Goal: Information Seeking & Learning: Learn about a topic

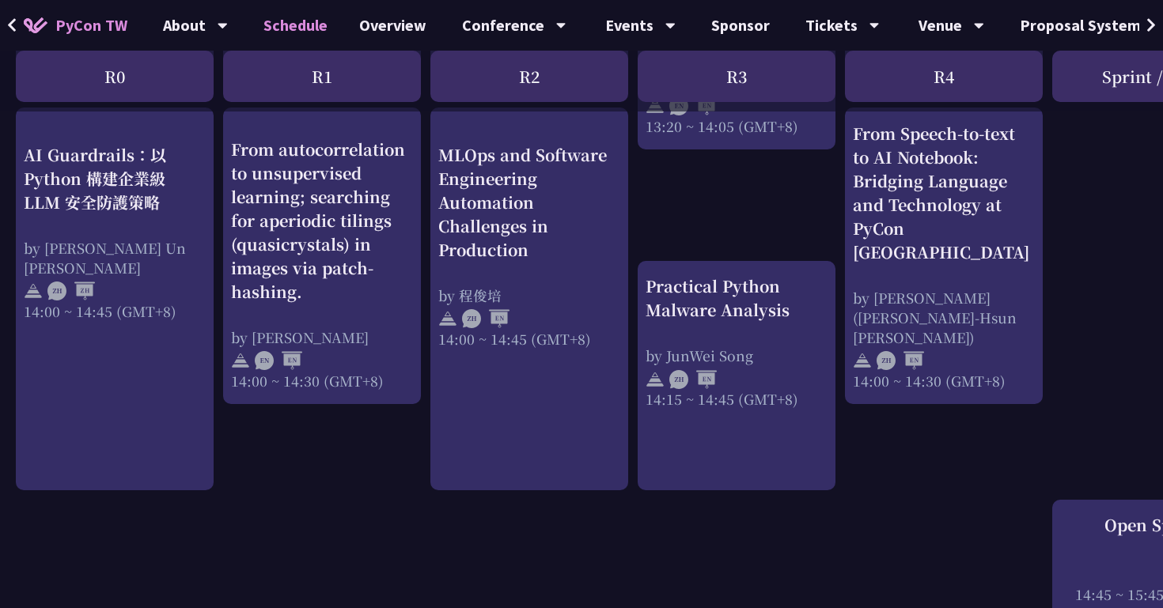
scroll to position [1502, 0]
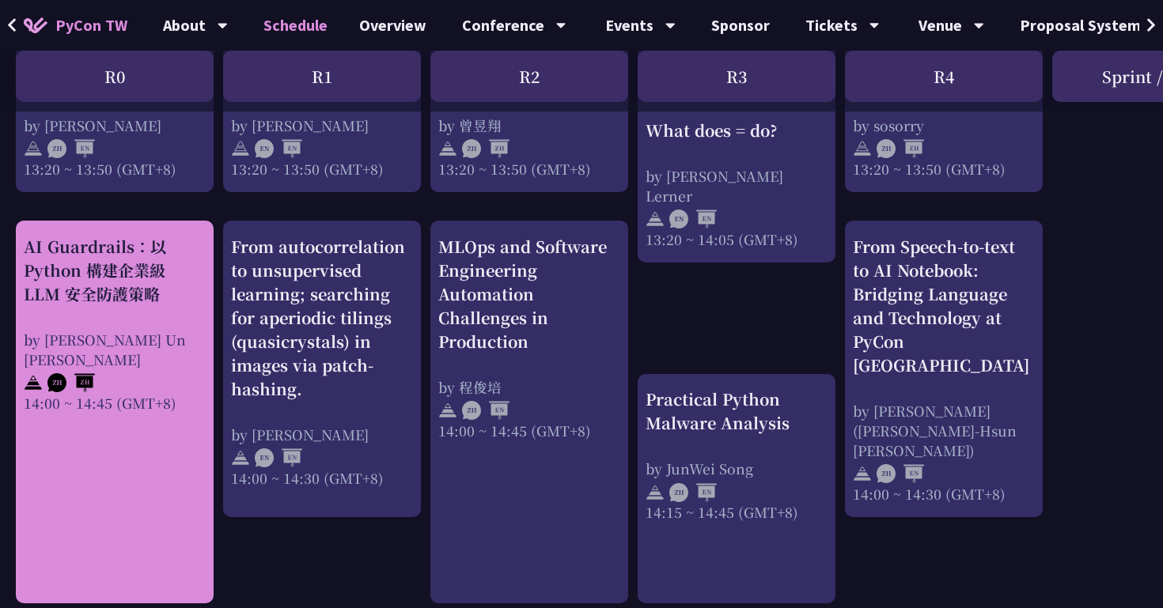
click at [137, 490] on div "AI Guardrails：以 Python 構建企業級 LLM 安全防護策略 by [PERSON_NAME] Un [PERSON_NAME]14:00 …" at bounding box center [115, 412] width 198 height 383
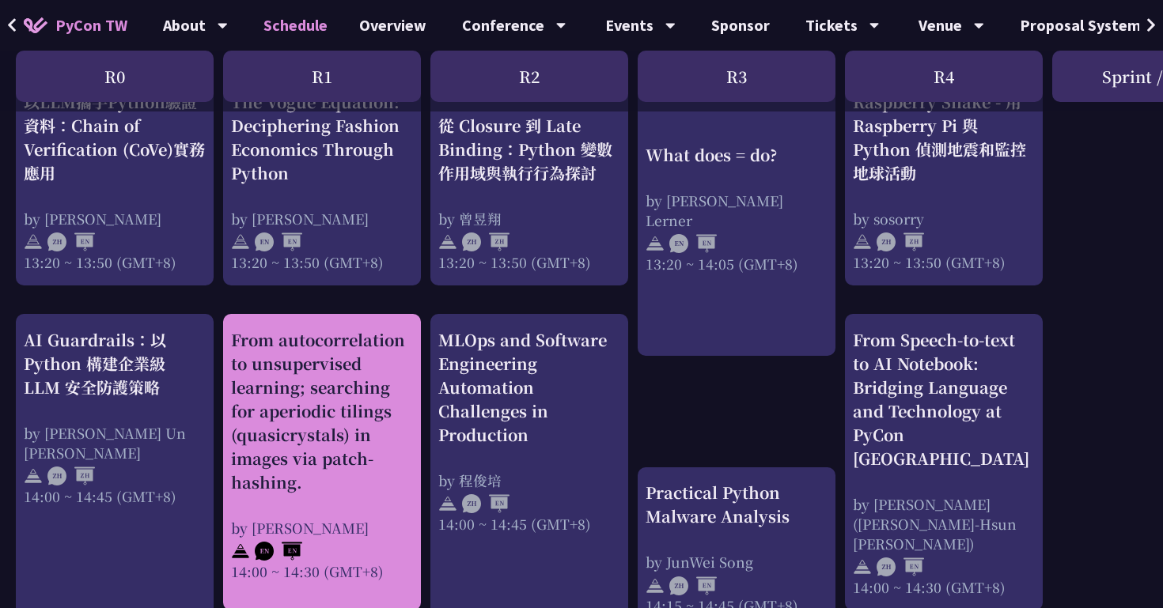
scroll to position [1329, 0]
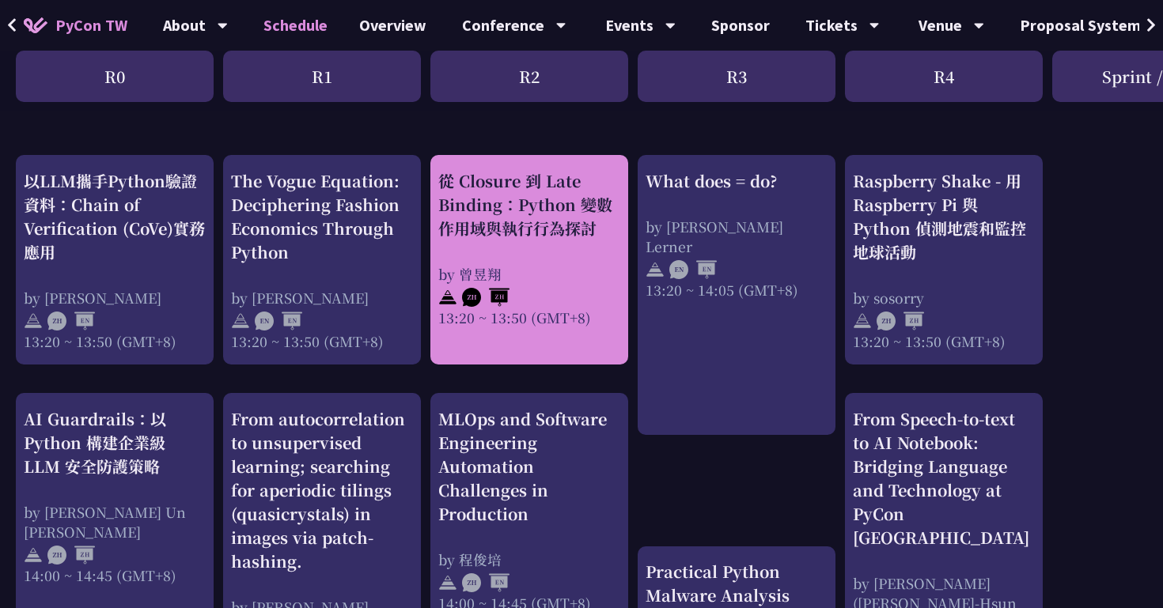
click at [551, 260] on div "從 Closure 到 Late Binding：Python 變數作用域與執行行為探討 by [PERSON_NAME]13:20 ~ 13:50 (GMT…" at bounding box center [529, 248] width 182 height 158
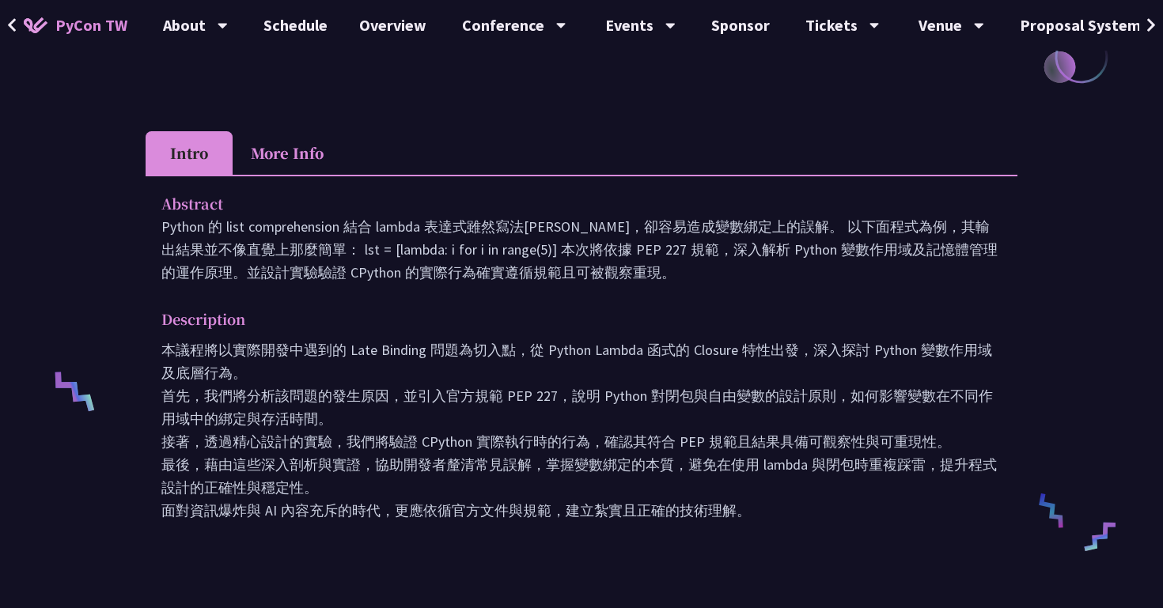
scroll to position [406, 0]
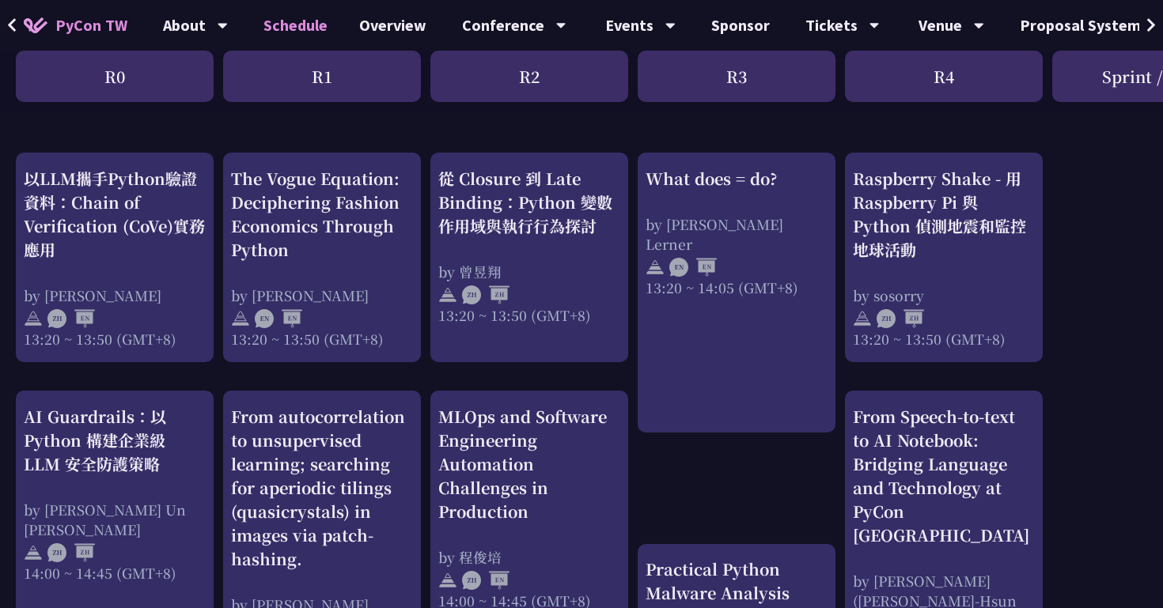
scroll to position [1286, 0]
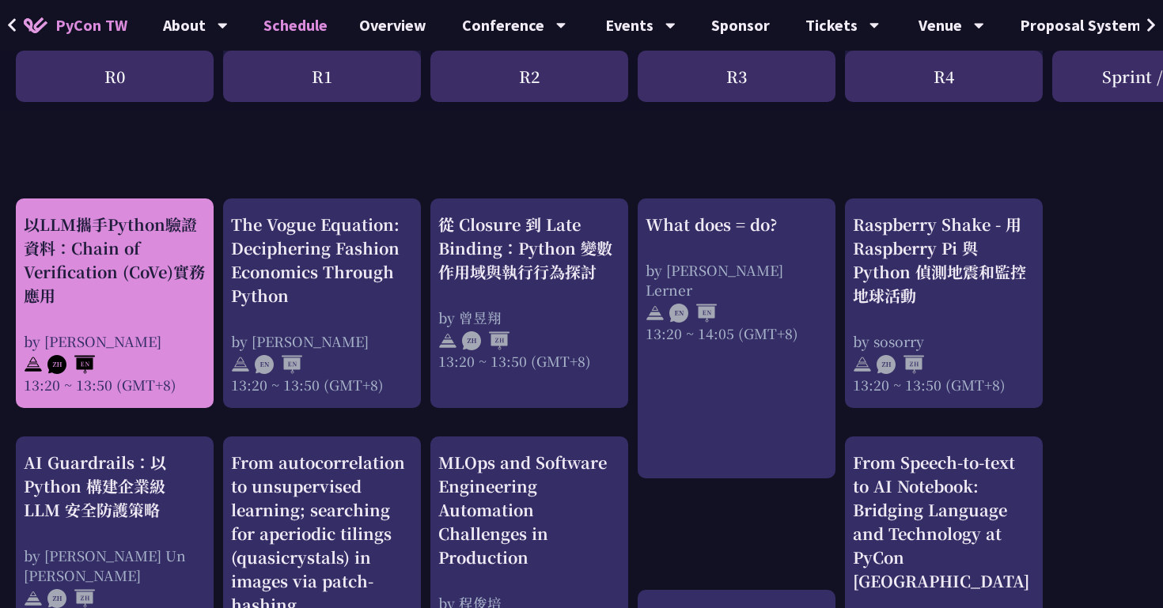
click at [115, 324] on div "以LLM攜手Python驗證資料：Chain of Verification (CoVe)實務應用 by [PERSON_NAME] 13:20 ~ 13:5…" at bounding box center [115, 304] width 182 height 182
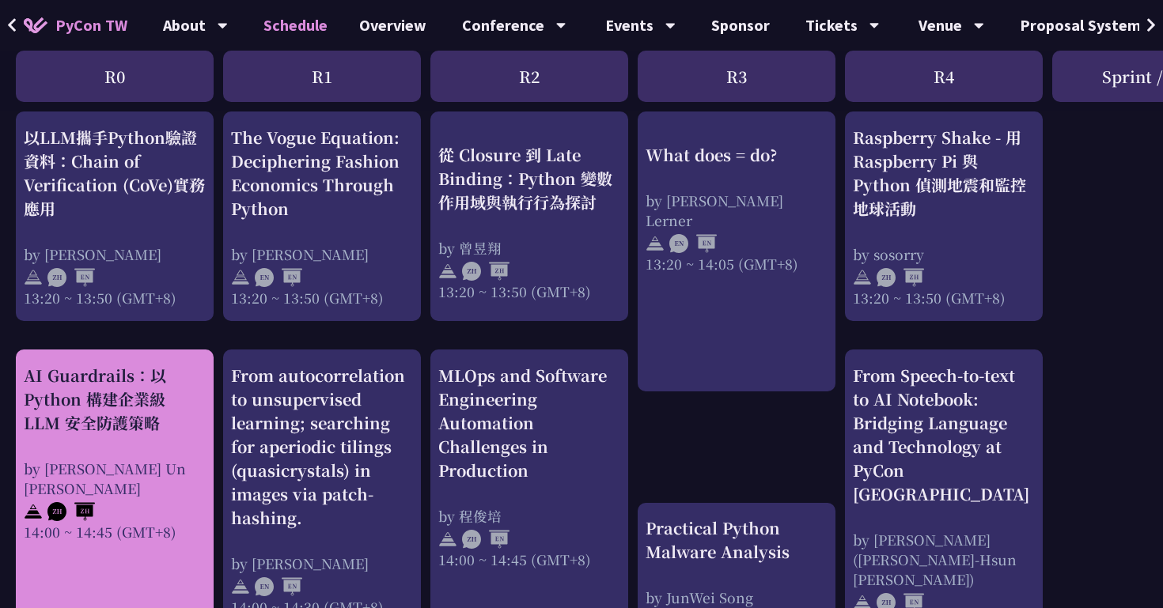
scroll to position [1339, 0]
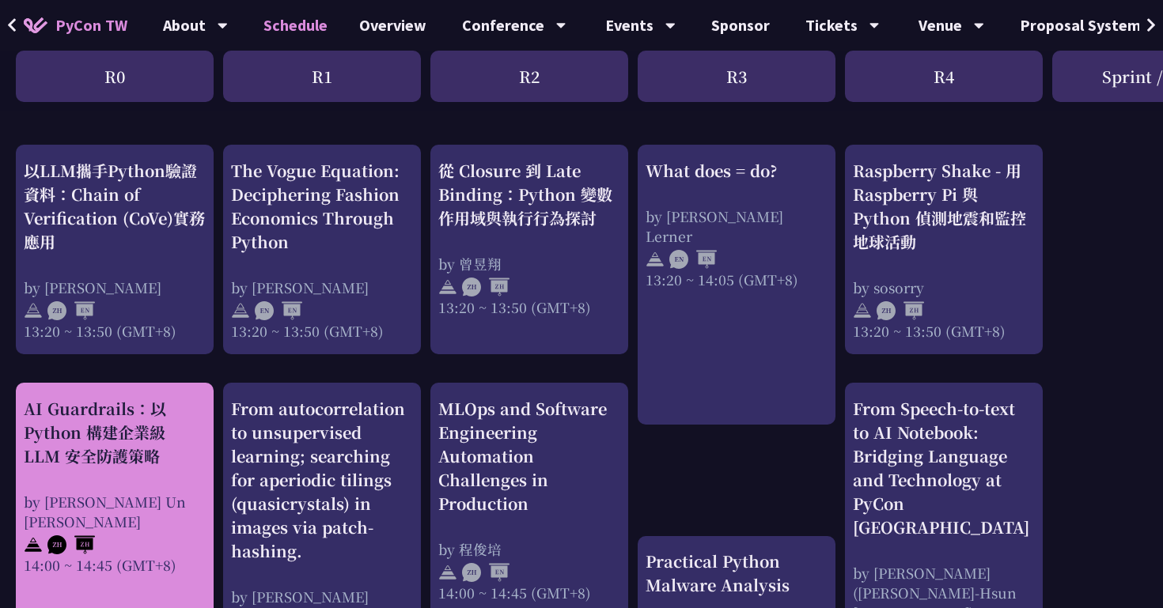
click at [131, 494] on div "by [PERSON_NAME] Un [PERSON_NAME]" at bounding box center [115, 512] width 182 height 40
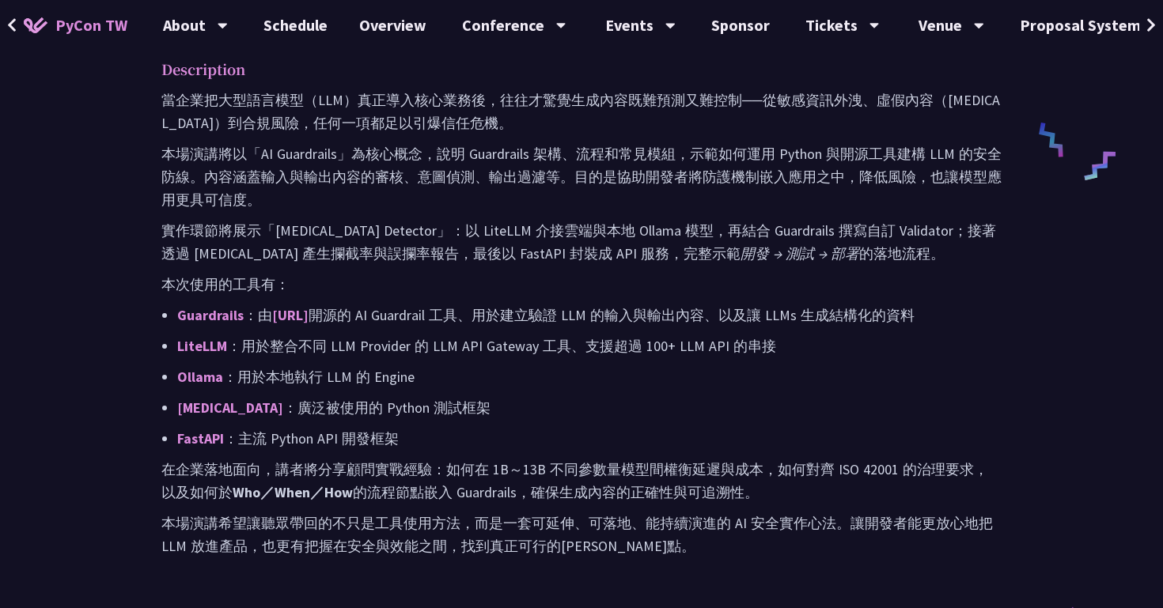
scroll to position [783, 0]
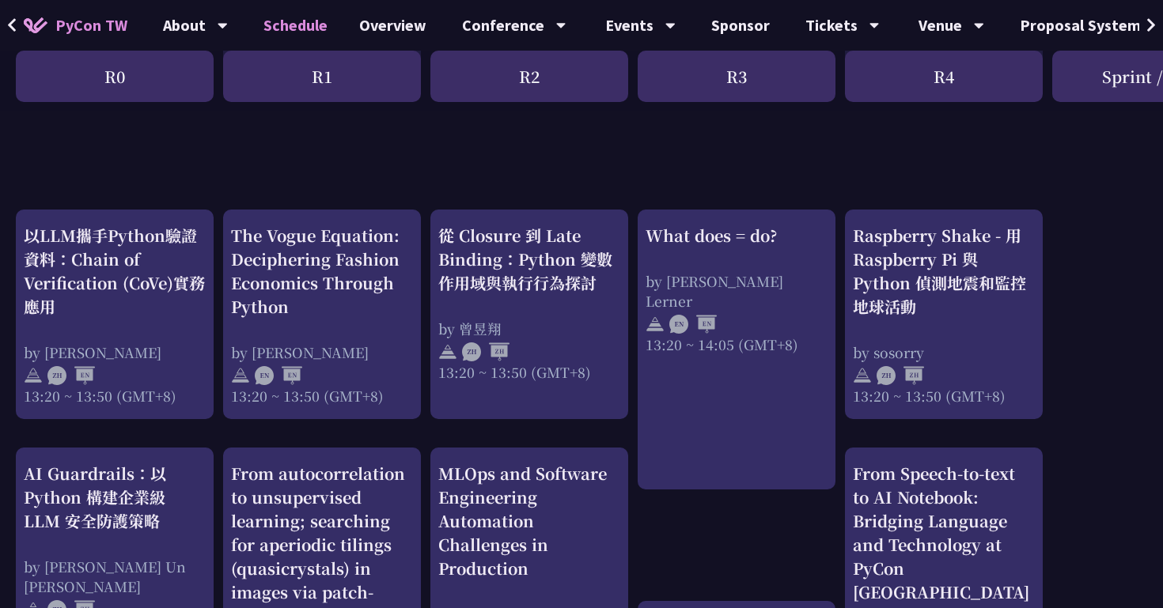
scroll to position [1272, 0]
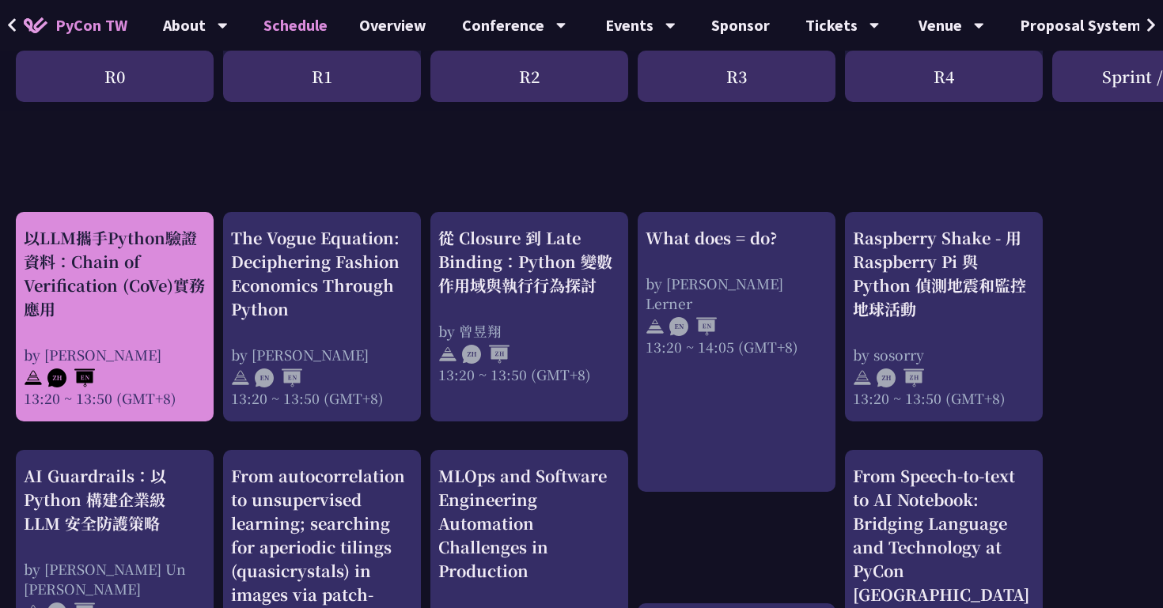
click at [129, 357] on div "by [PERSON_NAME]" at bounding box center [115, 355] width 182 height 20
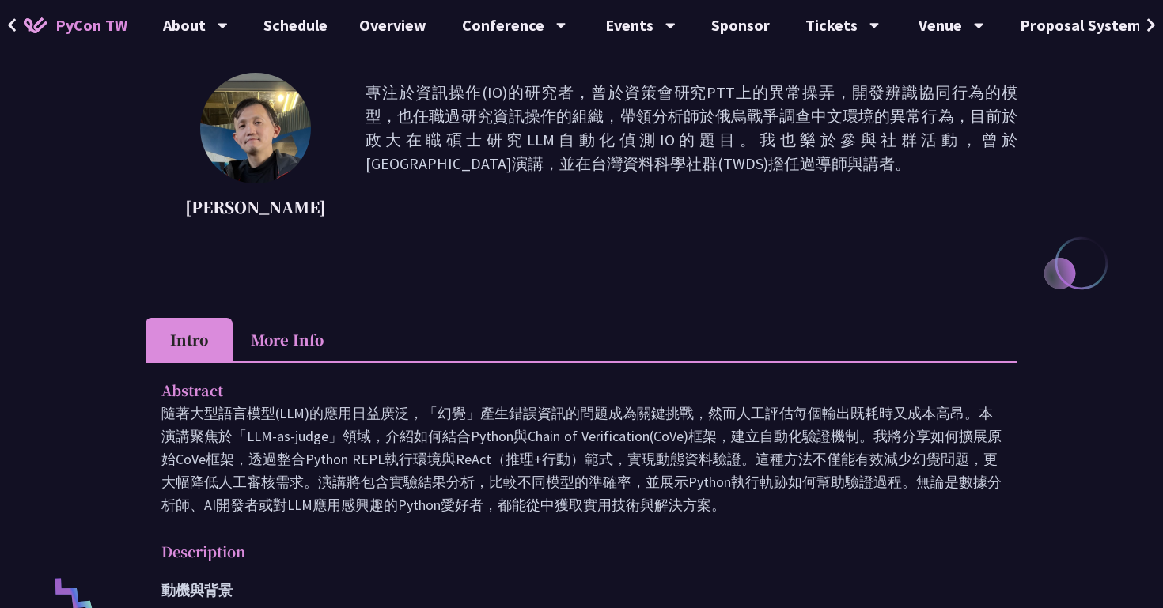
scroll to position [229, 0]
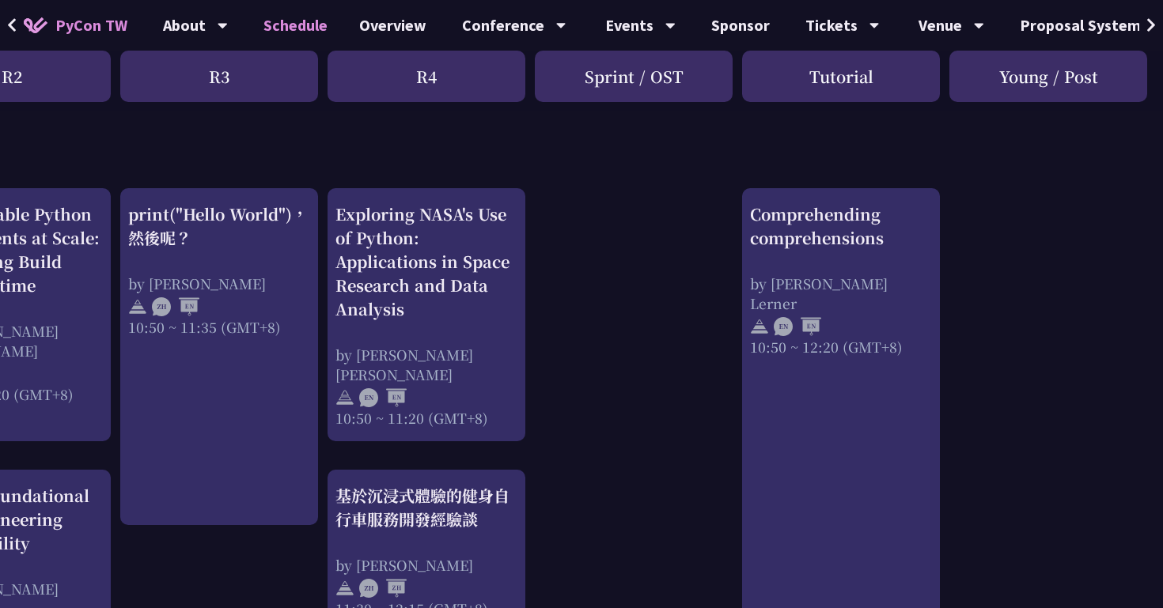
scroll to position [420, 517]
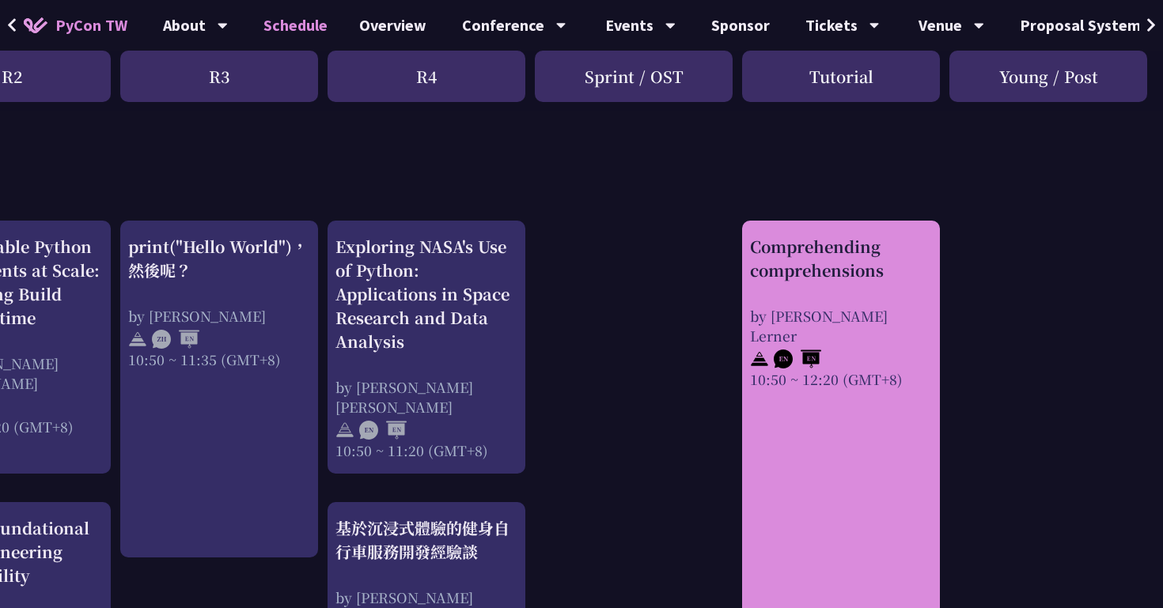
click at [851, 290] on div "Comprehending comprehensions by [PERSON_NAME] Lerner 10:50 ~ 12:20 (GMT+8)" at bounding box center [841, 312] width 182 height 154
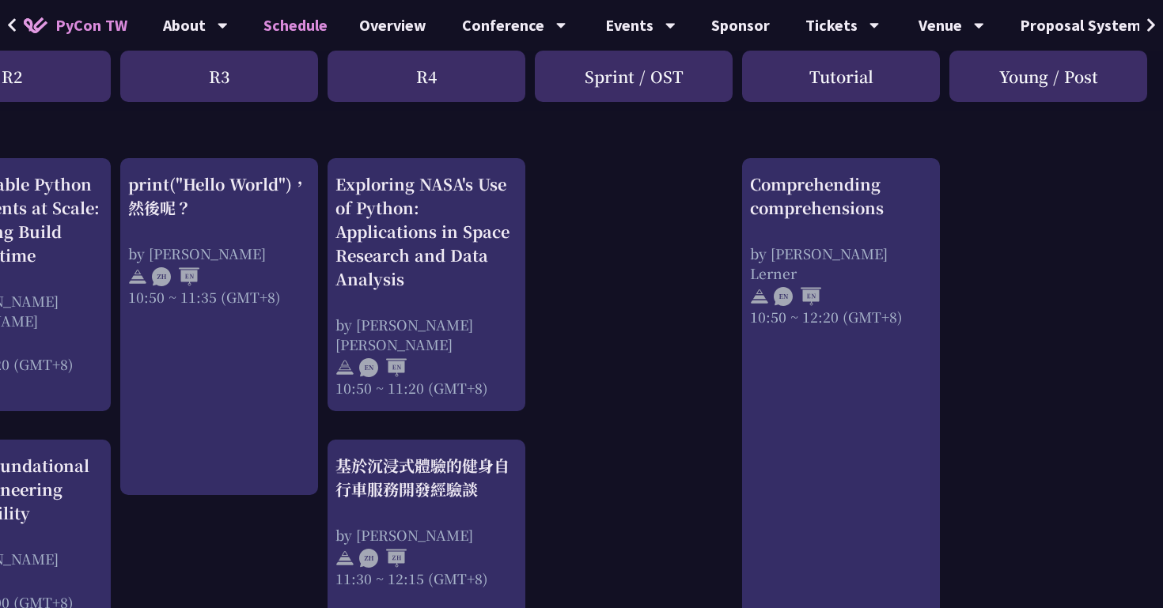
scroll to position [491, 517]
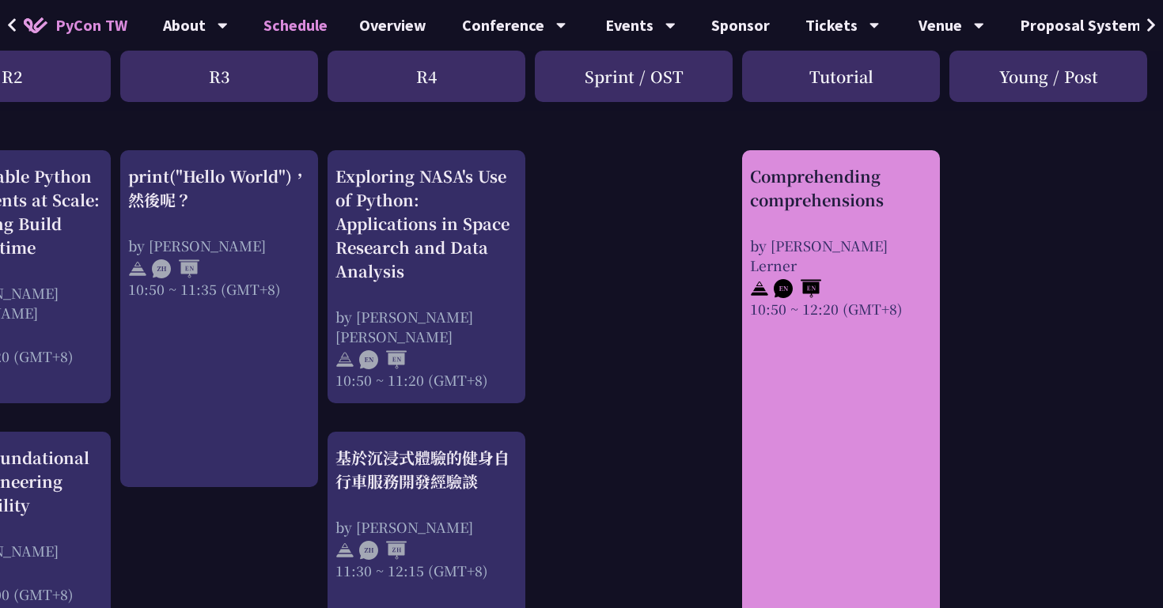
click at [836, 464] on div "Comprehending comprehensions by [PERSON_NAME] Lerner 10:50 ~ 12:20 (GMT+8)" at bounding box center [841, 510] width 198 height 720
click at [815, 409] on div "Comprehending comprehensions by [PERSON_NAME] Lerner 10:50 ~ 12:20 (GMT+8)" at bounding box center [841, 510] width 198 height 720
click at [847, 196] on div "Comprehending comprehensions" at bounding box center [841, 188] width 182 height 47
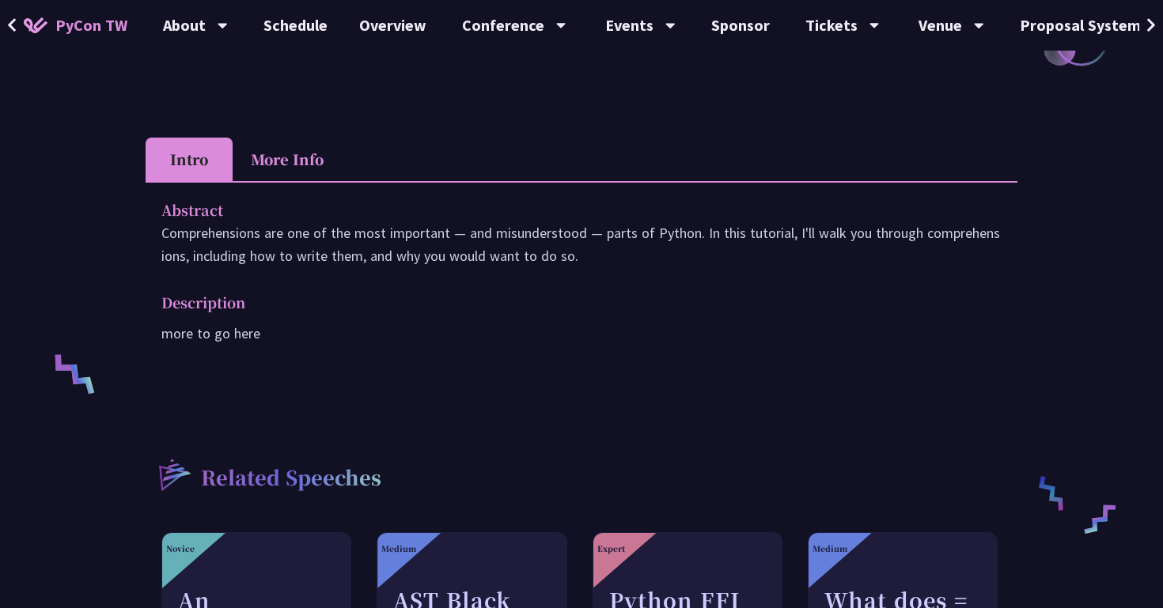
scroll to position [413, 0]
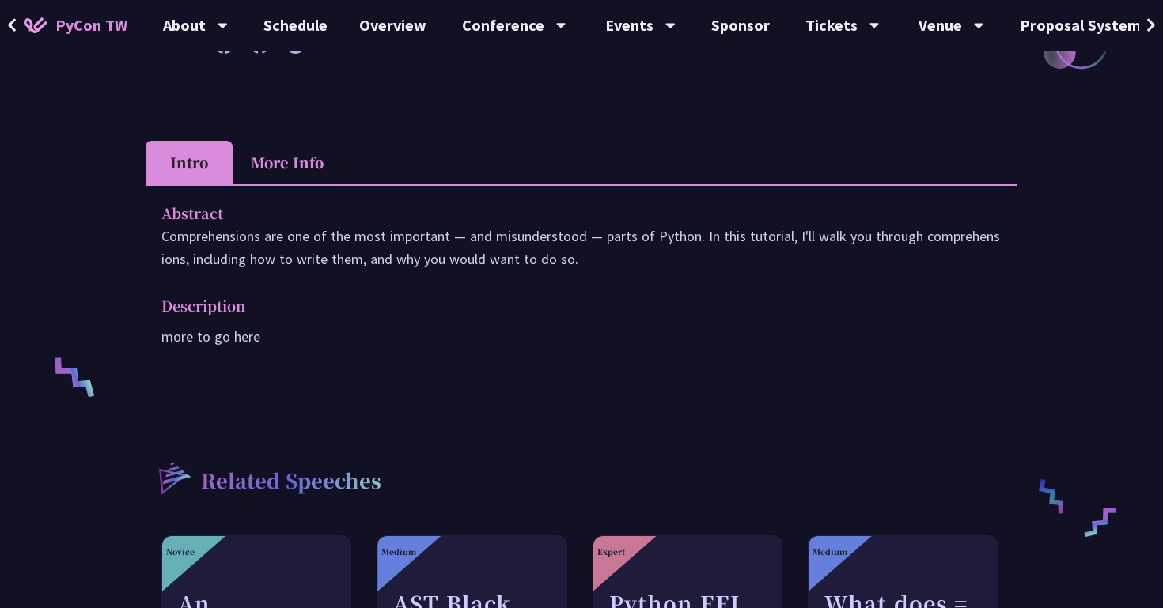
drag, startPoint x: 576, startPoint y: 266, endPoint x: 158, endPoint y: 238, distance: 418.7
click at [158, 238] on div "Abstract Comprehensions are one of the most important — and misunderstood — par…" at bounding box center [582, 285] width 872 height 203
click at [148, 205] on div at bounding box center [148, 205] width 0 height 0
click at [810, 407] on div "Comprehending comprehensions Reuven M. Lerner Teaching Python and data science …" at bounding box center [582, 268] width 872 height 1204
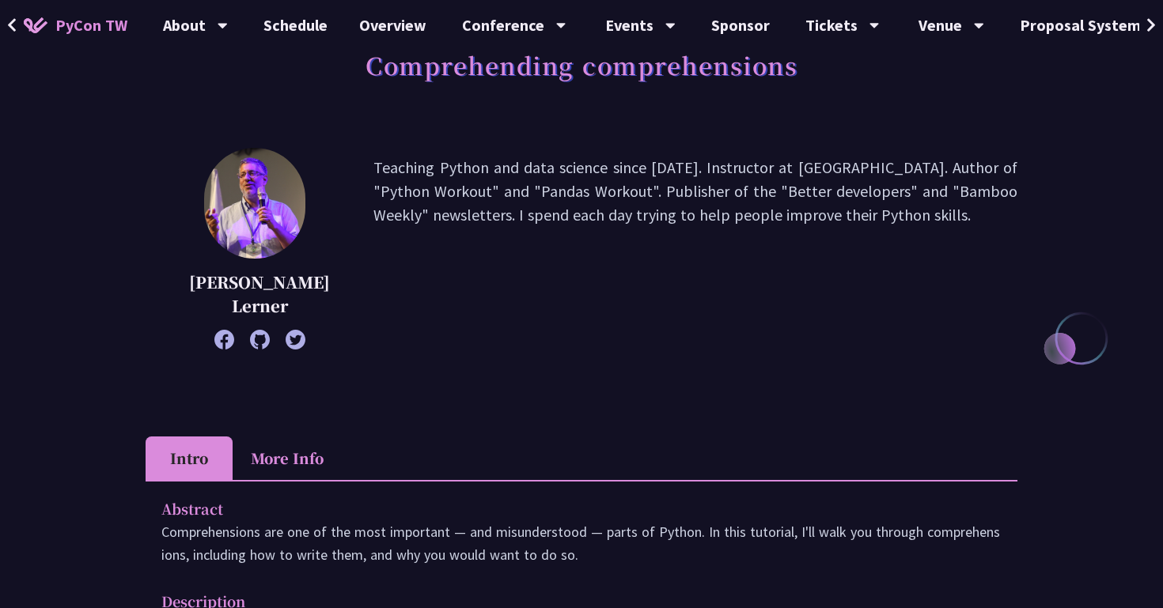
scroll to position [0, 0]
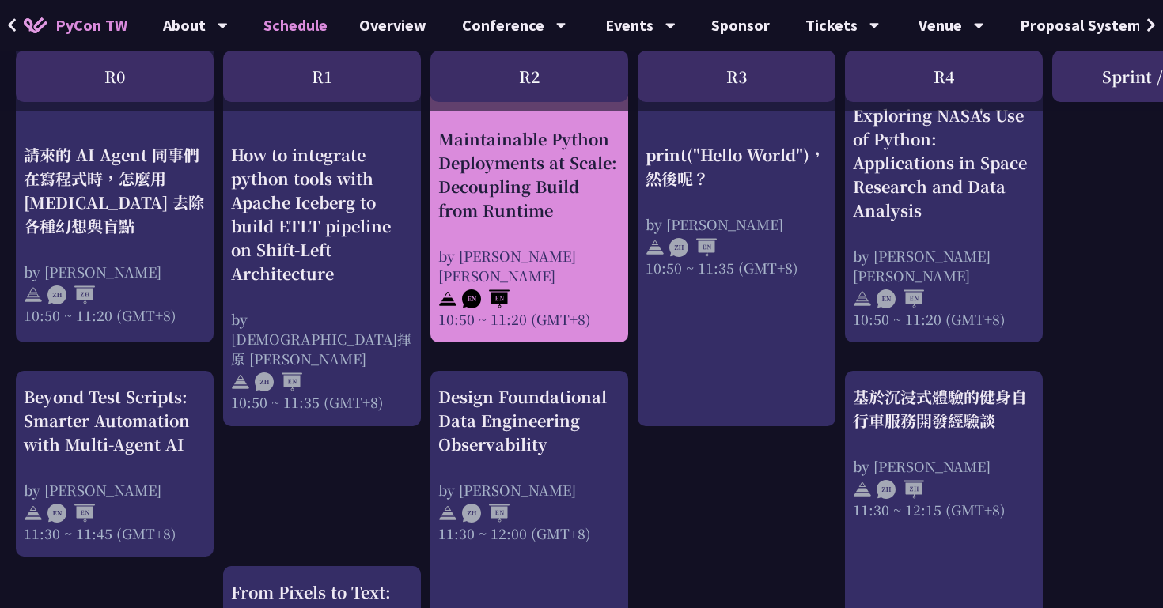
scroll to position [529, 0]
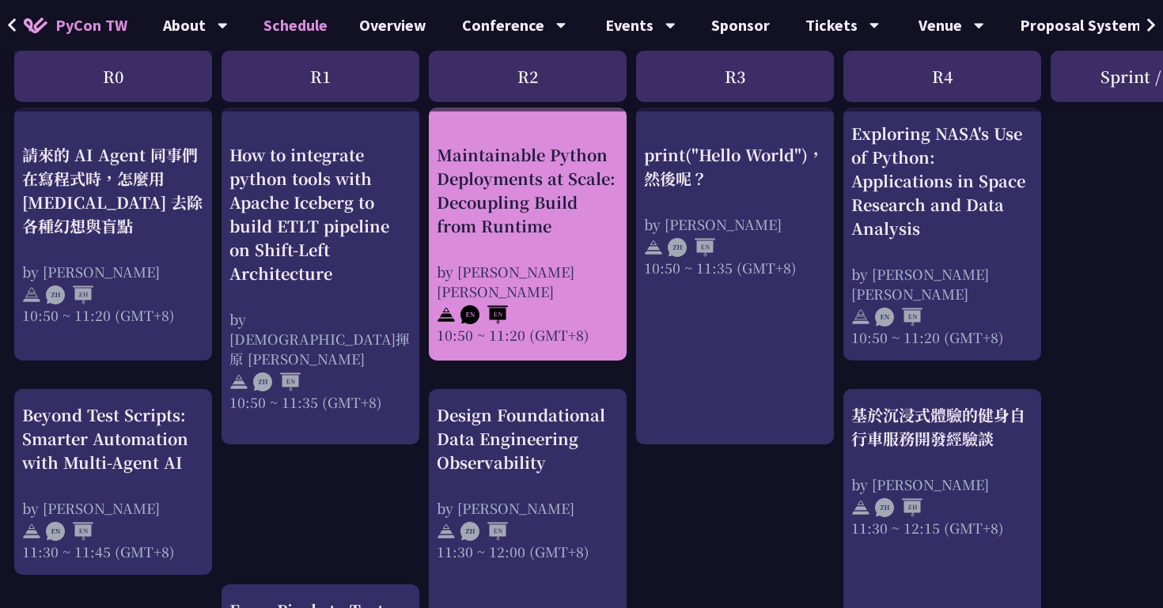
click at [532, 324] on div "10:50 ~ 11:20 (GMT+8)" at bounding box center [528, 334] width 182 height 20
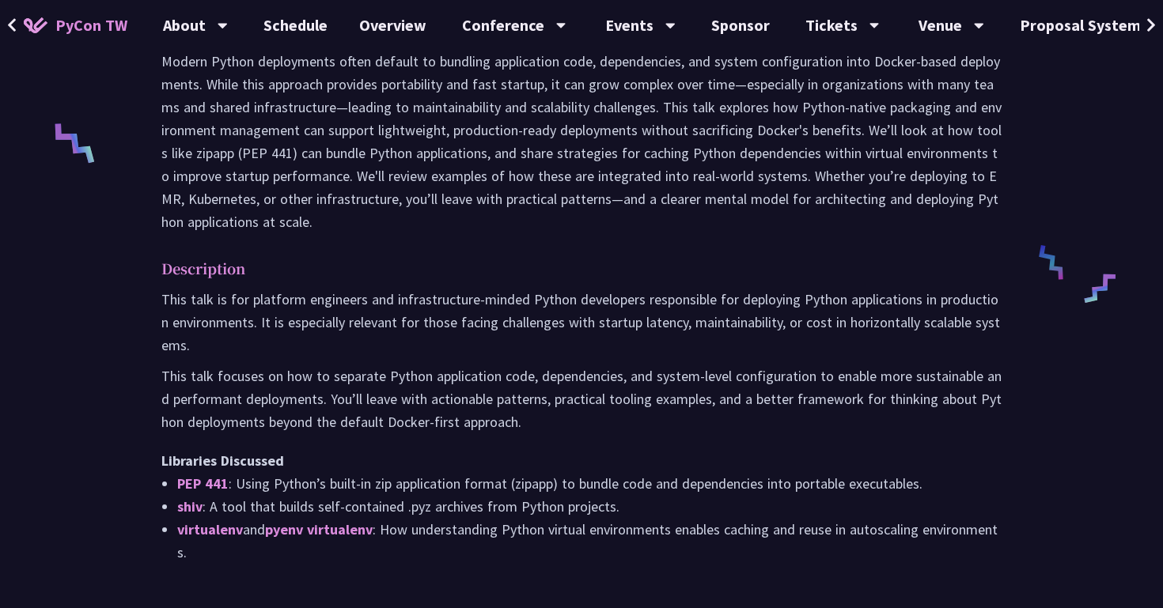
scroll to position [648, 0]
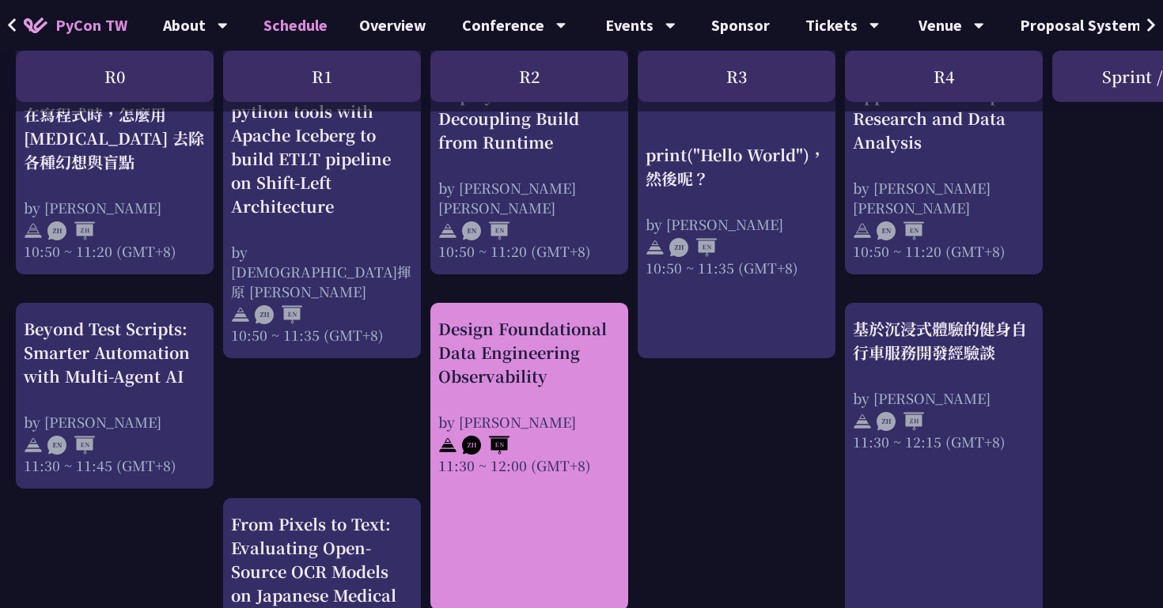
scroll to position [617, 0]
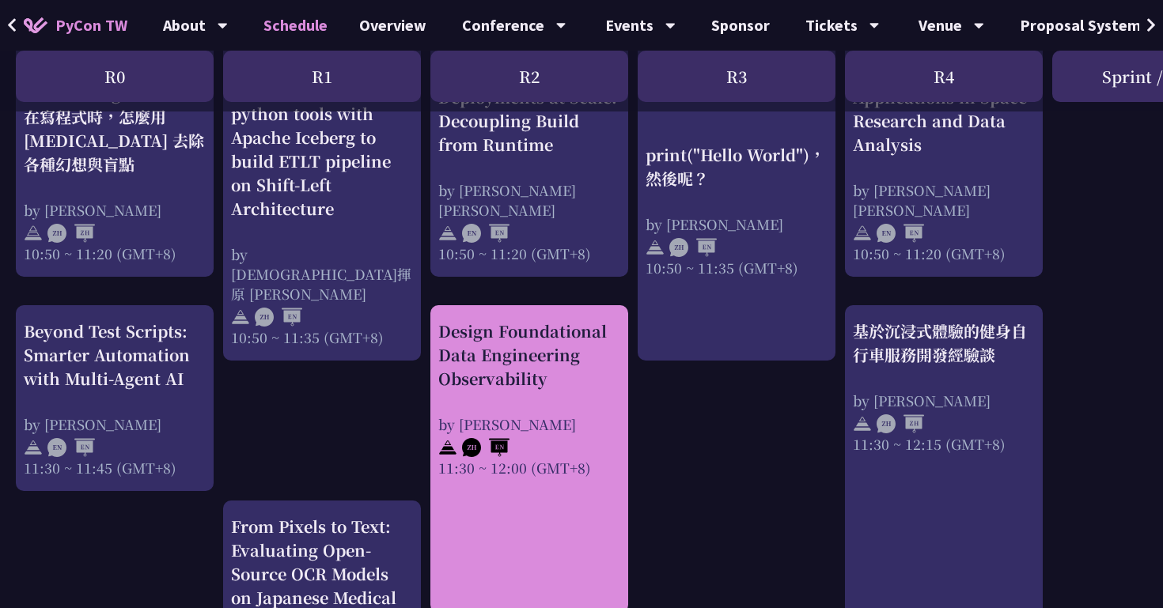
click at [540, 369] on div "Design Foundational Data Engineering Observability" at bounding box center [529, 355] width 182 height 71
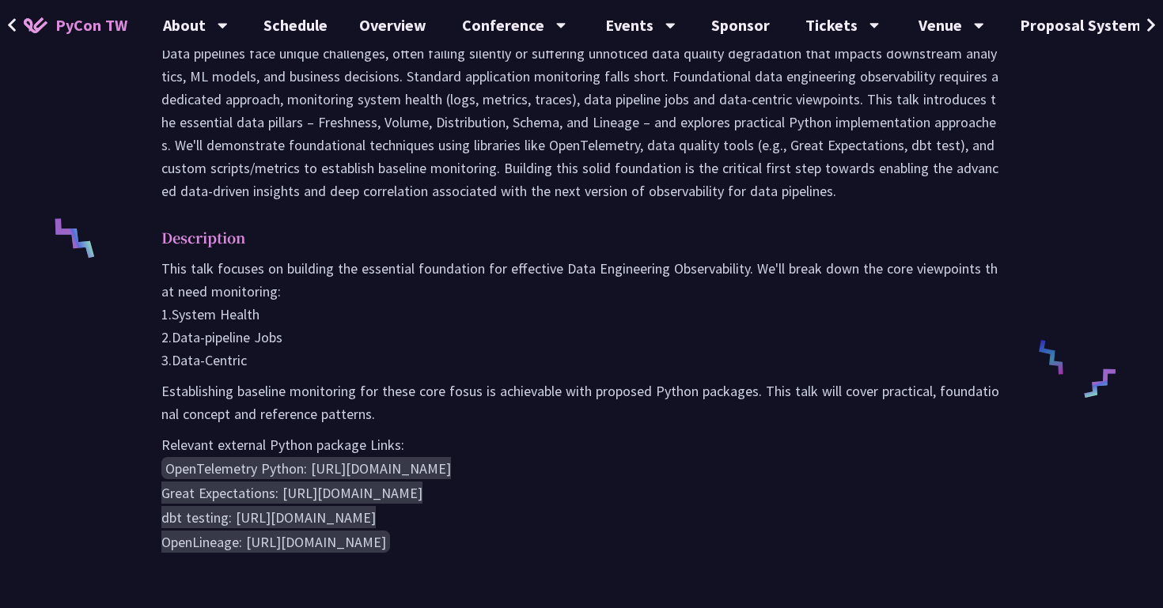
scroll to position [617, 0]
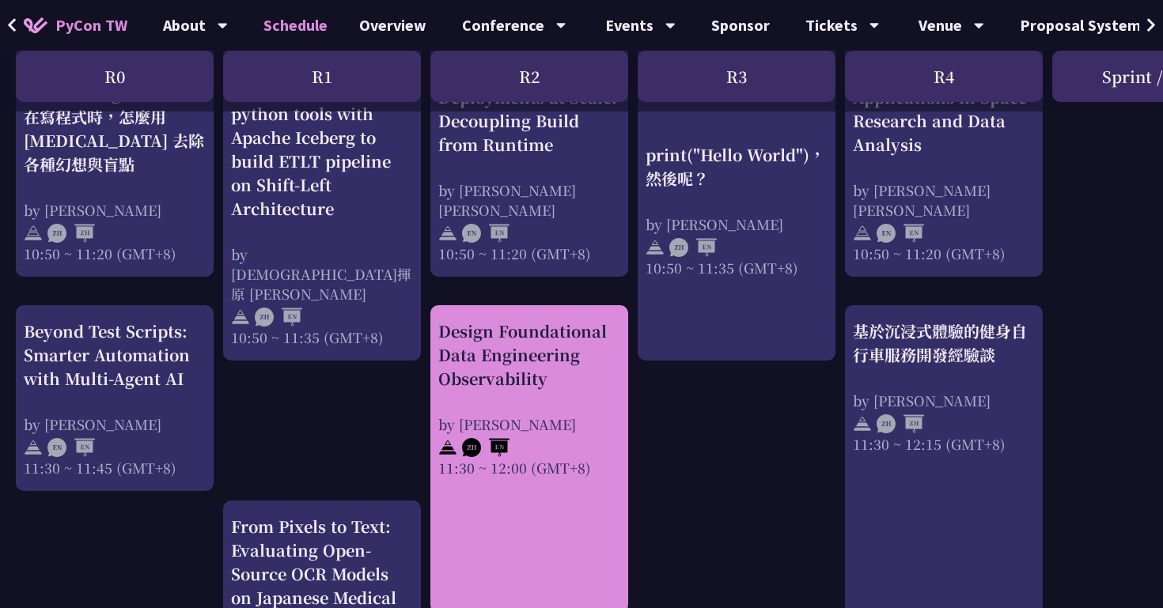
click at [550, 408] on div "Design Foundational Data Engineering Observability by [PERSON_NAME] 11:30 ~ 12:…" at bounding box center [529, 399] width 182 height 158
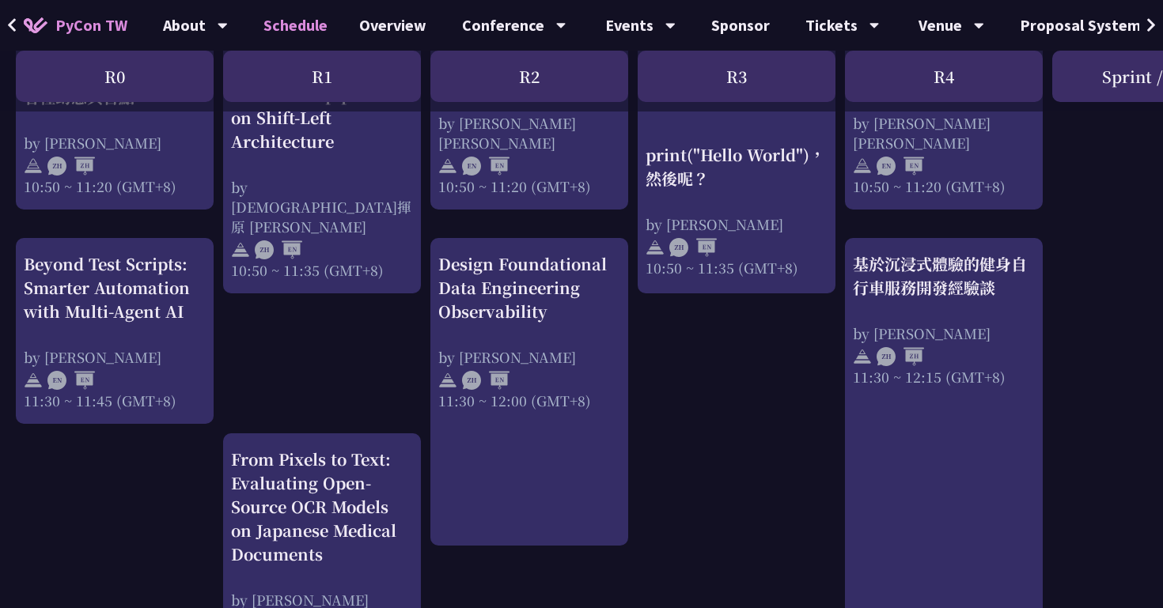
scroll to position [672, 0]
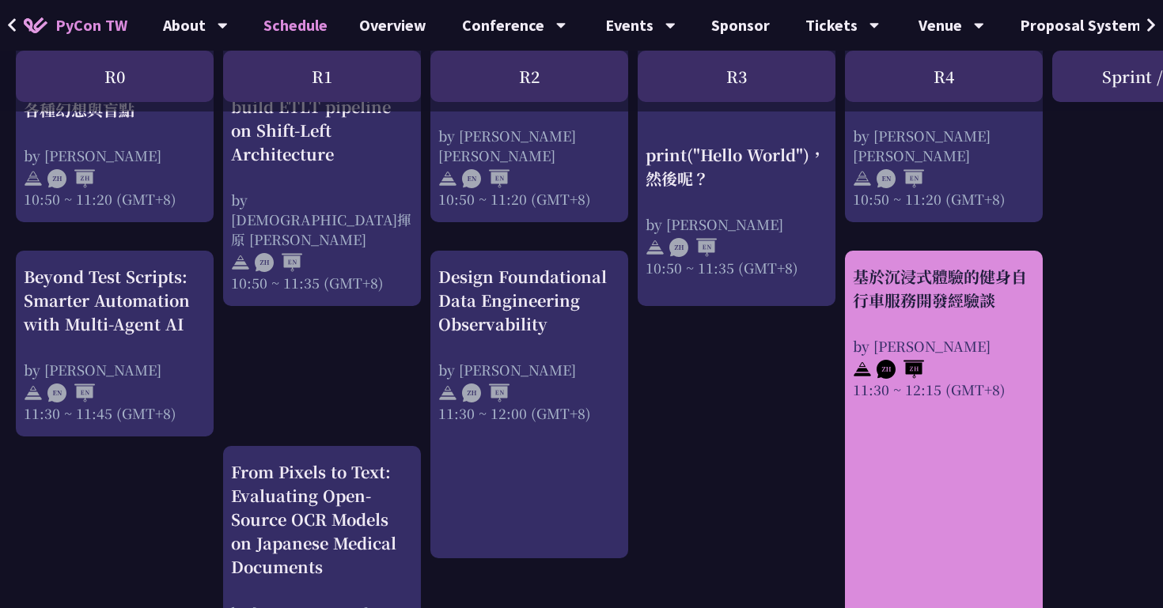
click at [878, 301] on div "基於沉浸式體驗的健身自行車服務開發經驗談" at bounding box center [944, 288] width 182 height 47
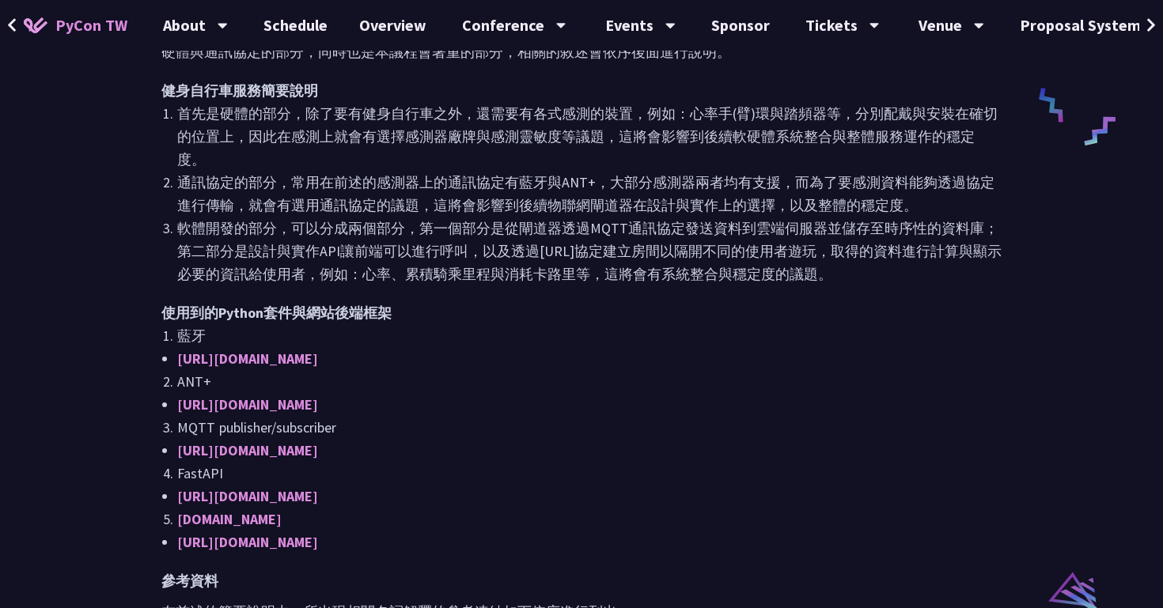
scroll to position [820, 0]
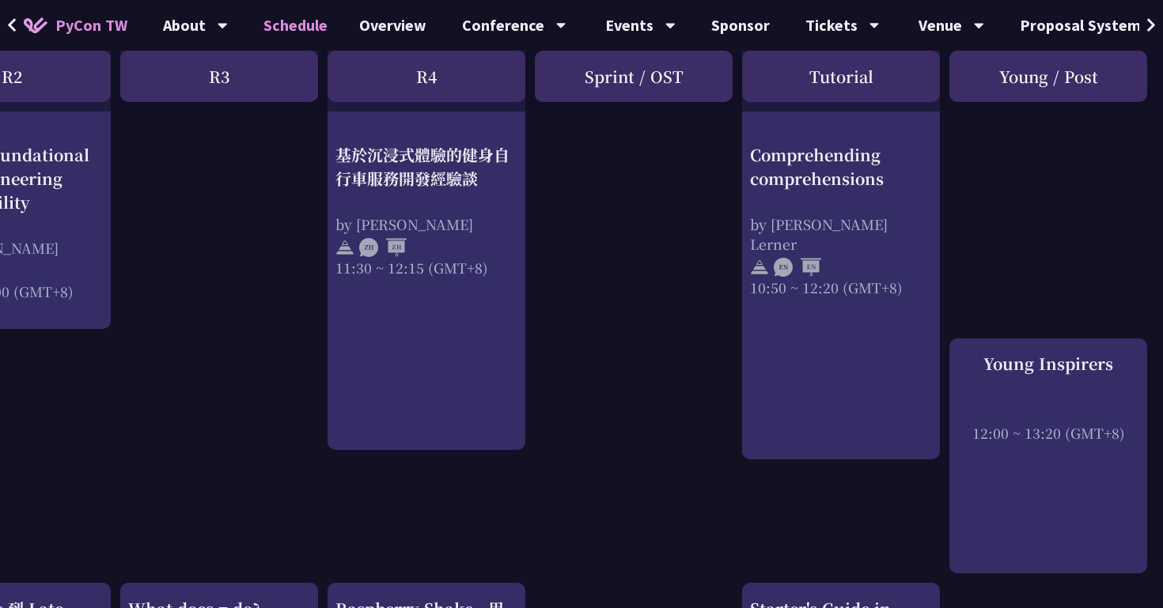
scroll to position [928, 517]
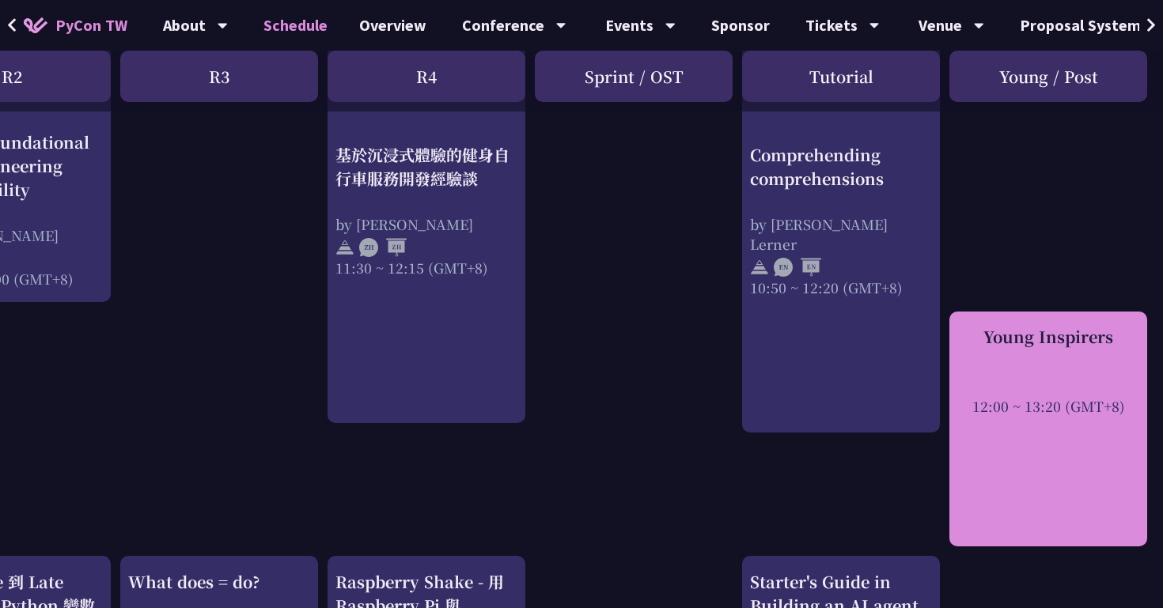
click at [1049, 316] on div "Young Inspirers 12:00 ~ 13:20 (GMT+8)" at bounding box center [1048, 430] width 198 height 236
click at [1003, 396] on div at bounding box center [1048, 385] width 182 height 24
click at [1004, 330] on div "Young Inspirers" at bounding box center [1048, 337] width 182 height 24
click at [990, 339] on div "Young Inspirers" at bounding box center [1048, 337] width 182 height 24
click at [1026, 422] on div "Young Inspirers 12:00 ~ 13:20 (GMT+8)" at bounding box center [1048, 430] width 198 height 236
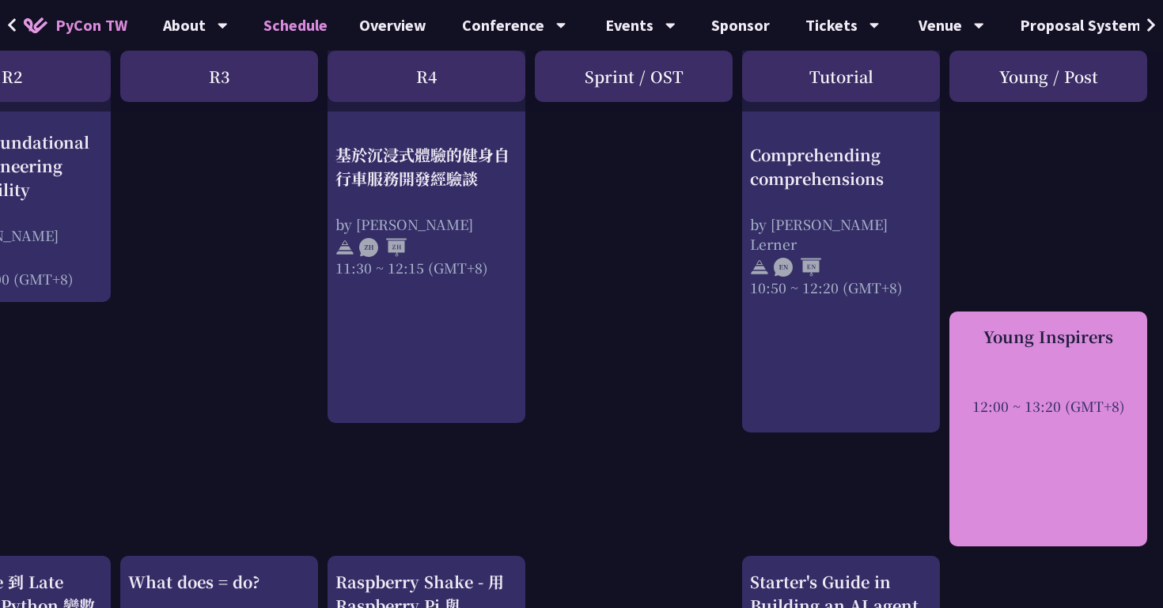
click at [1057, 350] on div "Young Inspirers 12:00 ~ 13:20 (GMT+8)" at bounding box center [1048, 370] width 182 height 91
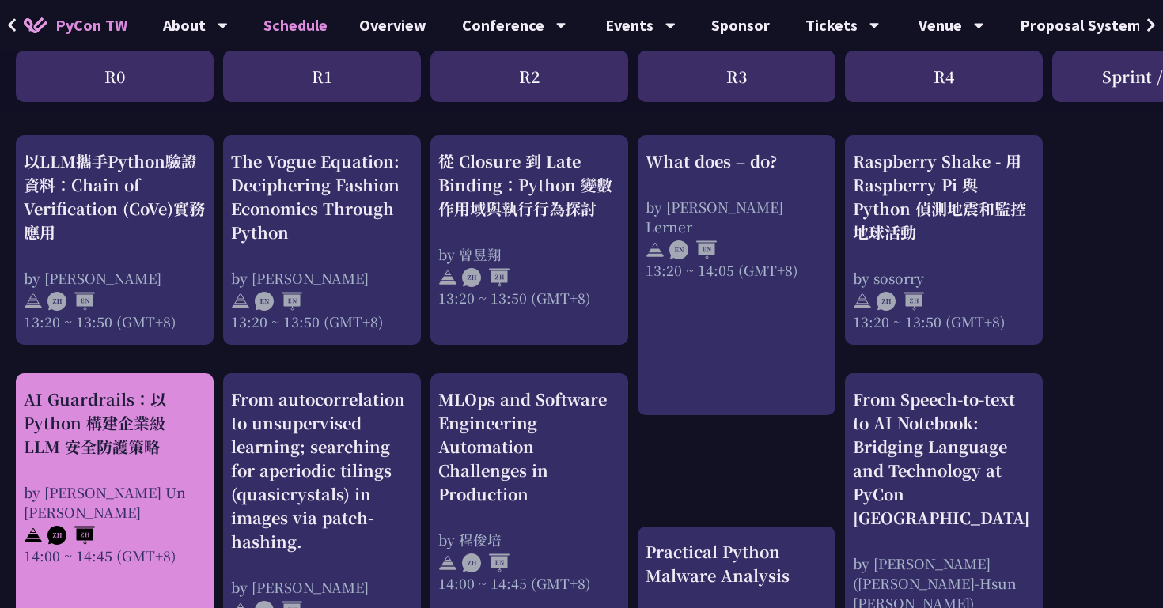
scroll to position [1337, 0]
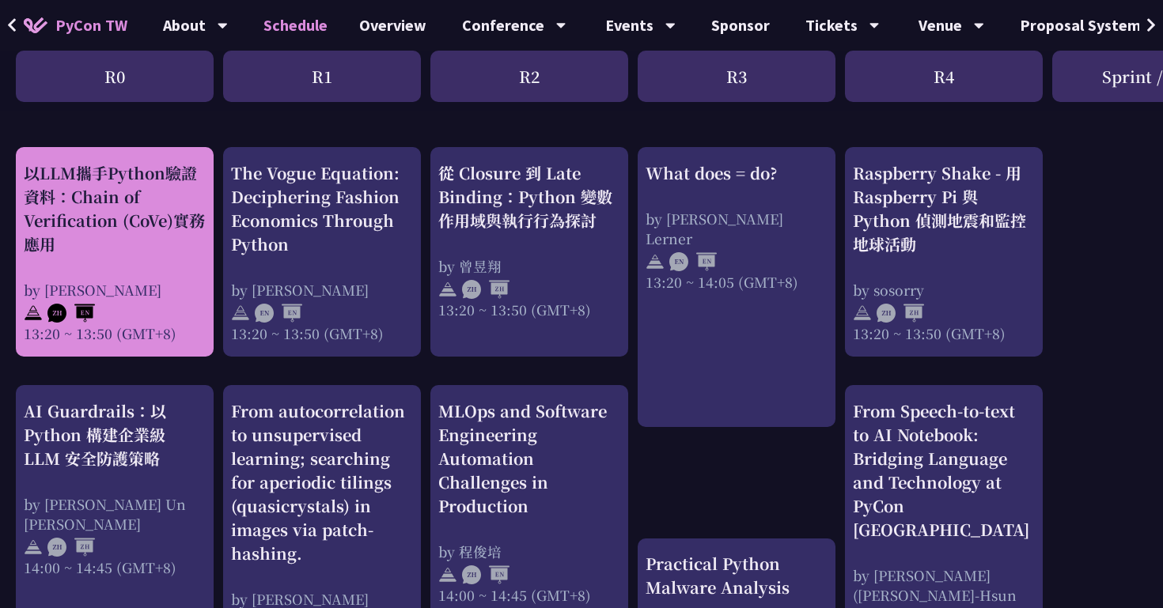
click at [147, 312] on div at bounding box center [115, 312] width 182 height 24
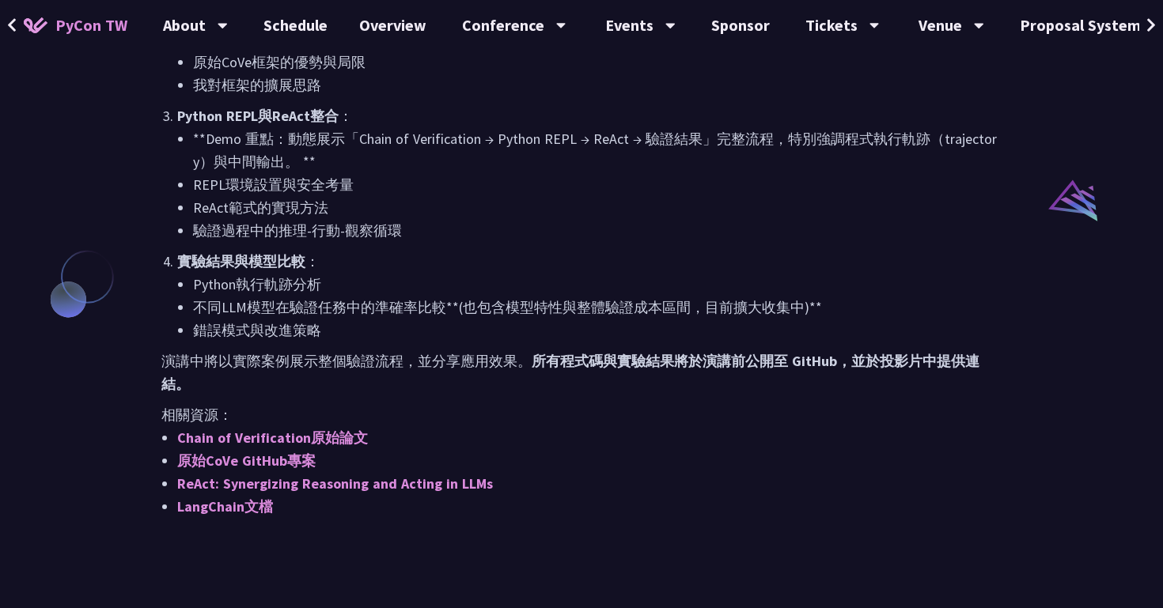
scroll to position [1259, 0]
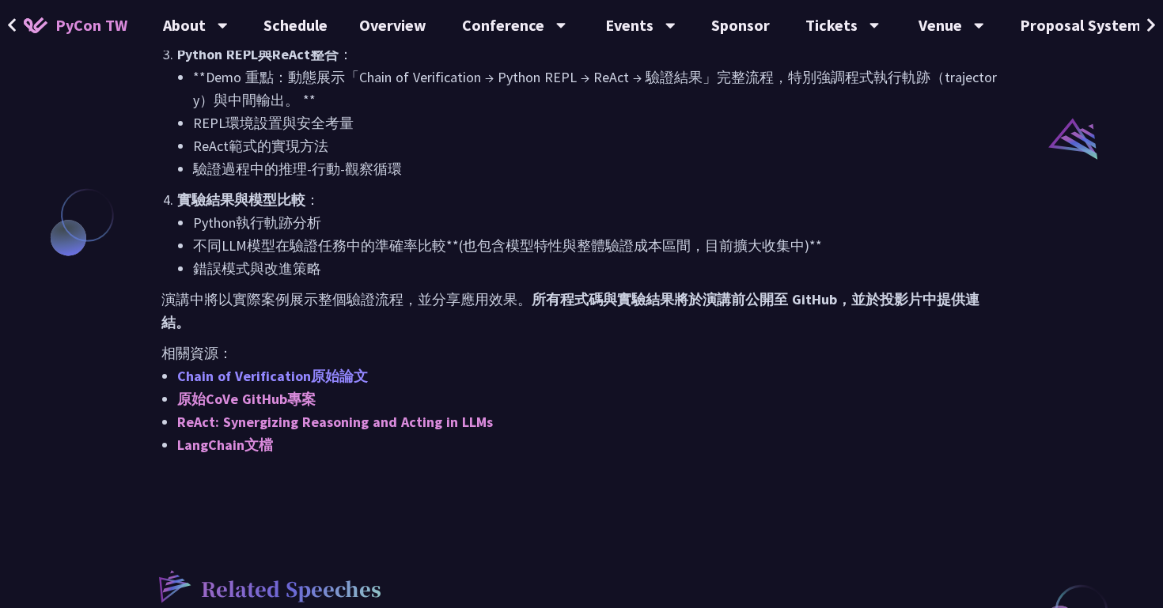
click at [329, 375] on link "Chain of Verification原始論文" at bounding box center [272, 376] width 191 height 18
click at [280, 399] on link "原始CoVe GitHub專案" at bounding box center [246, 399] width 138 height 18
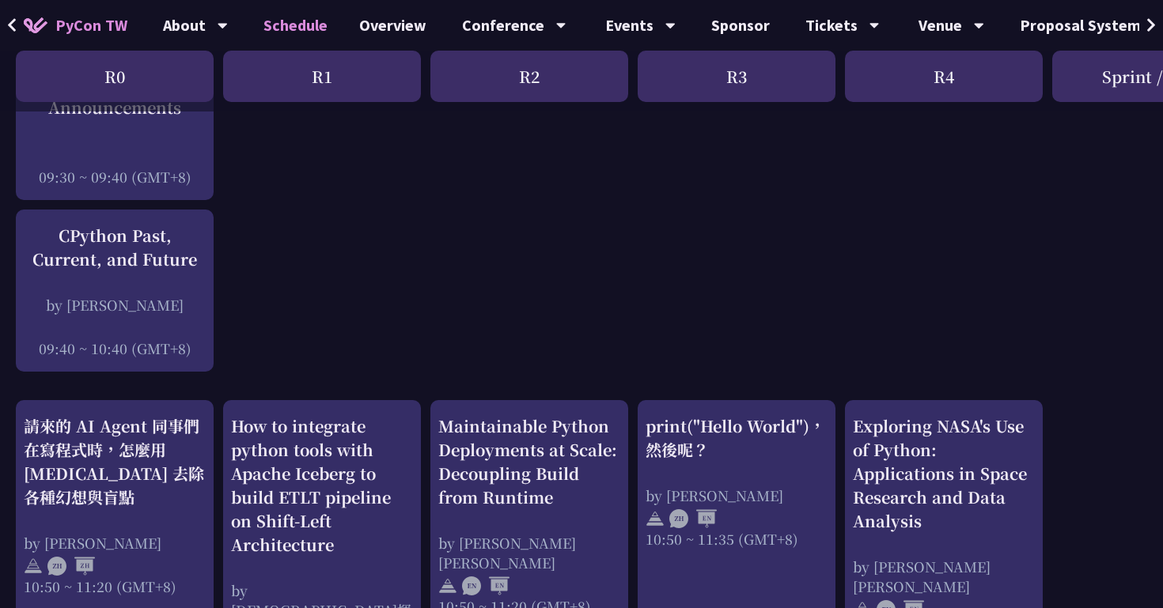
scroll to position [211, 0]
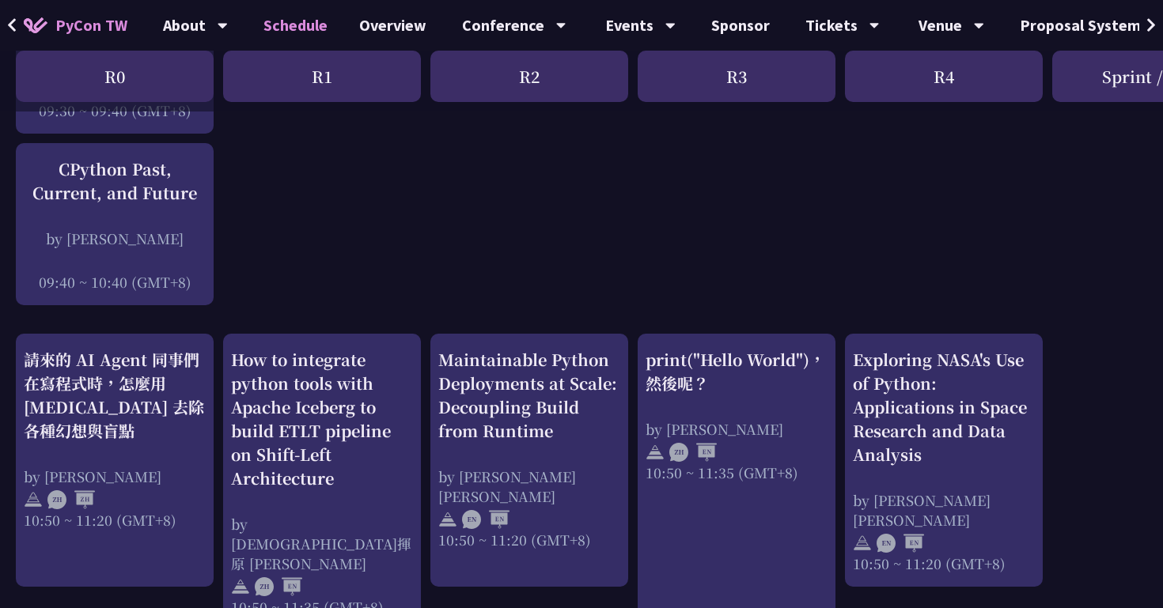
scroll to position [290, 0]
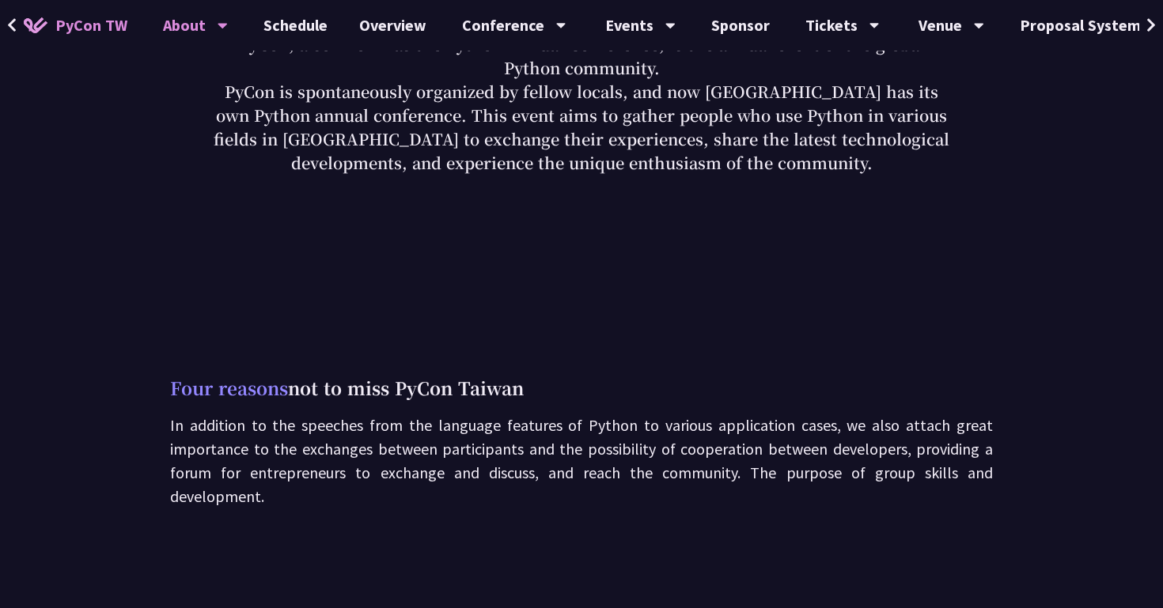
scroll to position [87, 0]
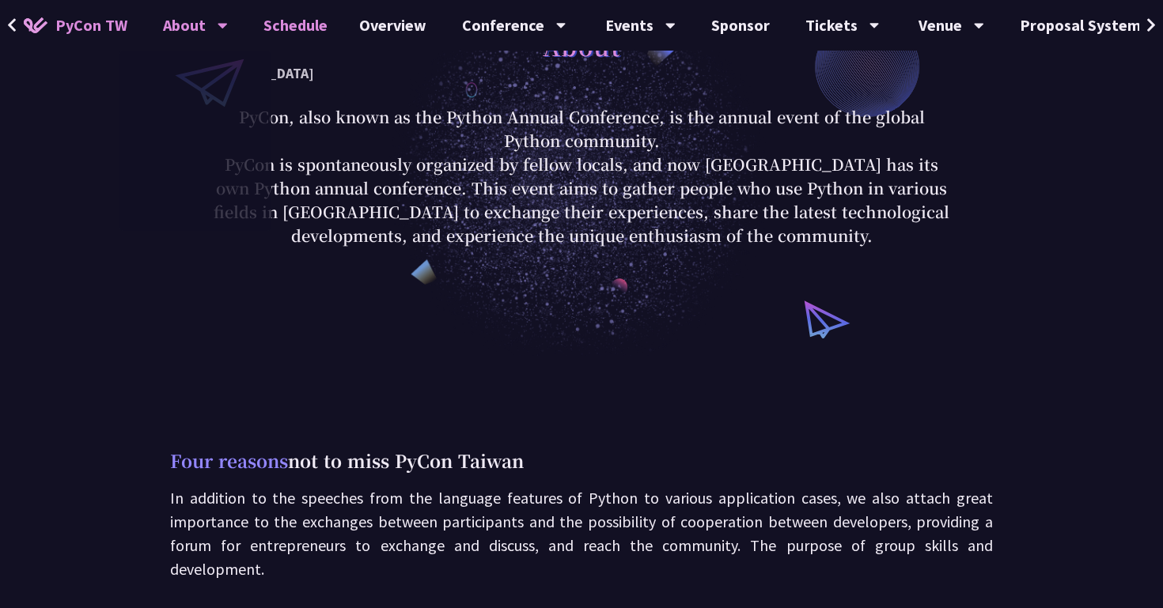
click at [293, 22] on link "Schedule" at bounding box center [296, 25] width 96 height 51
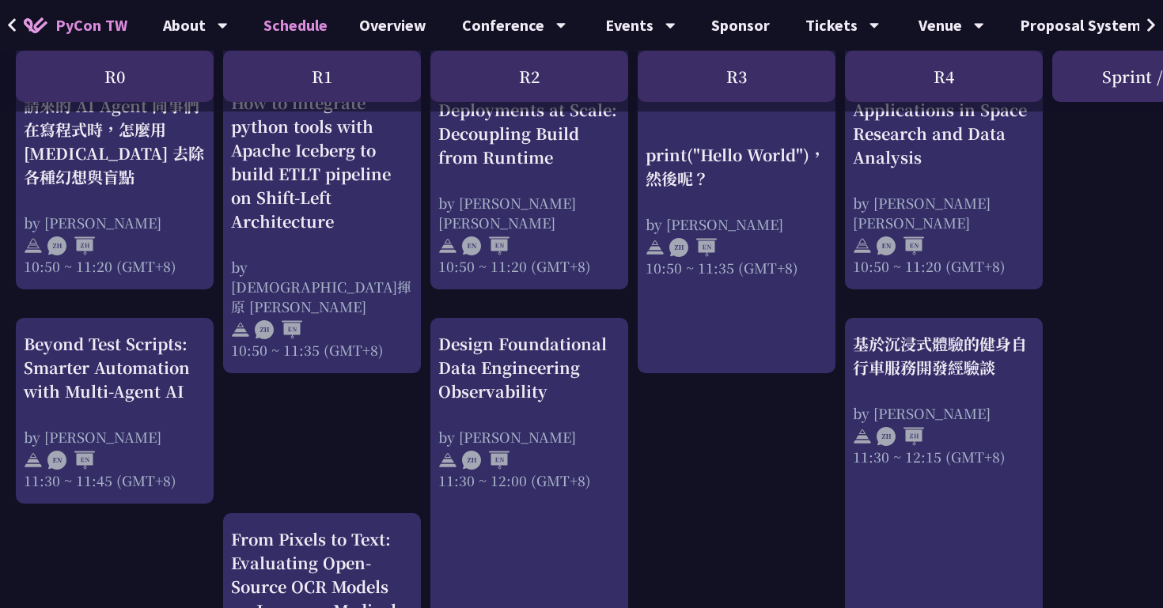
scroll to position [622, 0]
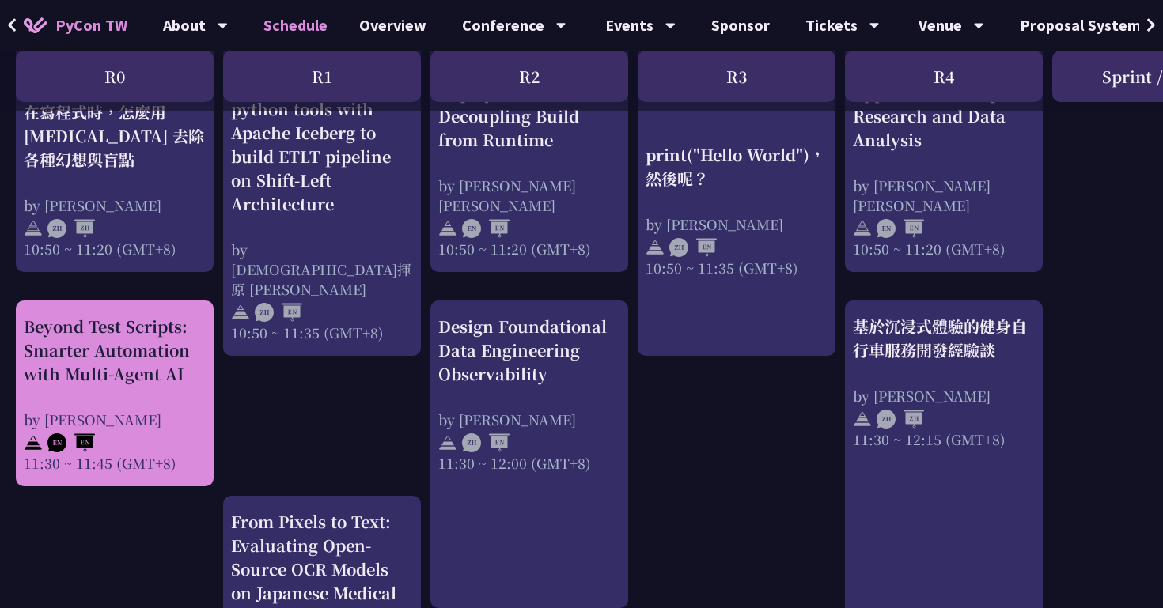
click at [180, 389] on div "Beyond Test Scripts: Smarter Automation with Multi-Agent AI by [PERSON_NAME] 11…" at bounding box center [115, 394] width 182 height 158
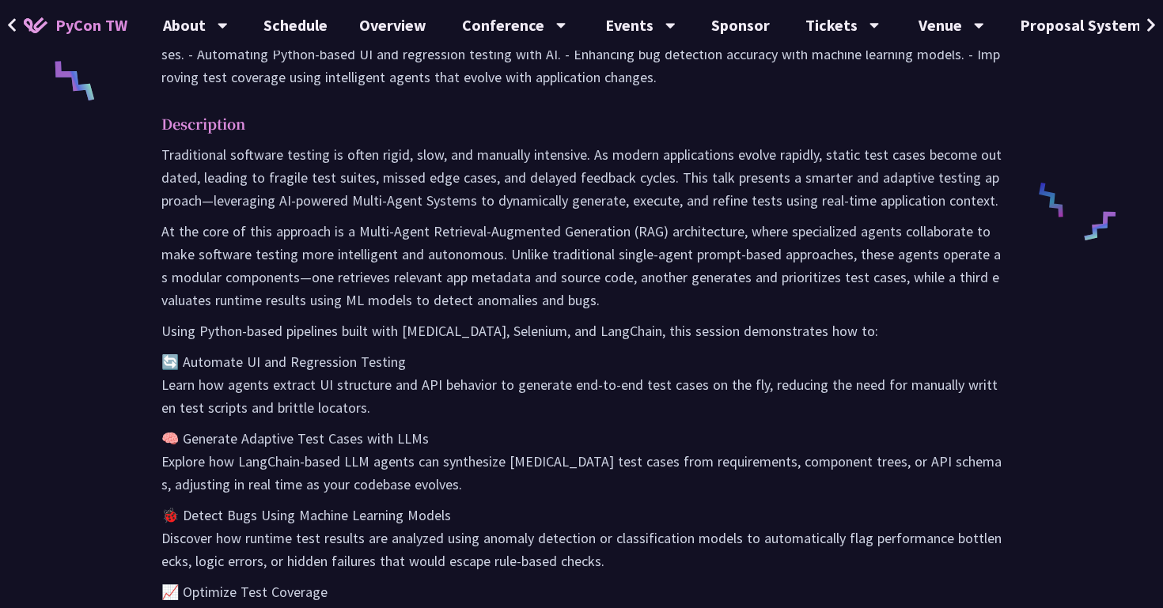
scroll to position [701, 0]
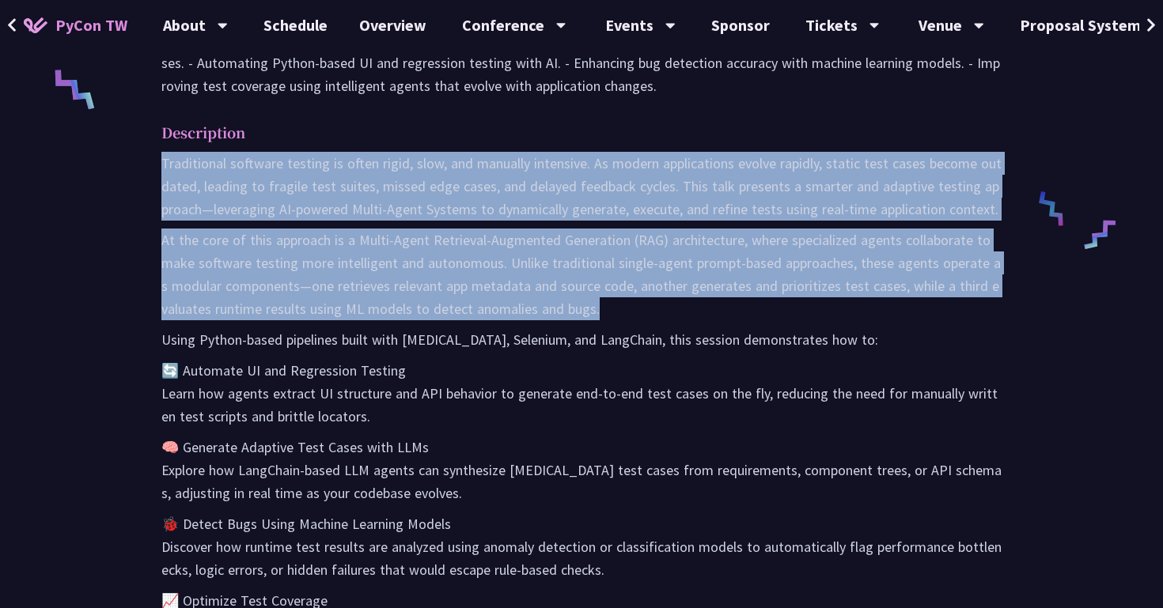
drag, startPoint x: 153, startPoint y: 165, endPoint x: 582, endPoint y: 315, distance: 454.2
click at [582, 315] on div "Abstract In [DATE] fast-paced software landscape, traditional testing methods o…" at bounding box center [582, 524] width 872 height 1256
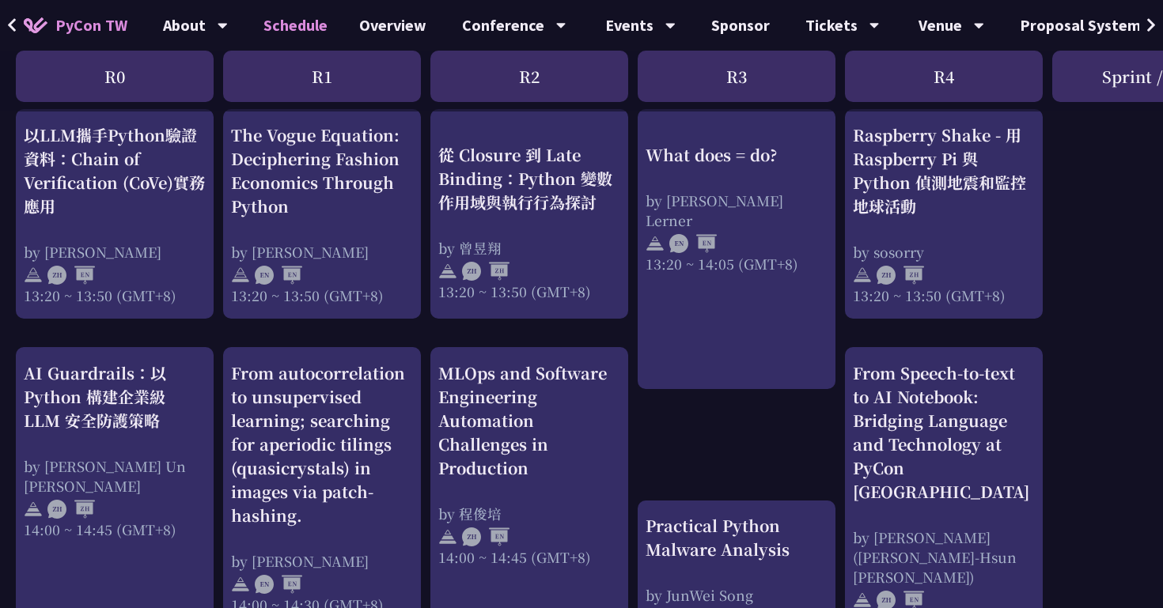
scroll to position [1460, 0]
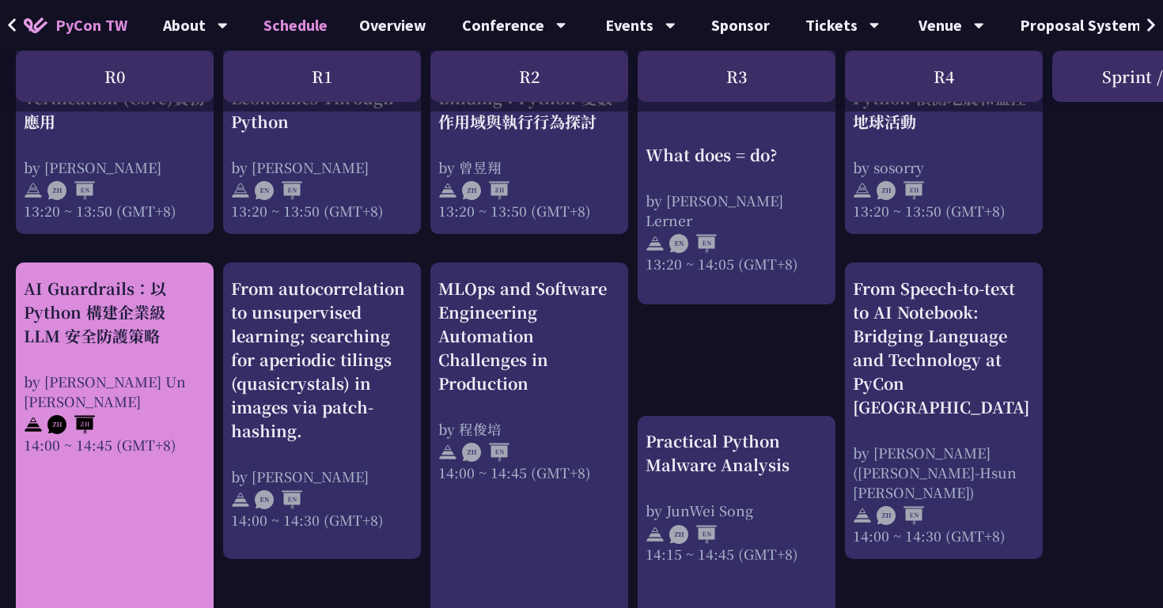
click at [175, 459] on div "AI Guardrails：以 Python 構建企業級 LLM 安全防護策略 by [PERSON_NAME] Un [PERSON_NAME]14:00 …" at bounding box center [115, 454] width 198 height 383
click at [157, 356] on div "AI Guardrails：以 Python 構建企業級 LLM 安全防護策略 by [PERSON_NAME] Un [PERSON_NAME]14:00 …" at bounding box center [115, 366] width 182 height 178
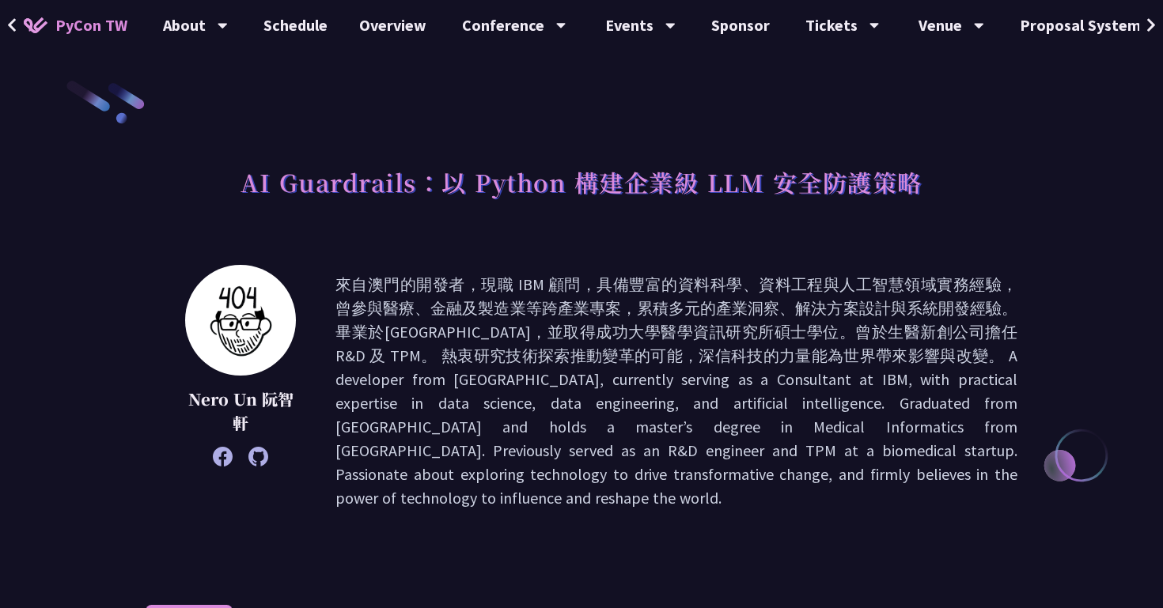
scroll to position [9, 0]
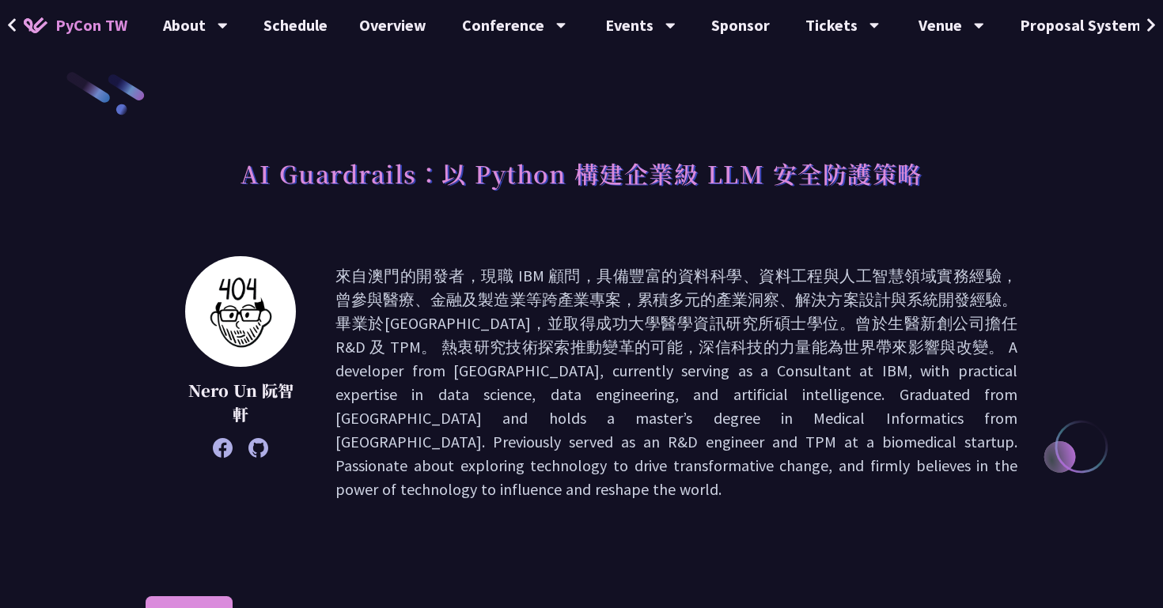
click at [222, 453] on icon at bounding box center [223, 448] width 20 height 20
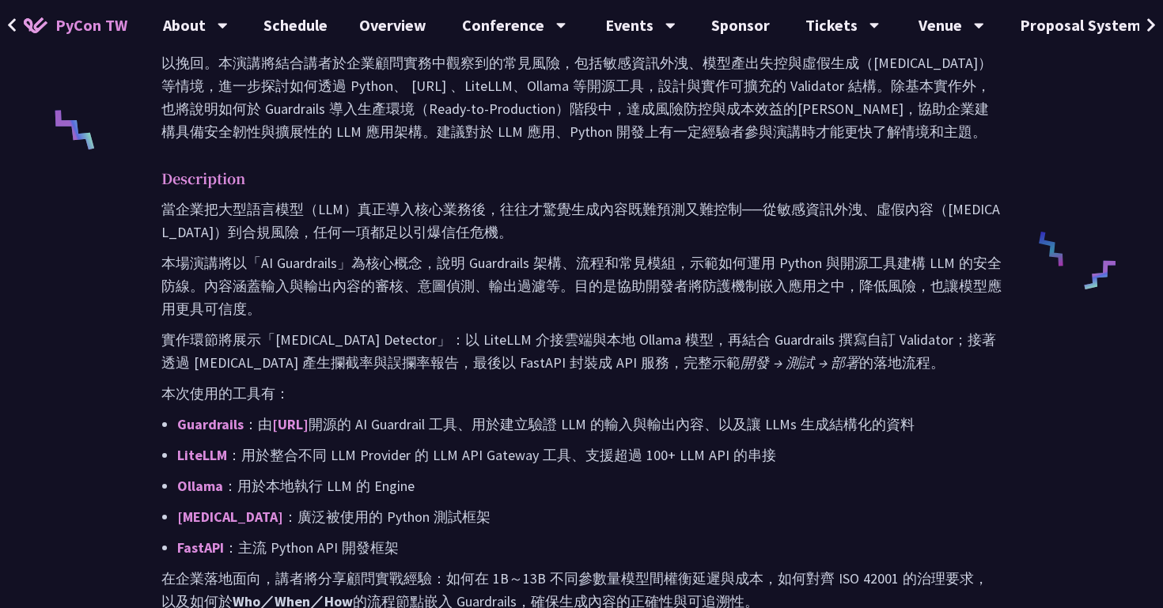
scroll to position [674, 0]
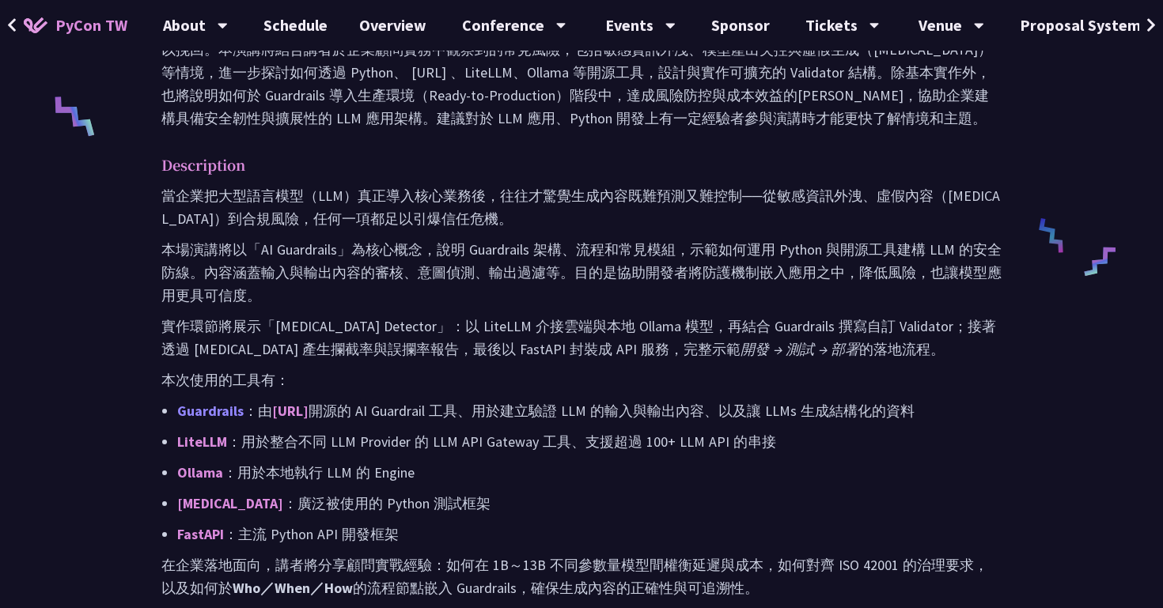
click at [220, 405] on link "Guardrails" at bounding box center [210, 411] width 66 height 18
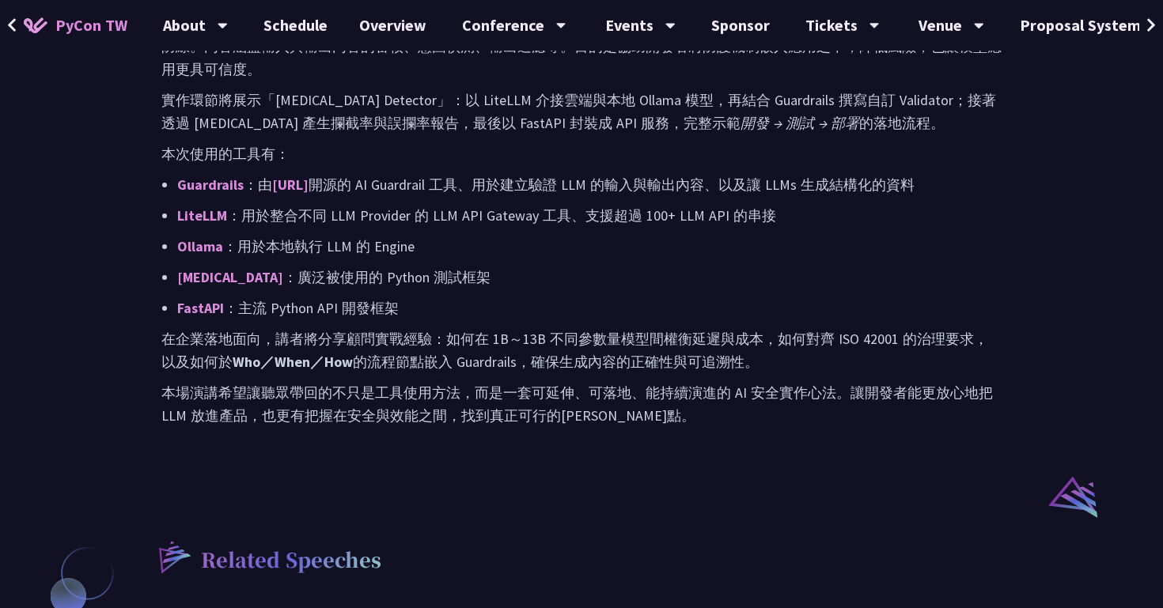
scroll to position [842, 0]
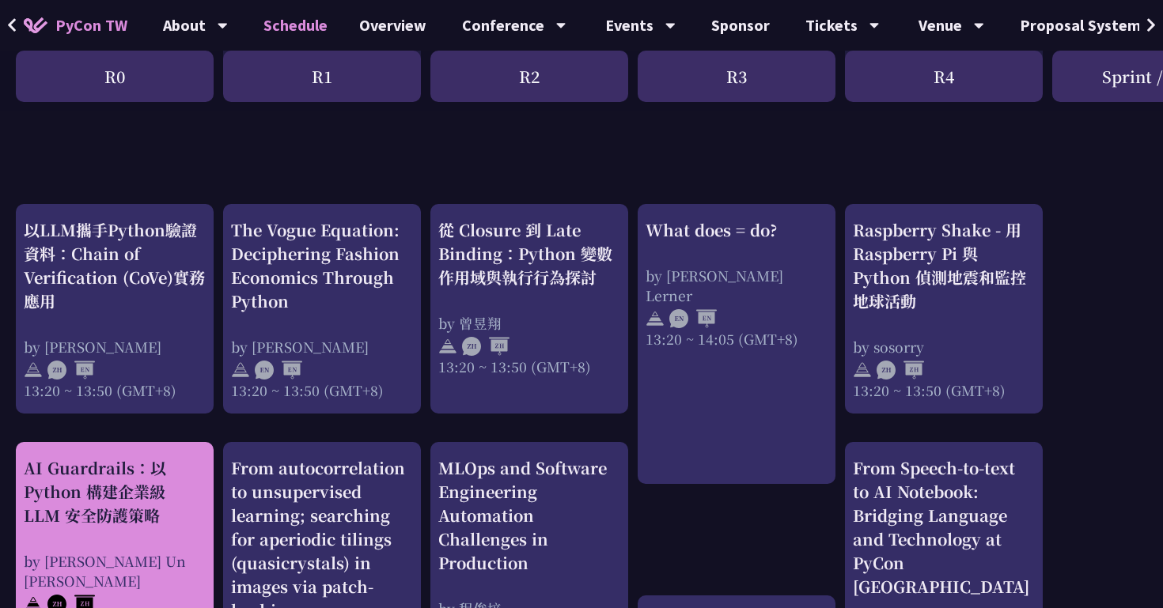
scroll to position [1277, 0]
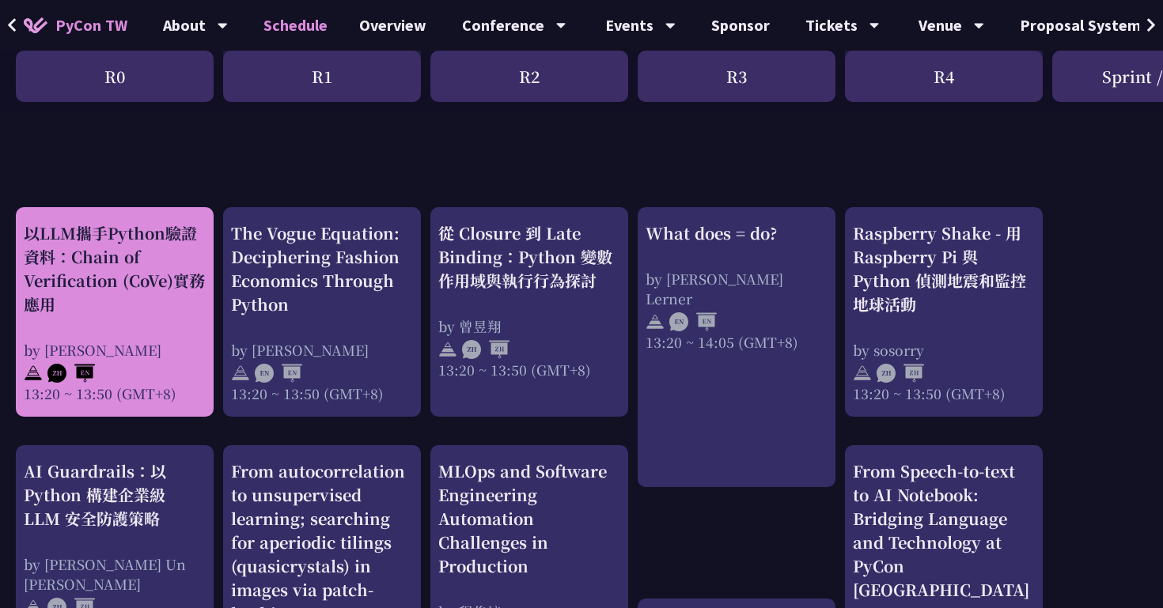
click at [149, 342] on div "by [PERSON_NAME]" at bounding box center [115, 350] width 182 height 20
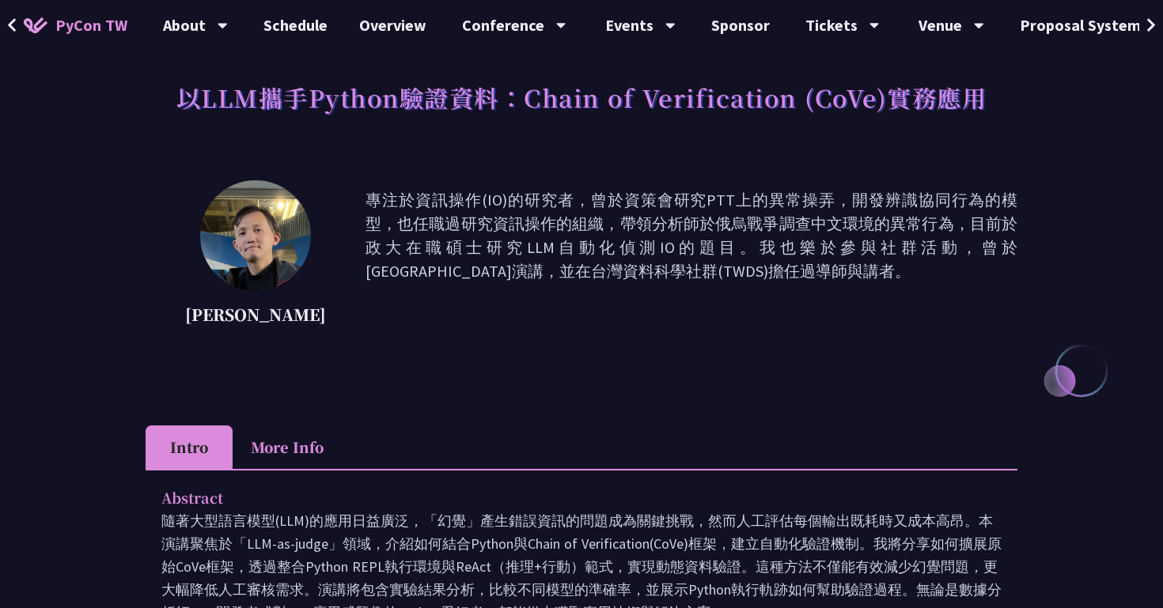
scroll to position [66, 0]
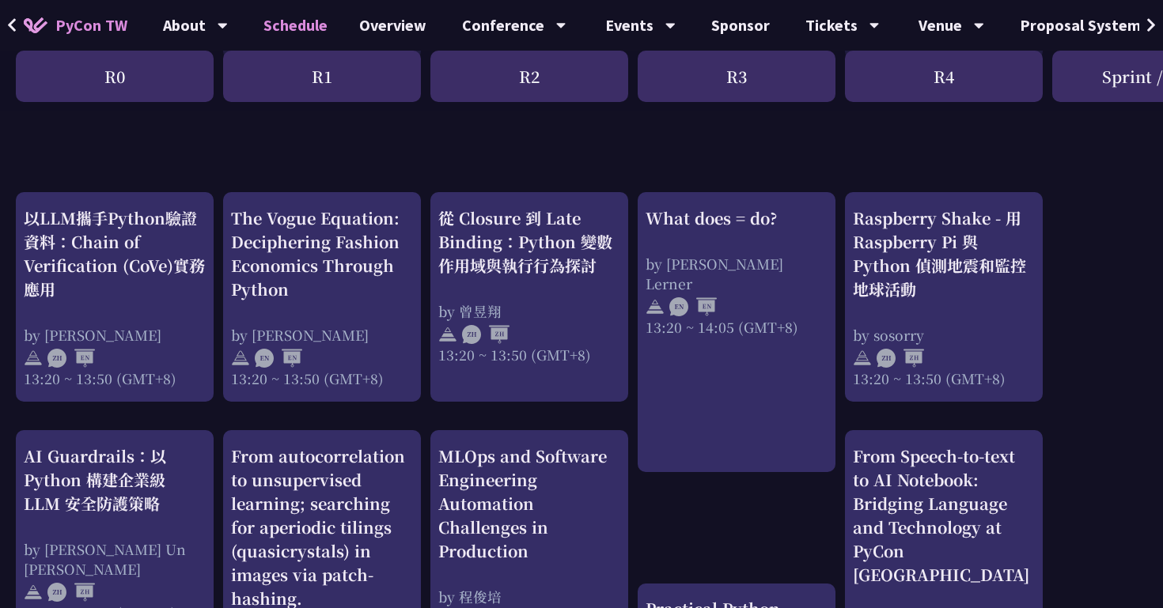
scroll to position [1259, 0]
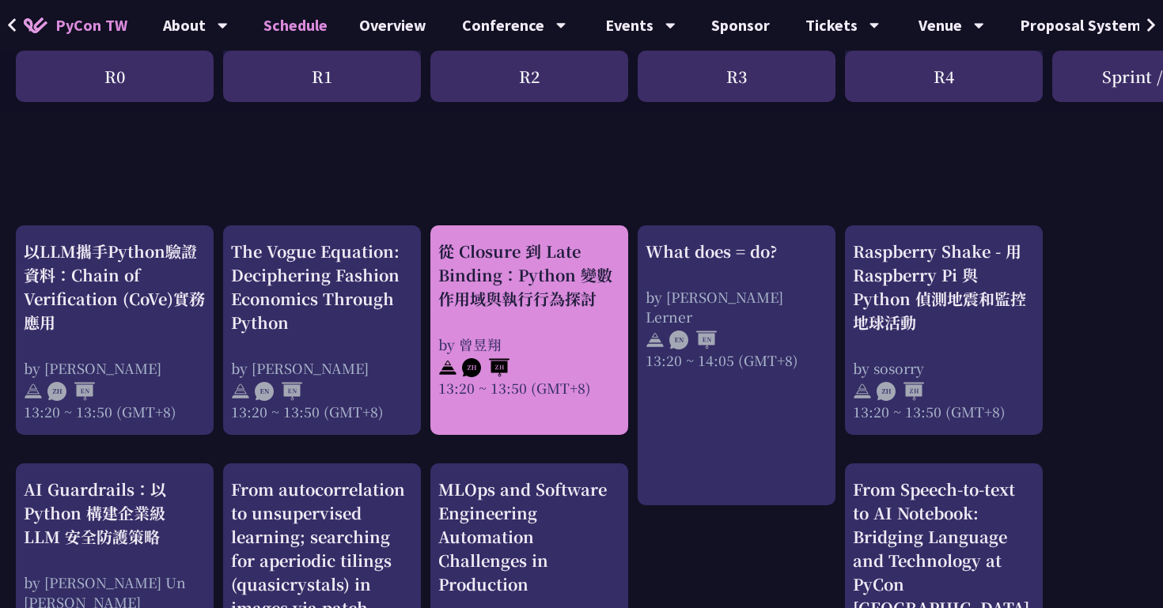
click at [533, 324] on div "從 Closure 到 Late Binding：Python 變數作用域與執行行為探討 by [PERSON_NAME]13:20 ~ 13:50 (GMT…" at bounding box center [529, 319] width 182 height 158
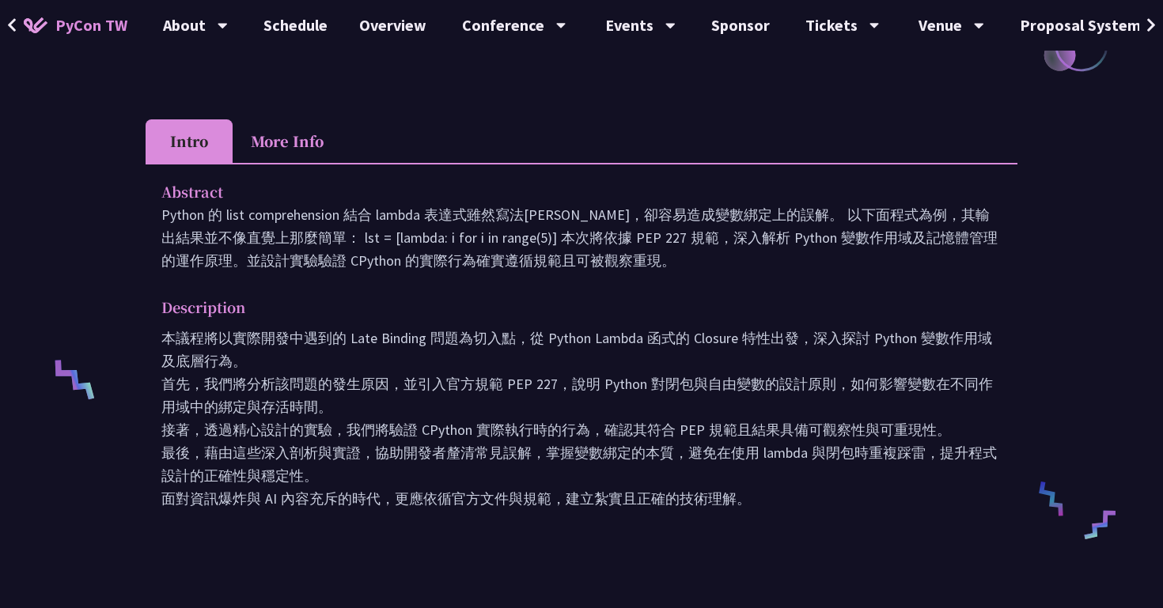
scroll to position [410, 0]
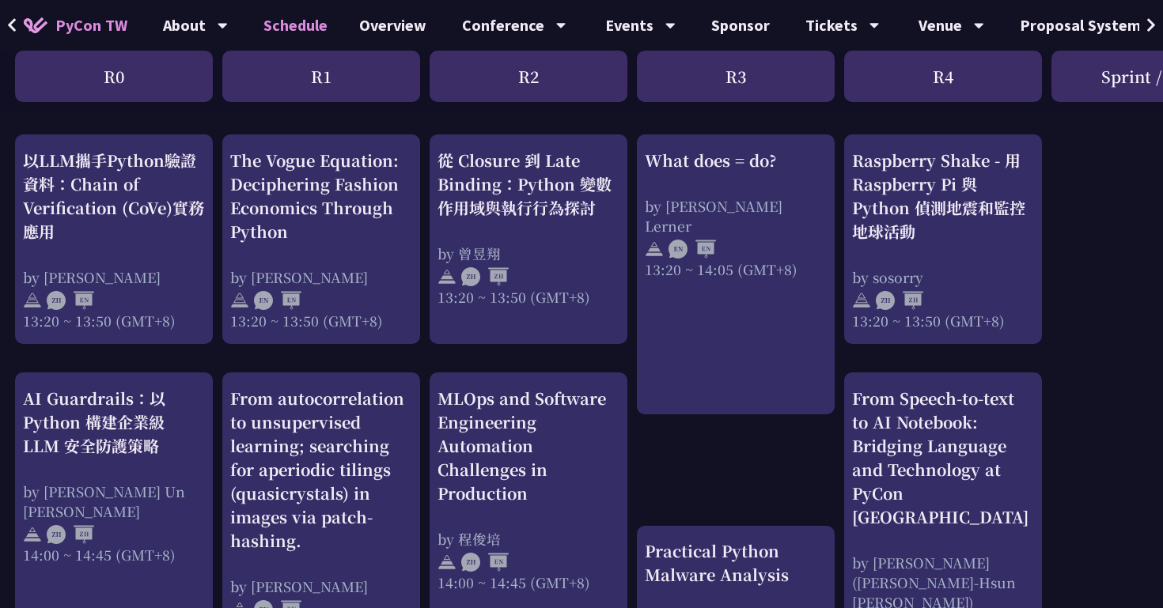
scroll to position [1353, 1]
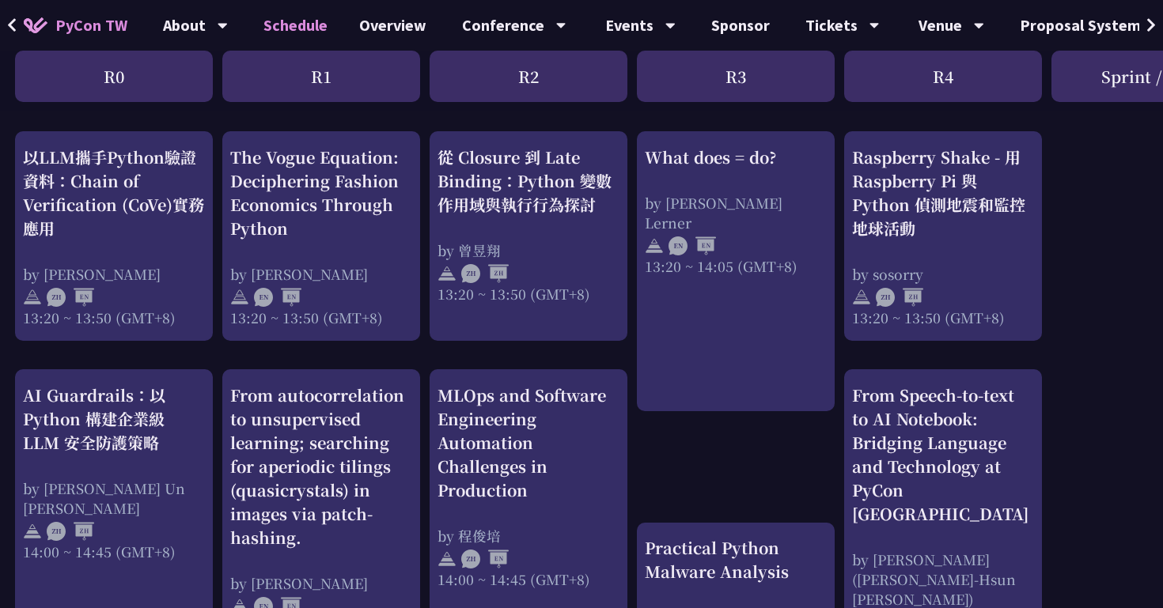
click at [695, 258] on div "What does = do? by [PERSON_NAME] Lerner 13:20 ~ 14:05 (GMT+8)" at bounding box center [736, 271] width 198 height 280
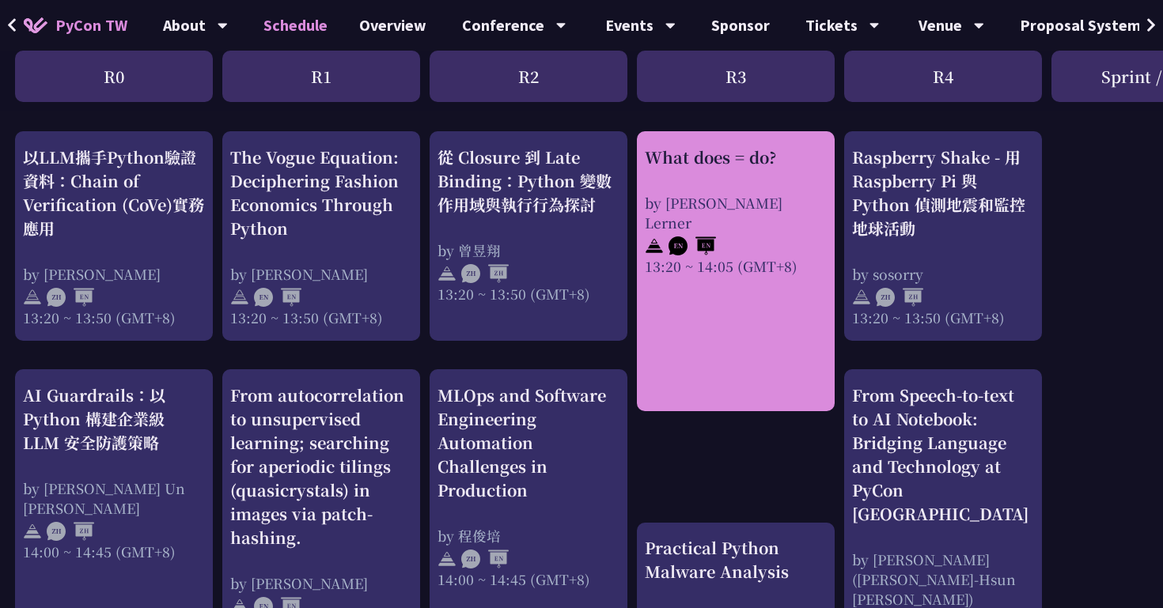
click at [740, 160] on div "What does = do?" at bounding box center [736, 158] width 182 height 24
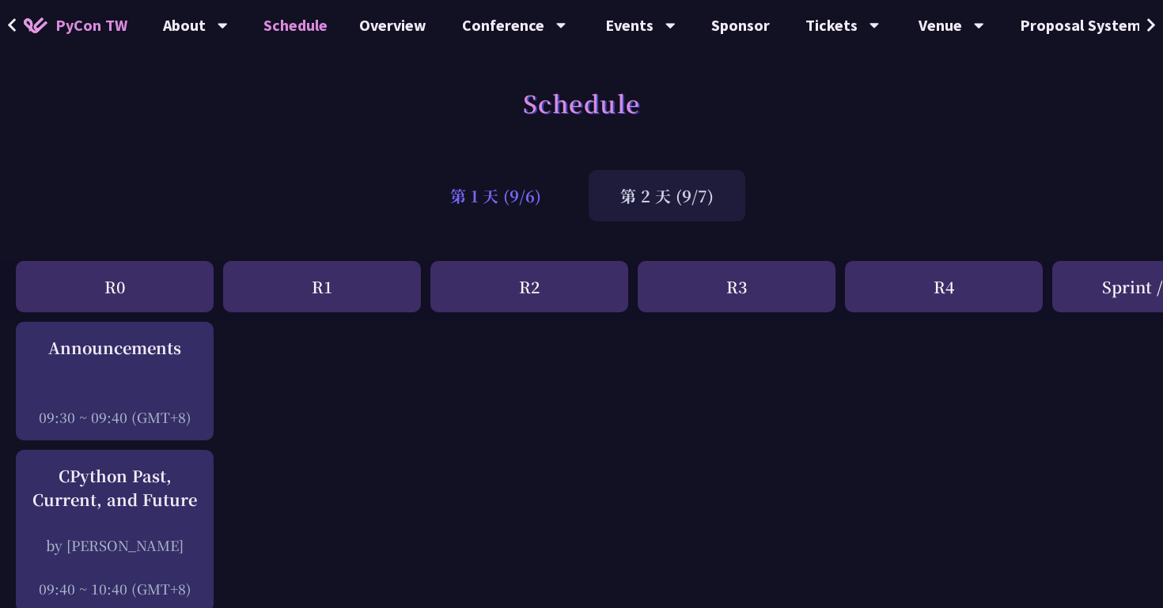
click at [514, 189] on div "第 1 天 (9/6)" at bounding box center [496, 195] width 154 height 51
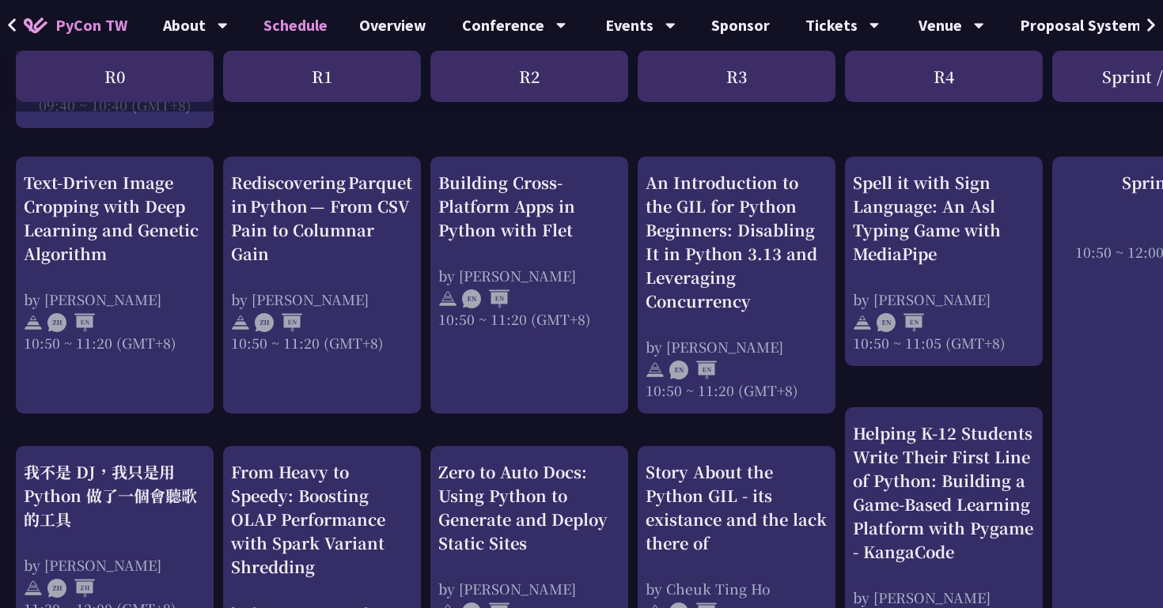
scroll to position [551, 0]
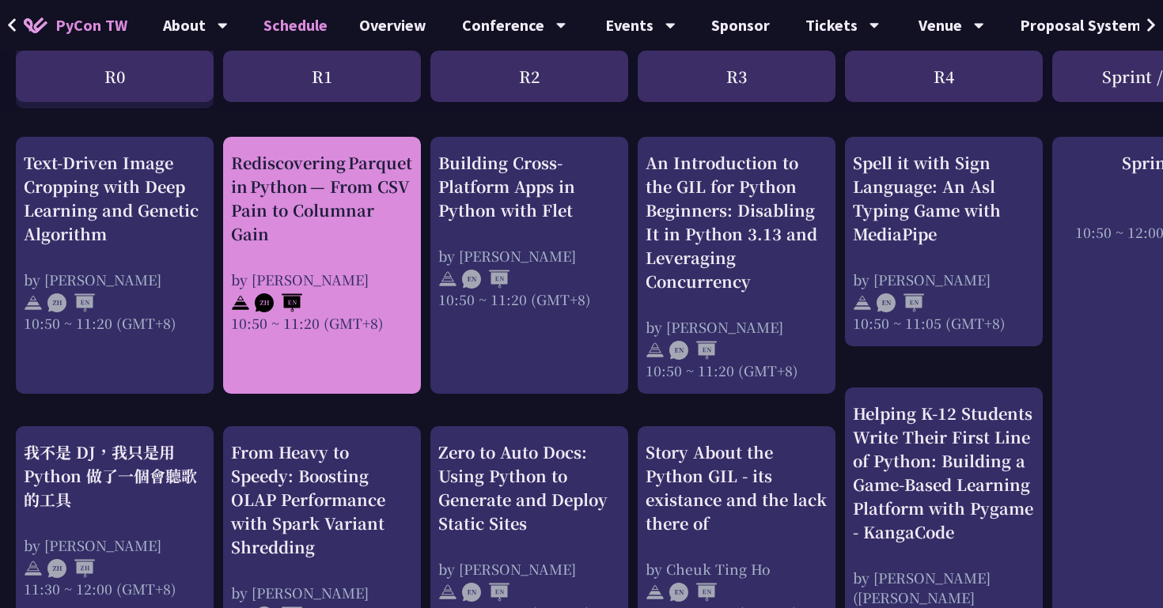
click at [370, 305] on div at bounding box center [322, 302] width 182 height 24
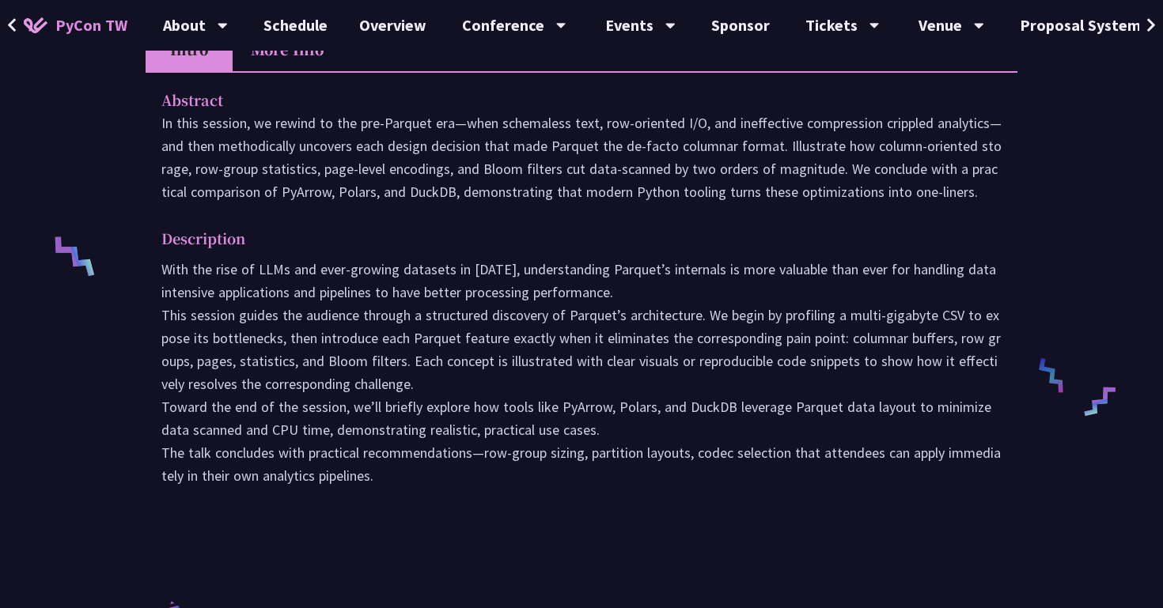
scroll to position [548, 0]
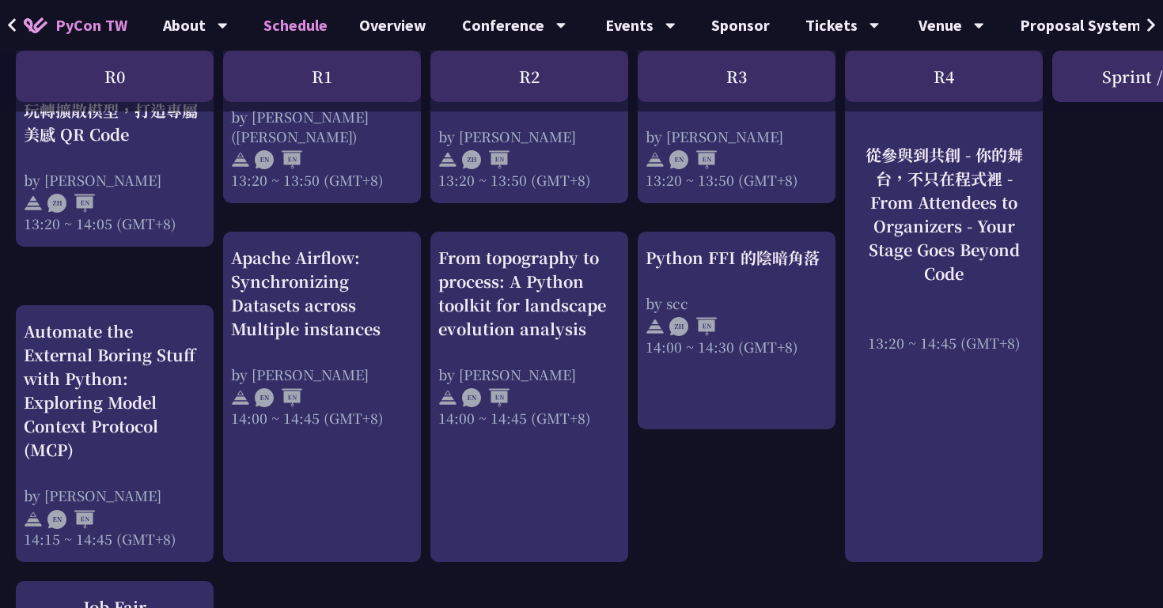
scroll to position [1466, 0]
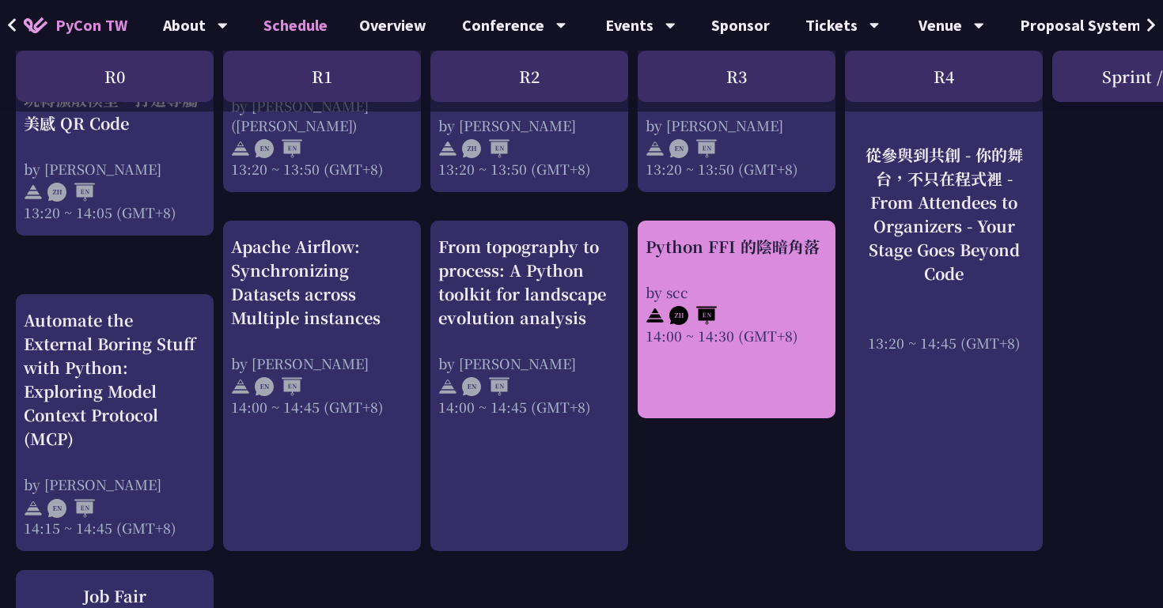
click at [694, 307] on img at bounding box center [692, 315] width 47 height 19
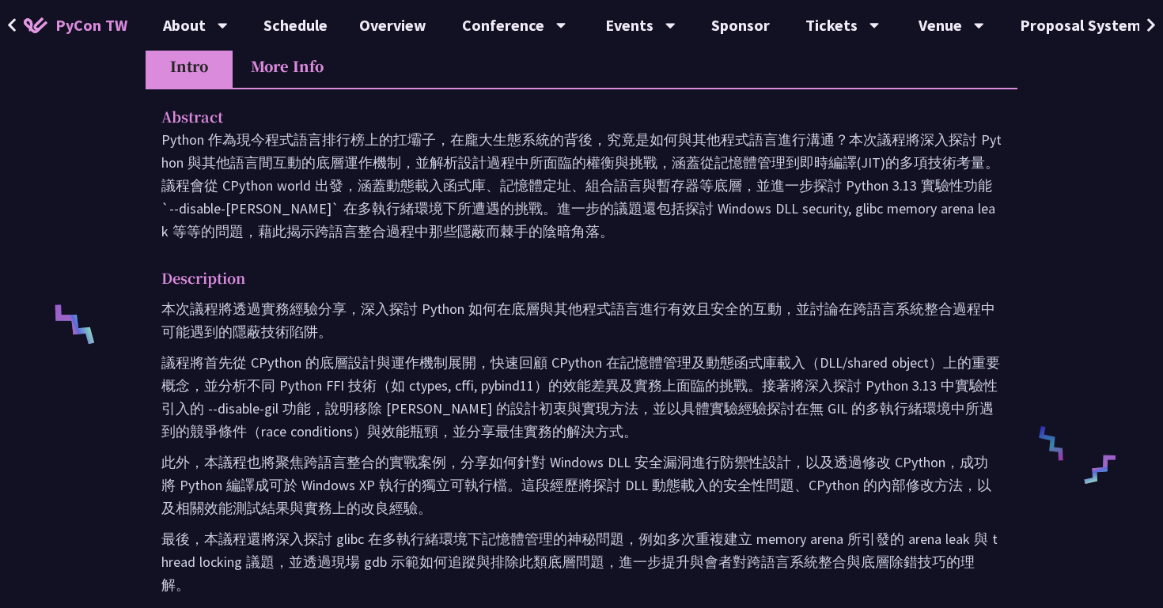
scroll to position [475, 0]
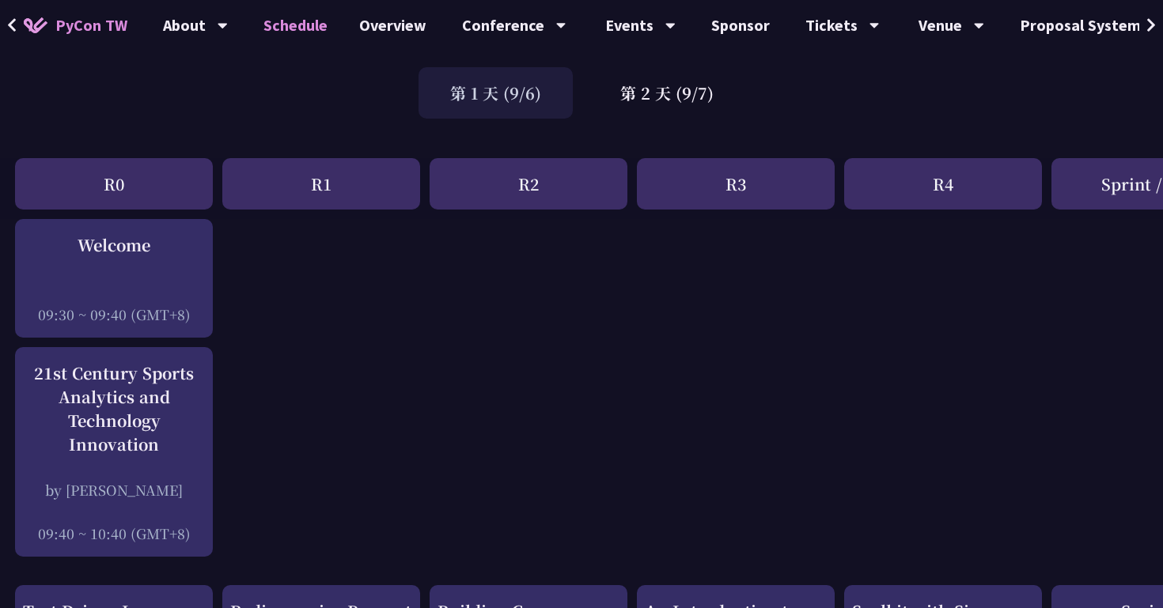
scroll to position [0, 1]
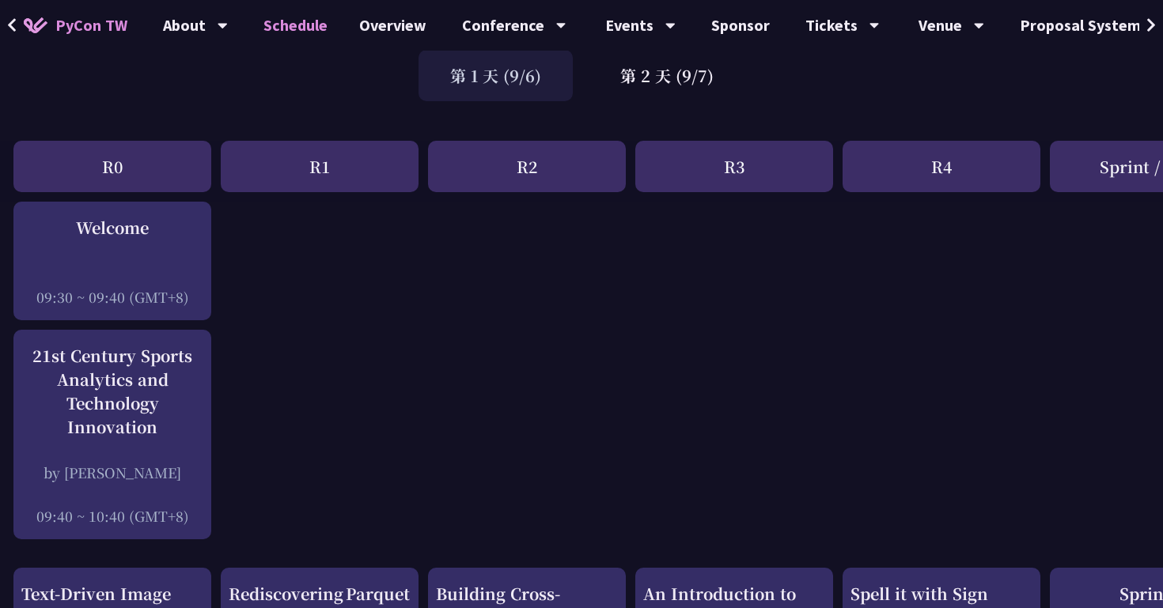
scroll to position [0, 2]
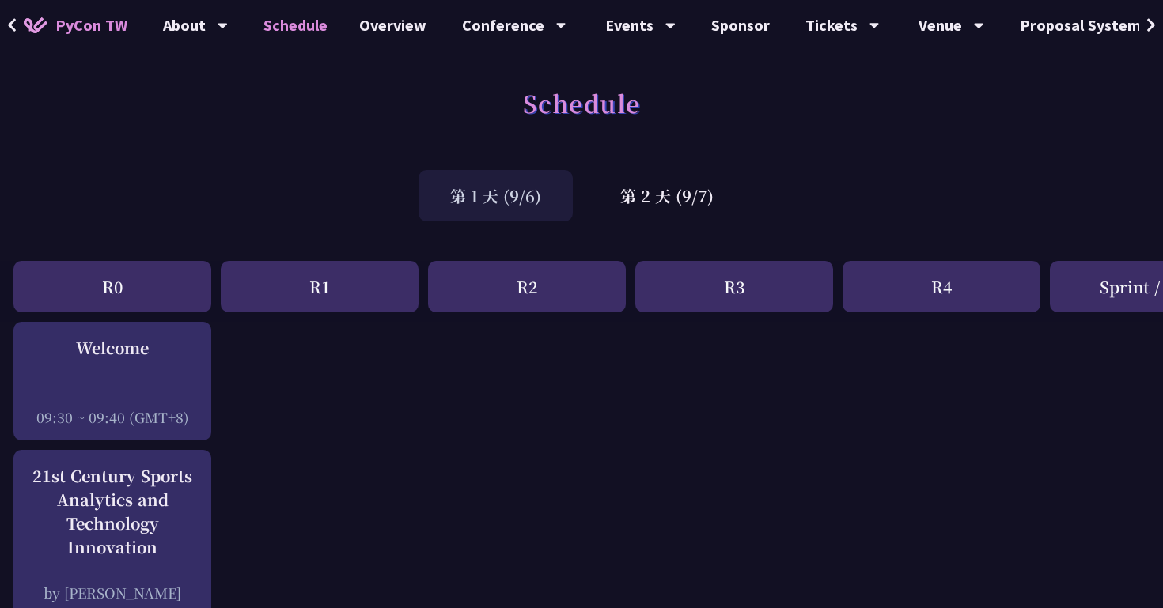
click at [673, 223] on div "第 1 天 (9/6) 第 2 天 (9/7)" at bounding box center [581, 195] width 1163 height 67
click at [679, 199] on div "第 2 天 (9/7)" at bounding box center [667, 195] width 157 height 51
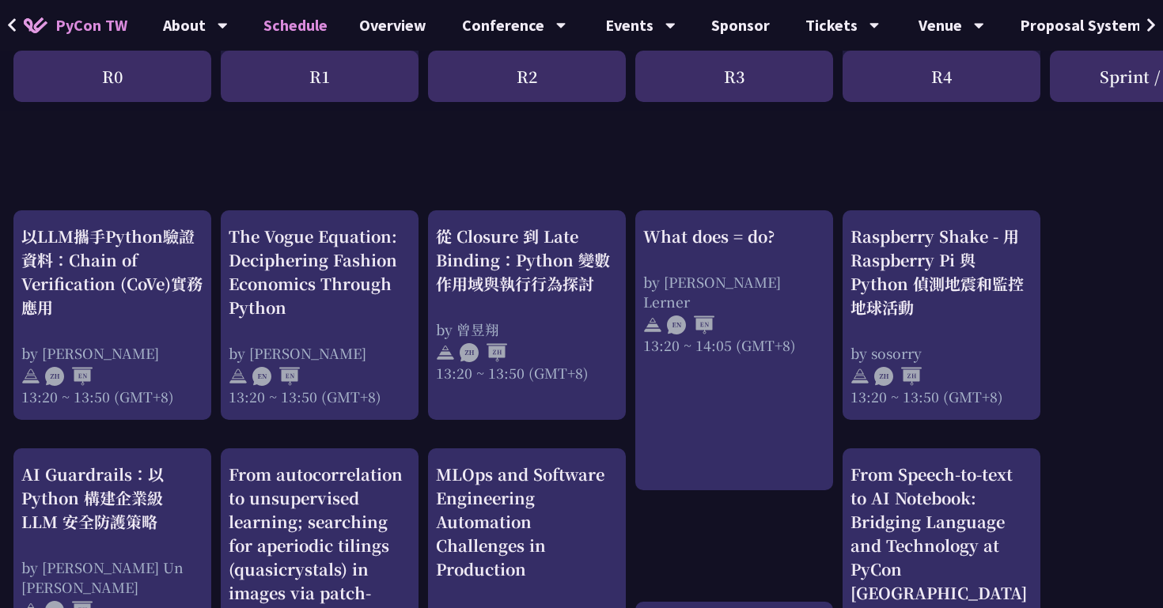
scroll to position [1273, 2]
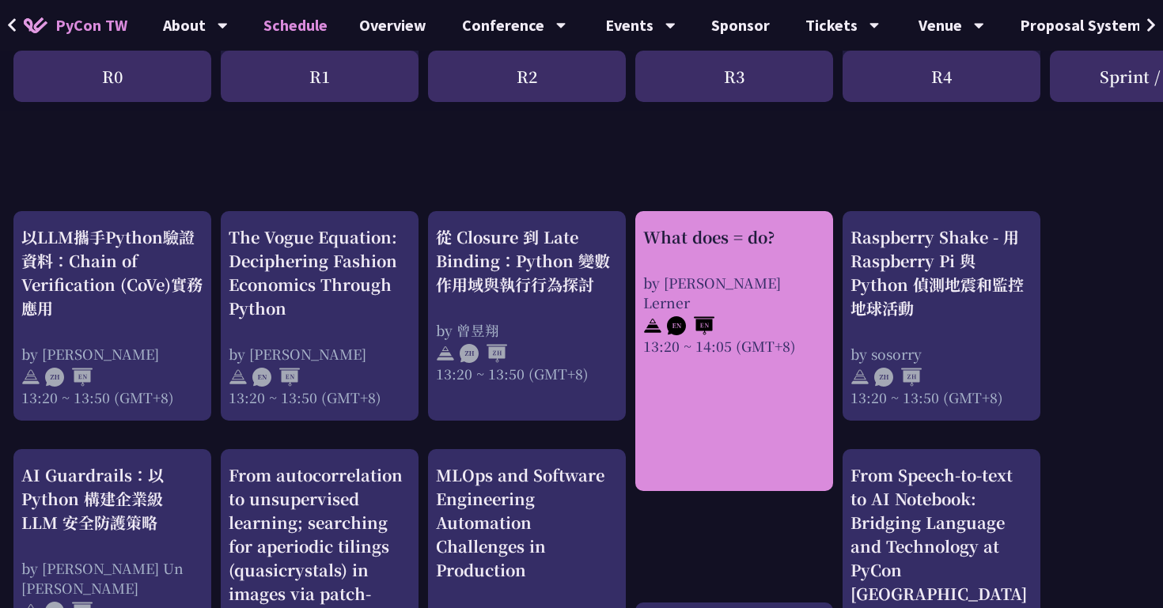
click at [734, 394] on div "What does = do? by [PERSON_NAME] Lerner 13:20 ~ 14:05 (GMT+8)" at bounding box center [734, 351] width 198 height 280
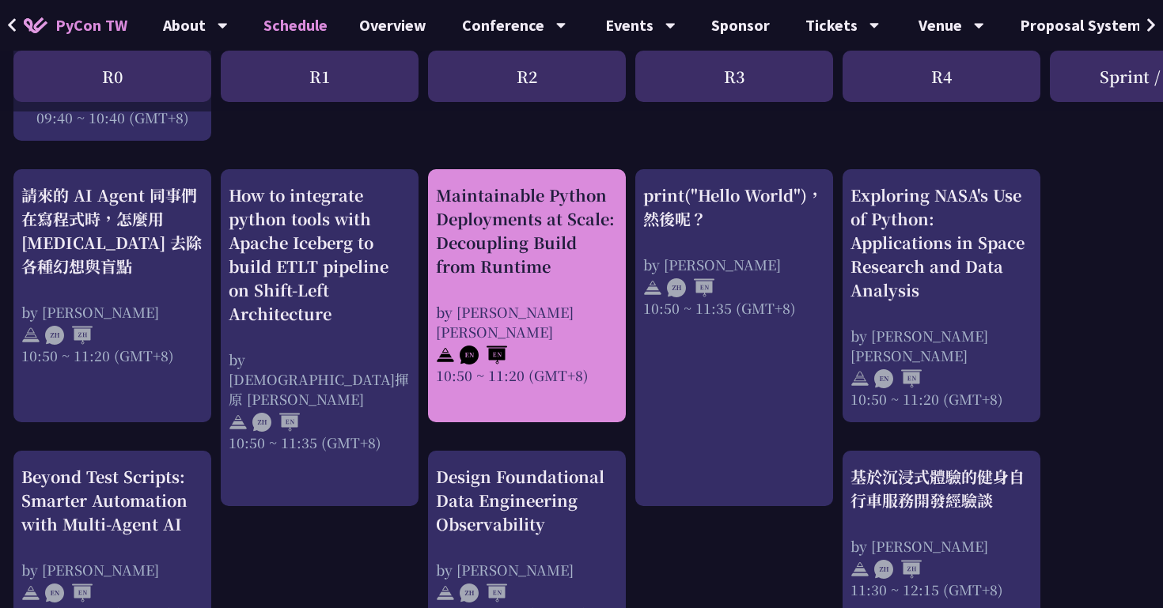
scroll to position [469, 2]
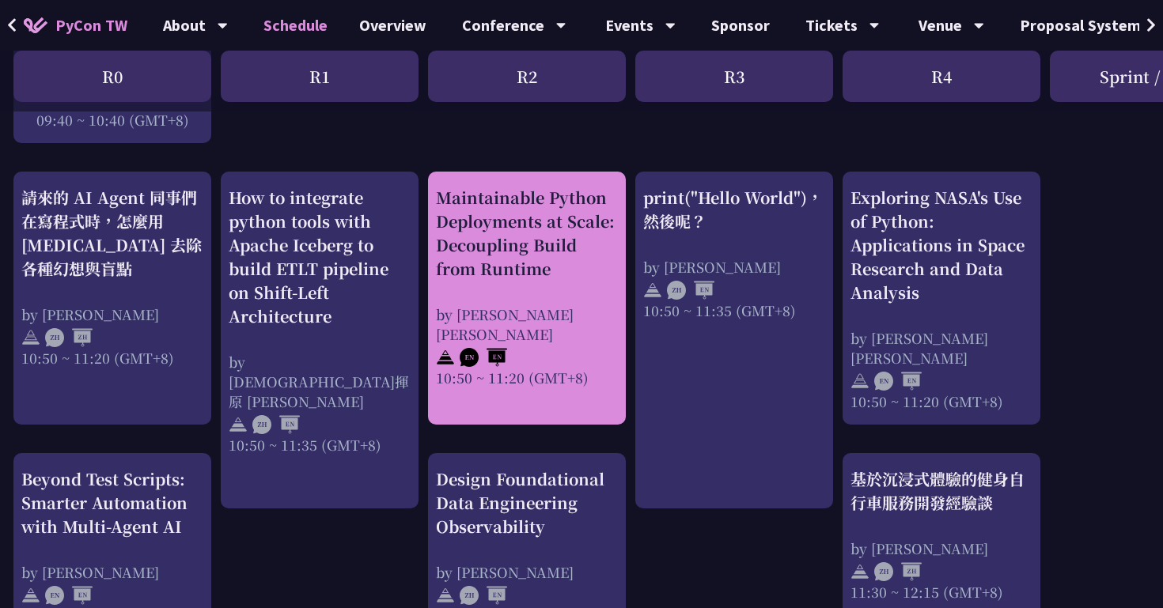
click at [544, 313] on div "by [PERSON_NAME] [PERSON_NAME]" at bounding box center [527, 325] width 182 height 40
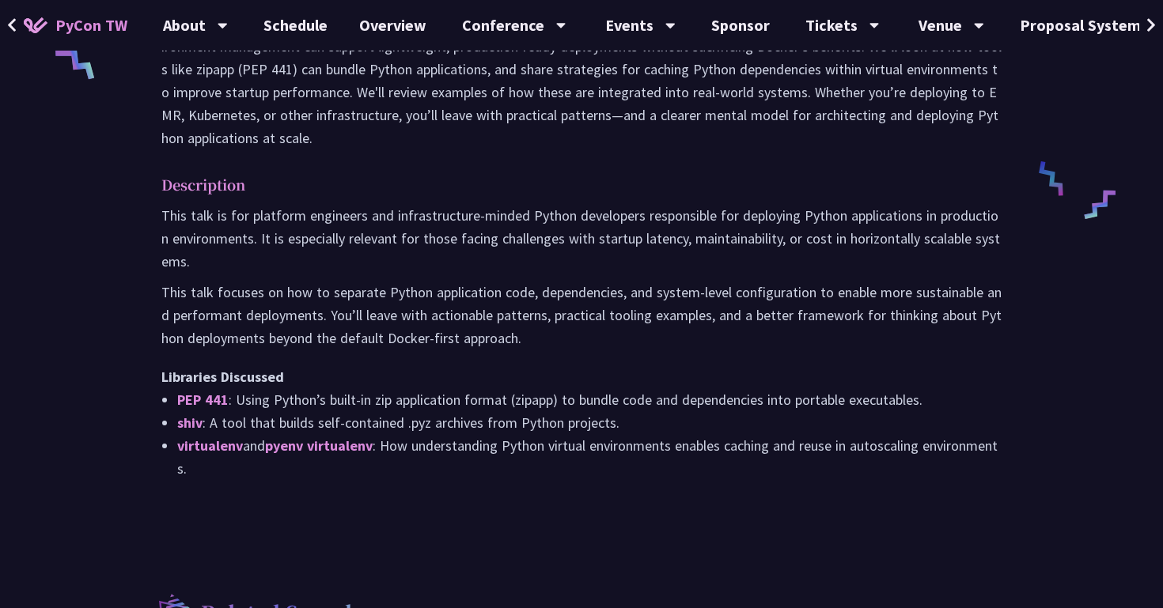
scroll to position [729, 0]
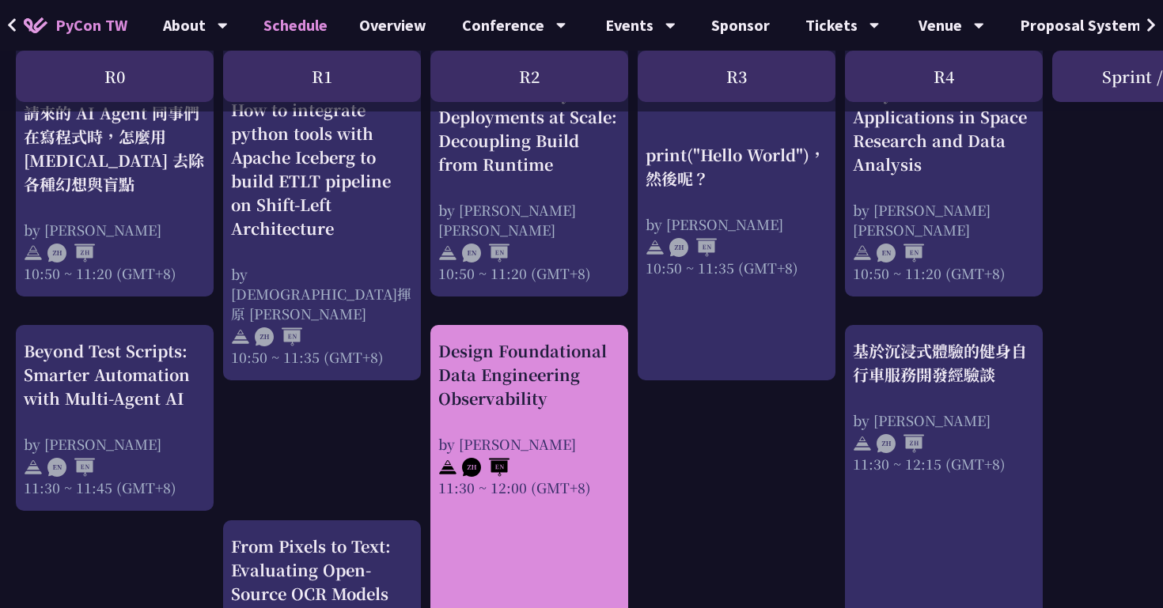
scroll to position [597, 0]
click at [503, 485] on div "11:30 ~ 12:00 (GMT+8)" at bounding box center [529, 489] width 182 height 20
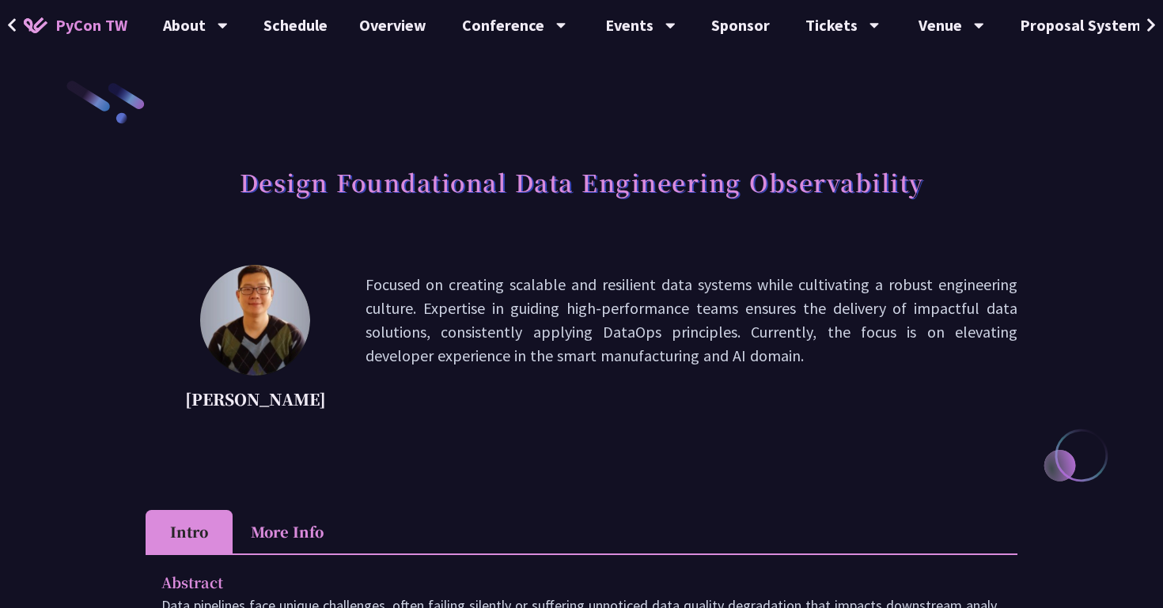
click at [231, 341] on img at bounding box center [255, 320] width 110 height 111
click at [252, 394] on p "[PERSON_NAME]" at bounding box center [255, 400] width 141 height 24
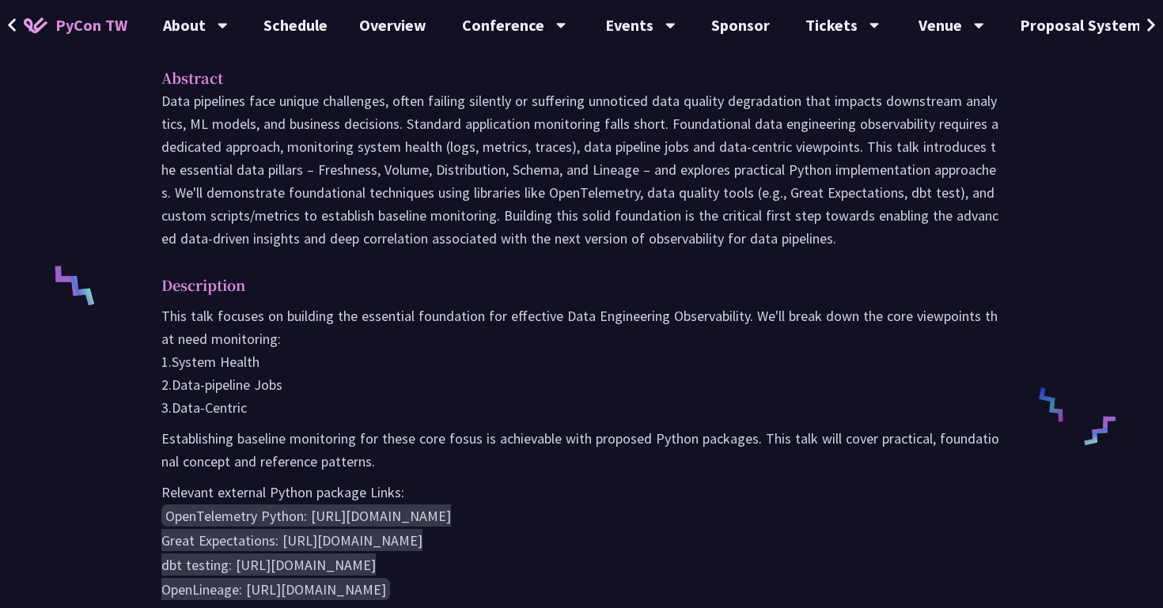
scroll to position [578, 0]
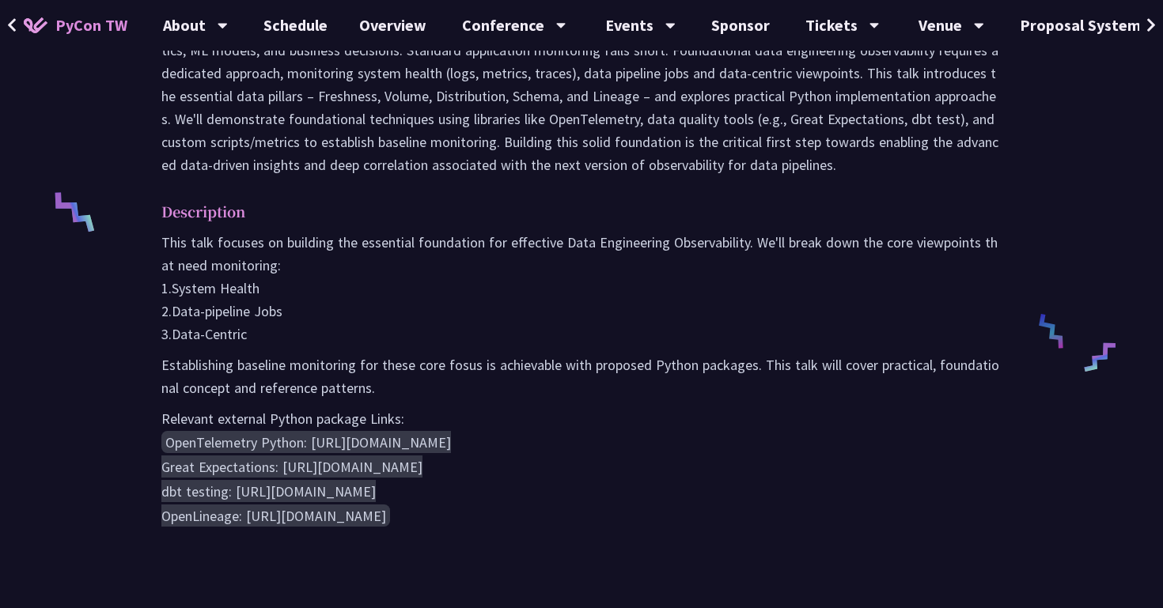
click at [707, 312] on p "This talk focuses on building the essential foundation for effective Data Engin…" at bounding box center [581, 288] width 840 height 115
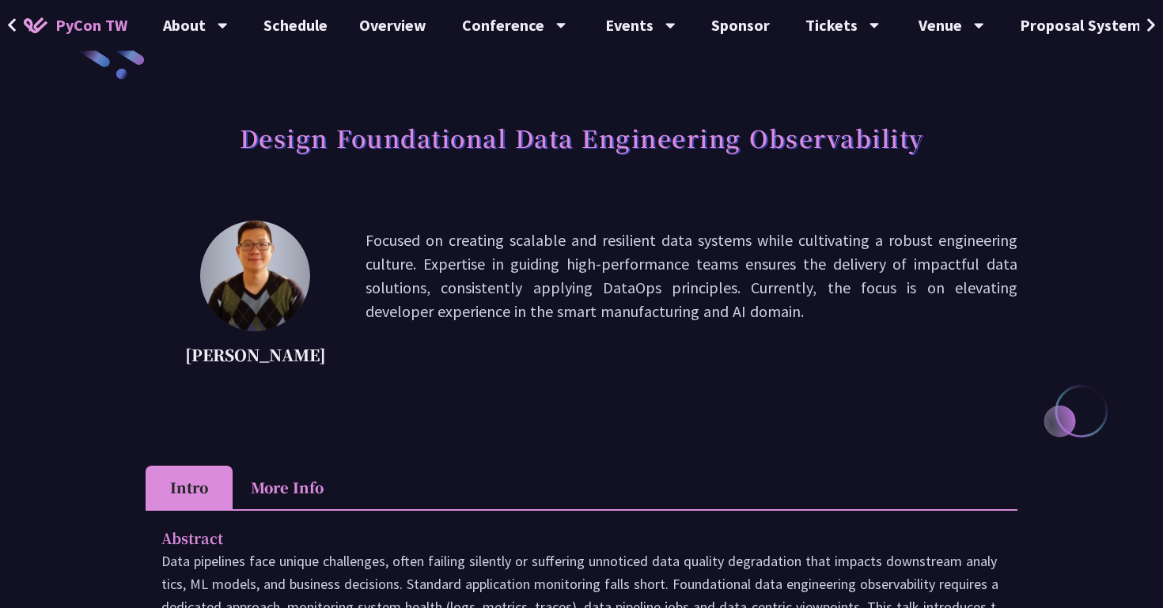
scroll to position [0, 0]
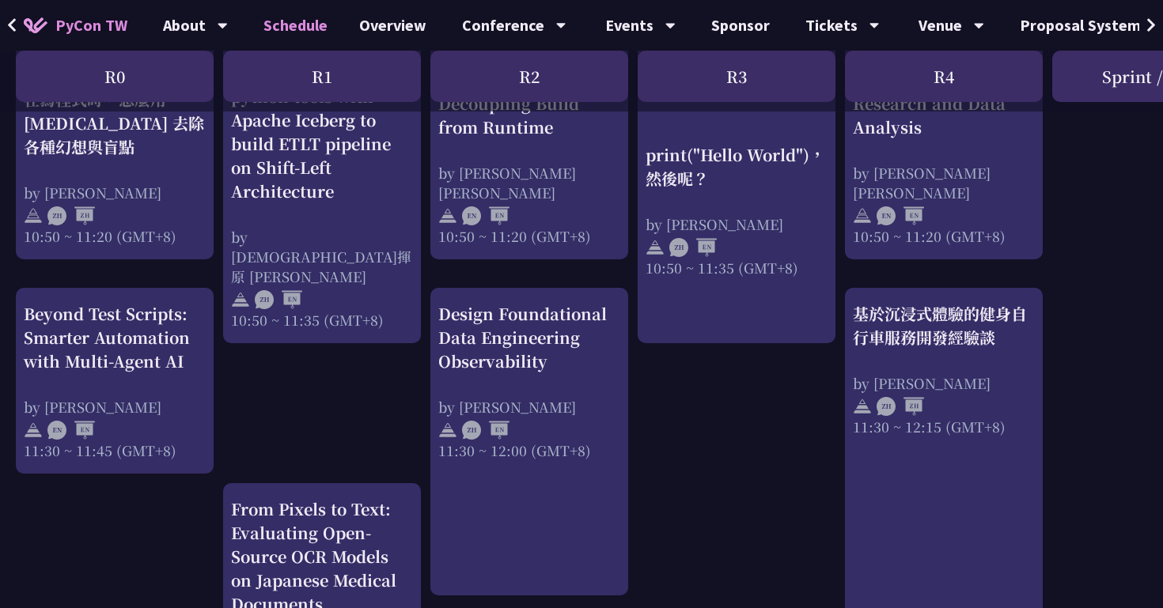
scroll to position [627, 0]
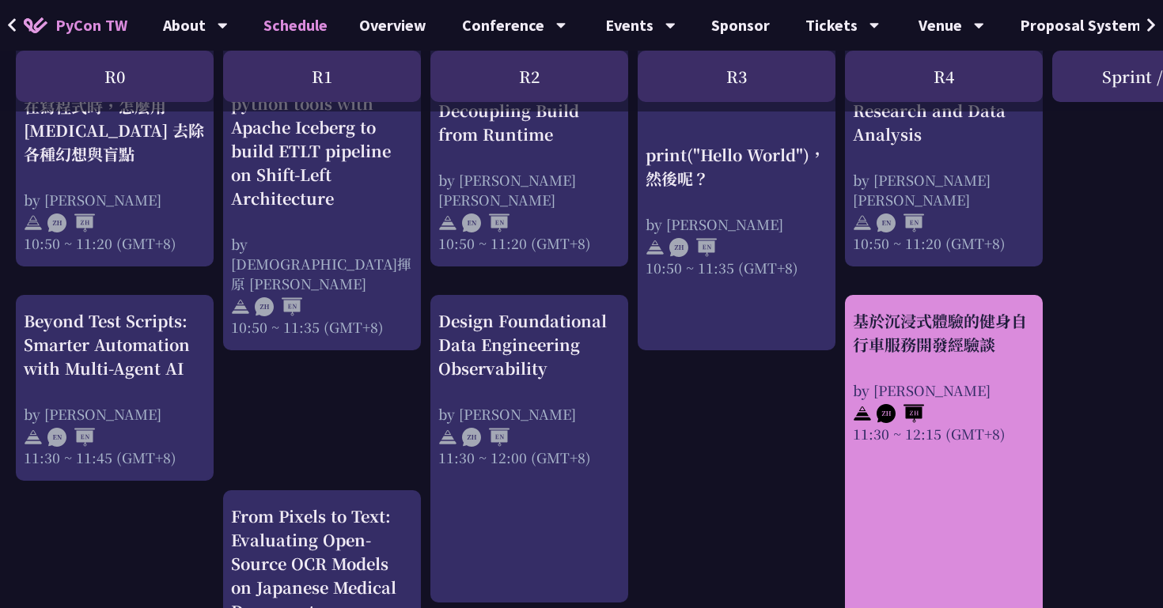
click at [910, 393] on div "by [PERSON_NAME]" at bounding box center [944, 391] width 182 height 20
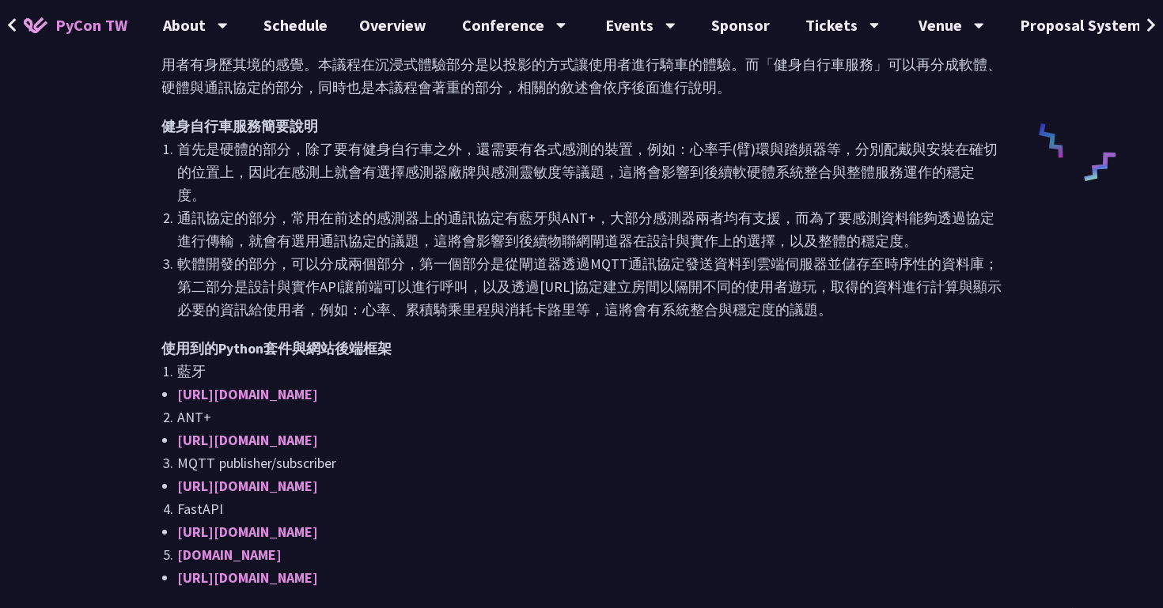
scroll to position [761, 0]
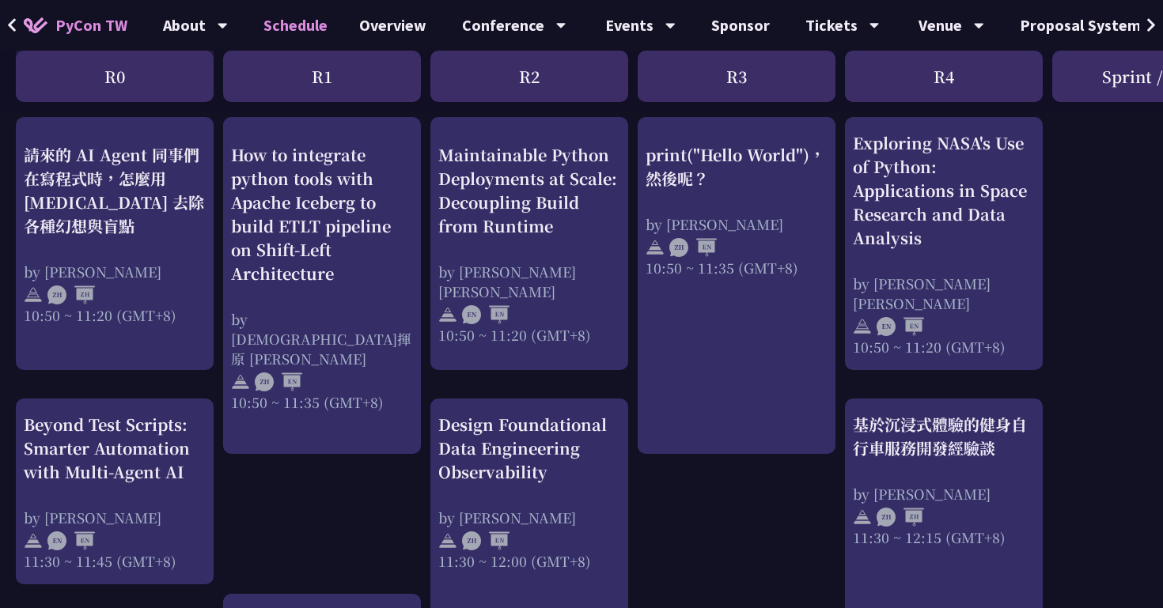
scroll to position [525, 0]
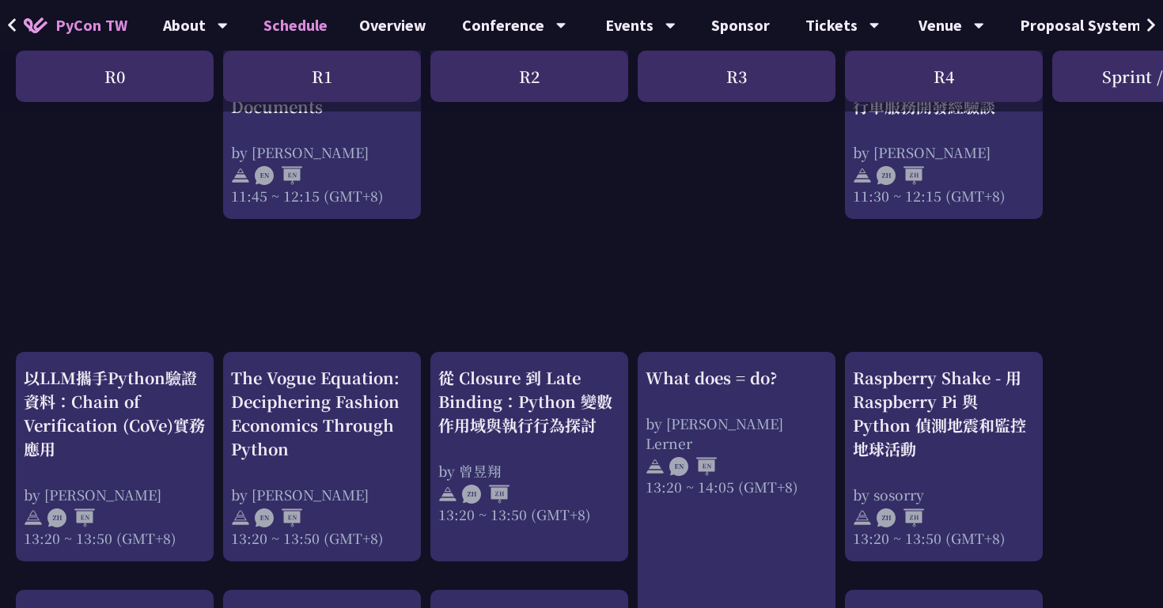
scroll to position [1091, 0]
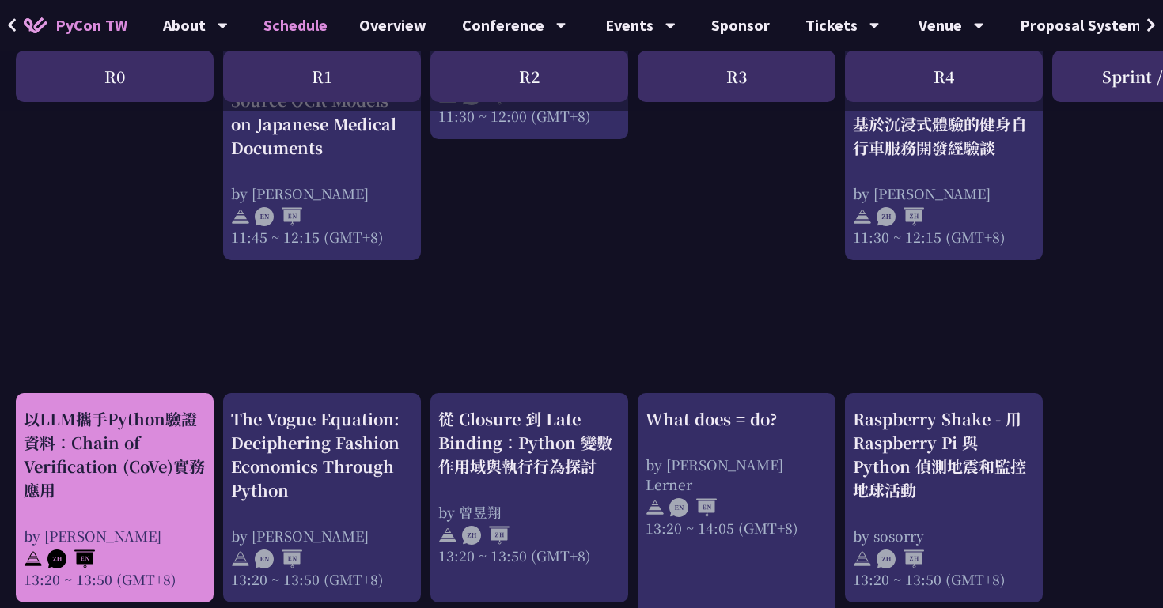
click at [171, 517] on div "以LLM攜手Python驗證資料：Chain of Verification (CoVe)實務應用 by [PERSON_NAME] 13:20 ~ 13:5…" at bounding box center [115, 498] width 182 height 182
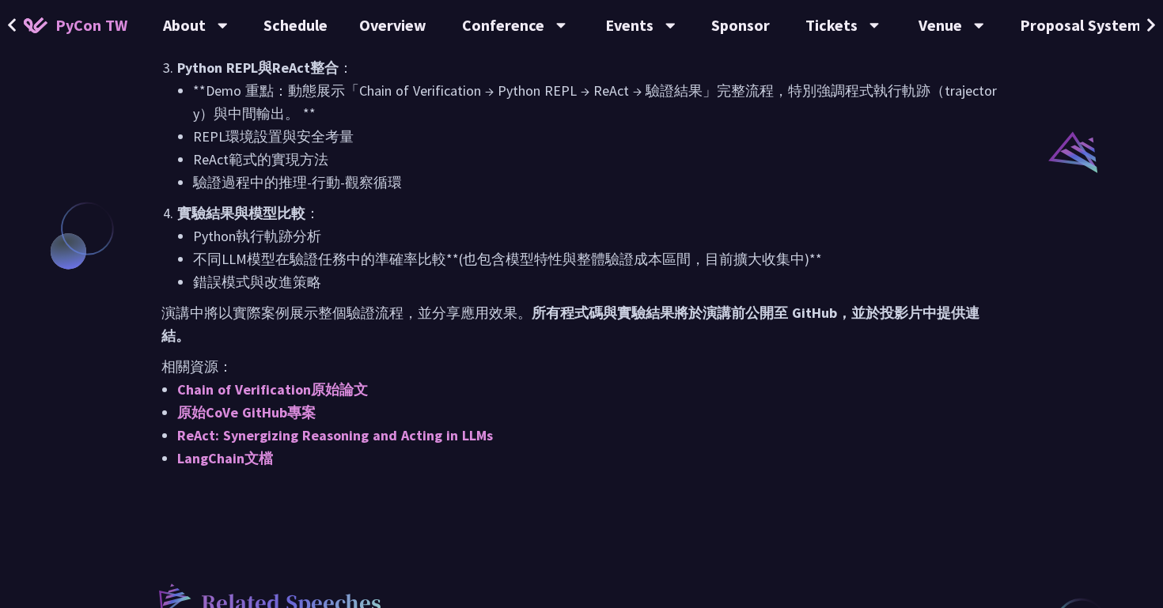
scroll to position [1247, 0]
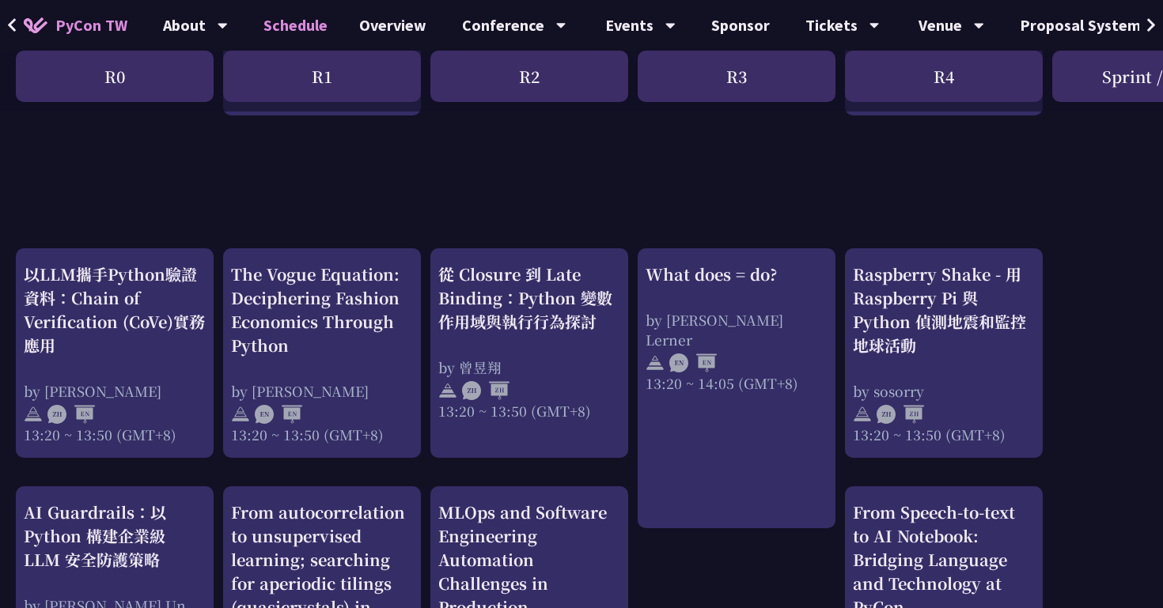
scroll to position [1171, 0]
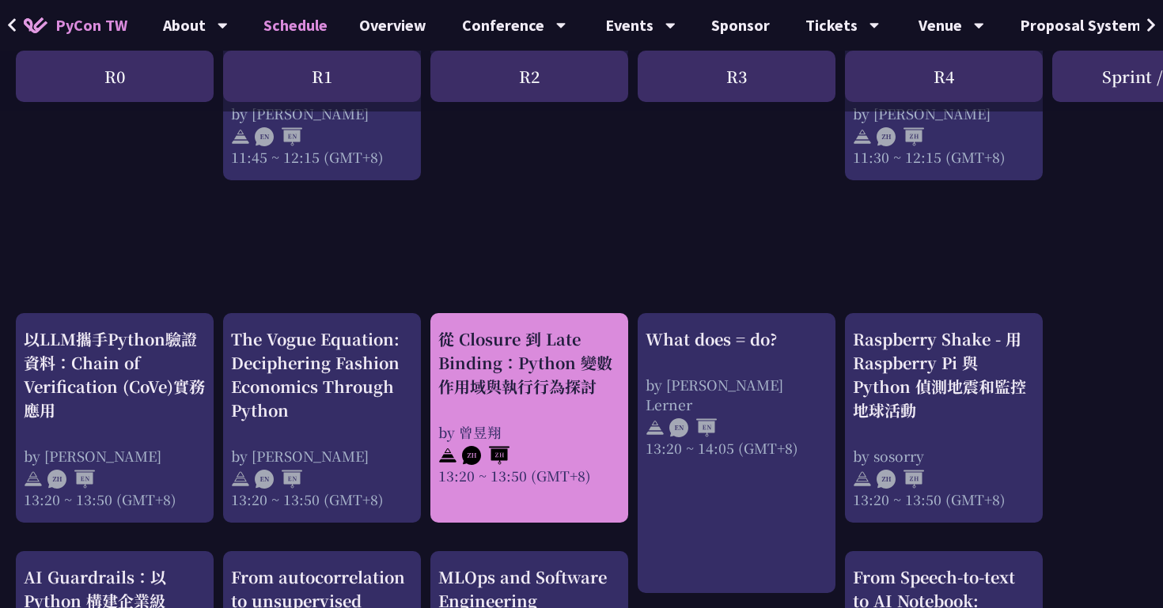
click at [494, 405] on div "從 Closure 到 Late Binding：Python 變數作用域與執行行為探討 by [PERSON_NAME]13:20 ~ 13:50 (GMT…" at bounding box center [529, 407] width 182 height 158
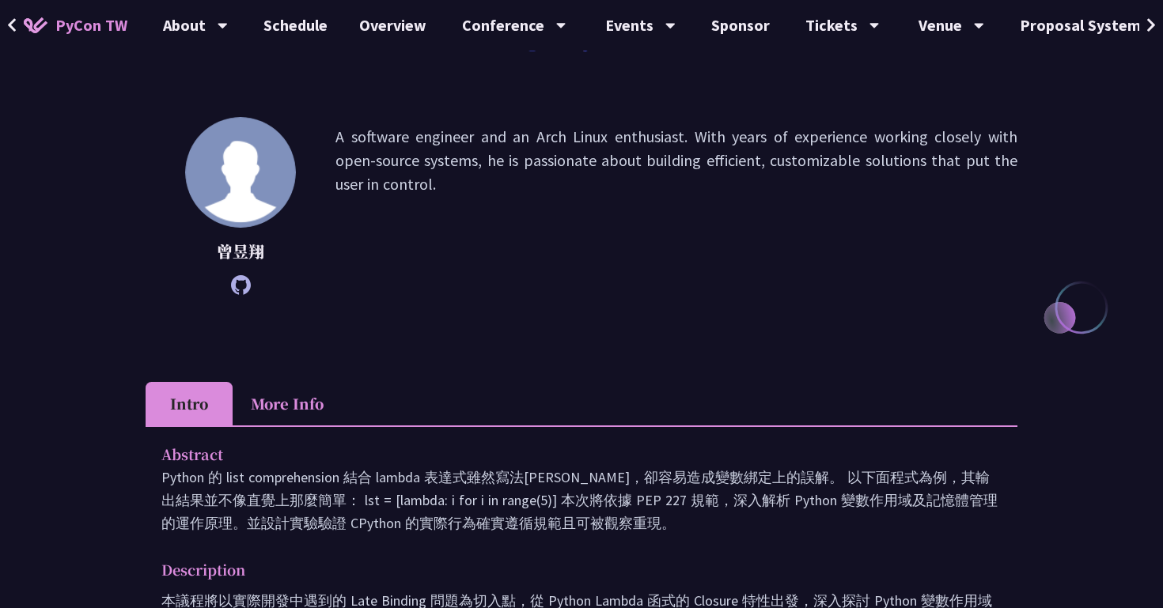
scroll to position [138, 0]
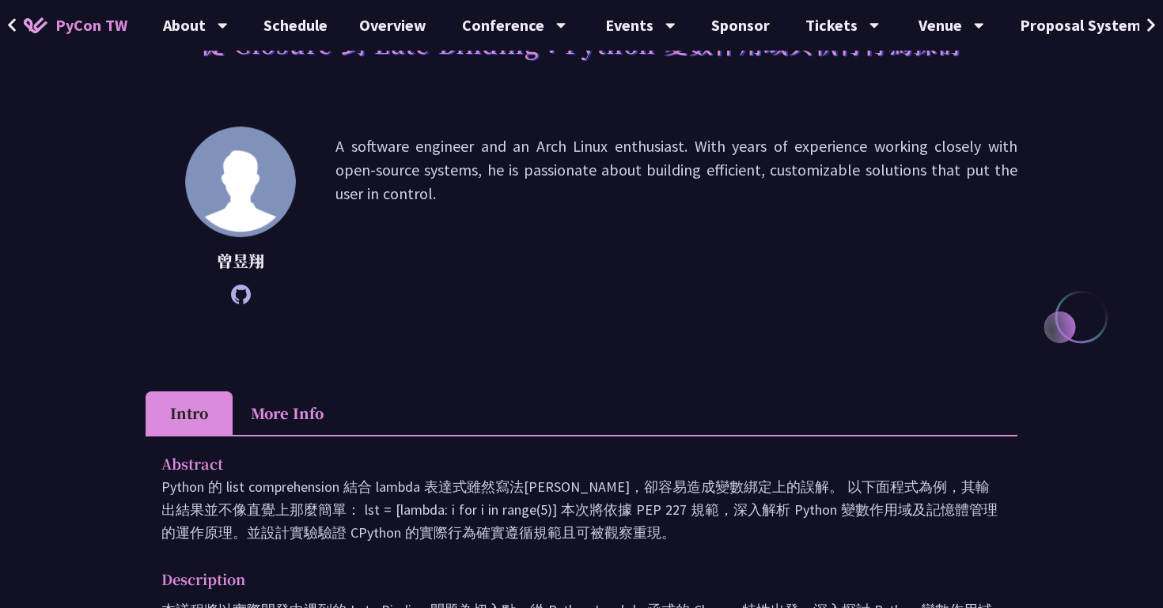
click at [238, 296] on icon at bounding box center [241, 295] width 20 height 20
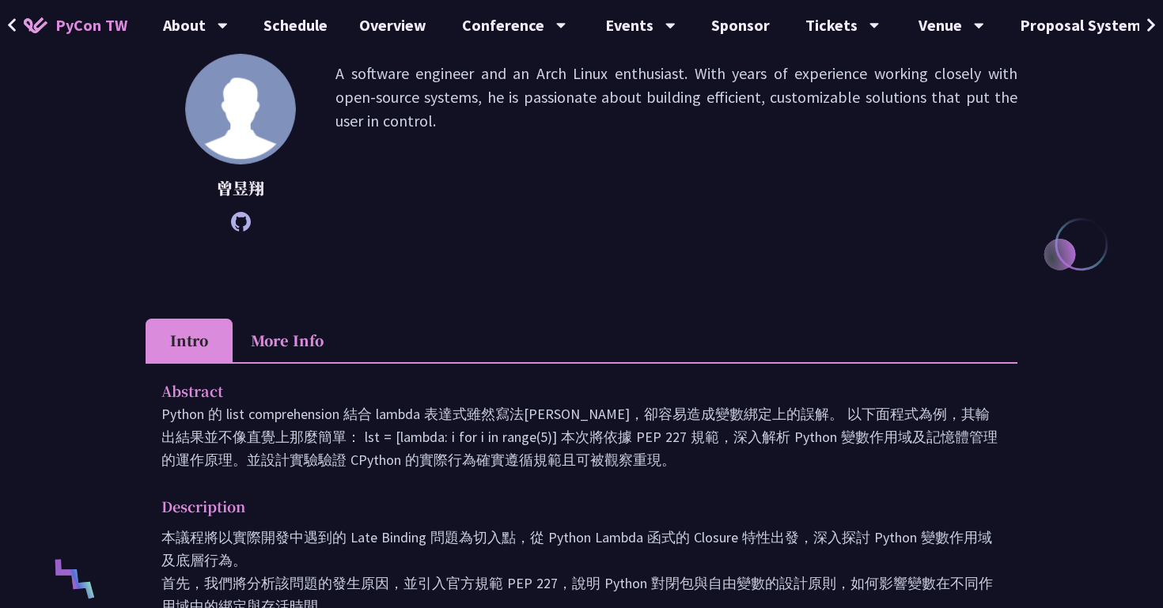
scroll to position [0, 0]
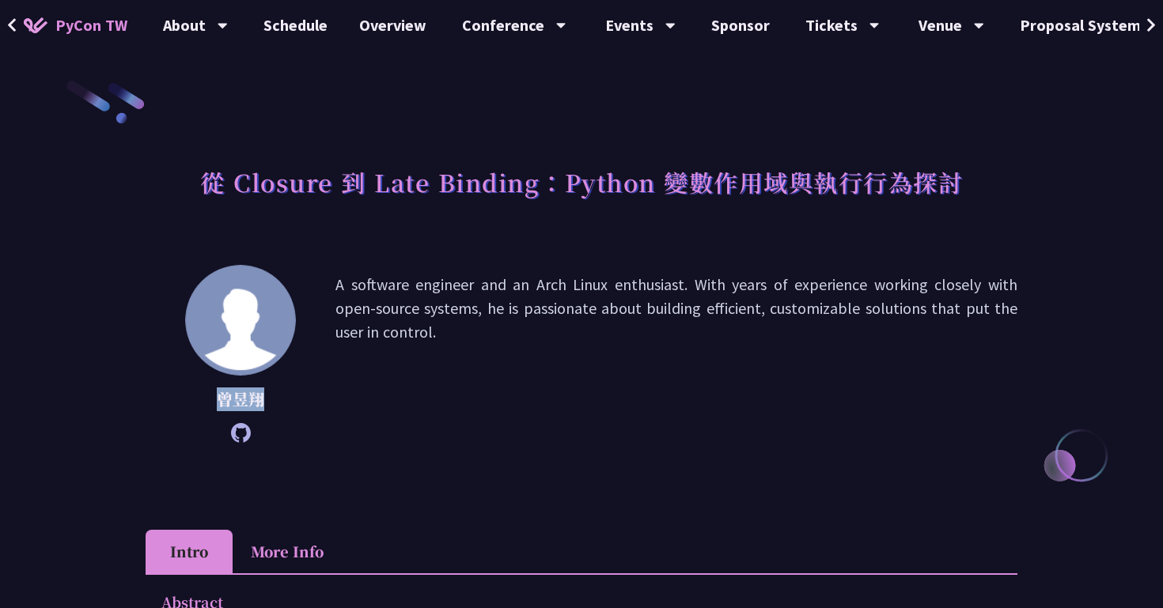
drag, startPoint x: 268, startPoint y: 404, endPoint x: 201, endPoint y: 398, distance: 67.5
click at [201, 398] on p "曾昱翔" at bounding box center [240, 400] width 111 height 24
copy p "曾昱翔"
drag, startPoint x: 460, startPoint y: 356, endPoint x: 335, endPoint y: 288, distance: 143.0
click at [335, 288] on p "A software engineer and an Arch Linux enthusiast. With years of experience work…" at bounding box center [676, 354] width 682 height 162
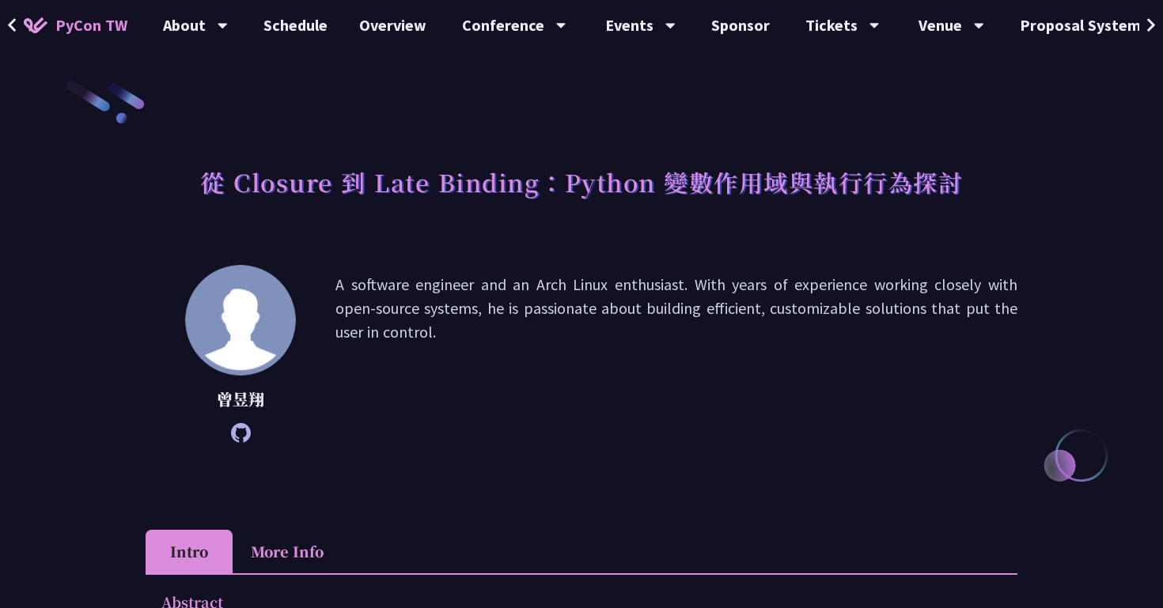
click at [525, 347] on p "A software engineer and an Arch Linux enthusiast. With years of experience work…" at bounding box center [676, 354] width 682 height 162
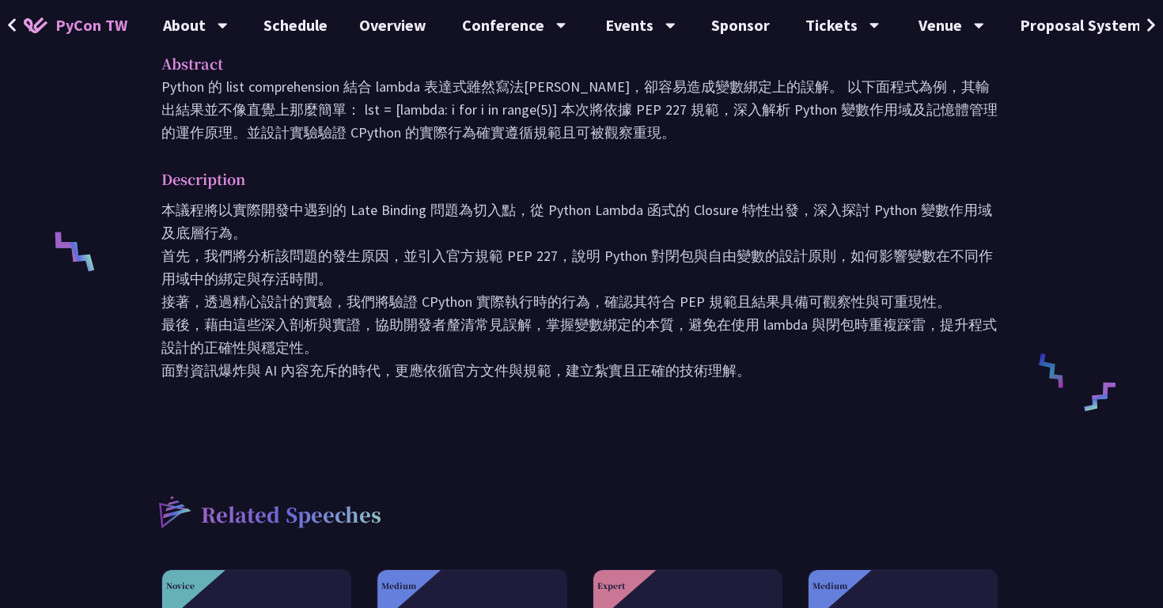
scroll to position [480, 0]
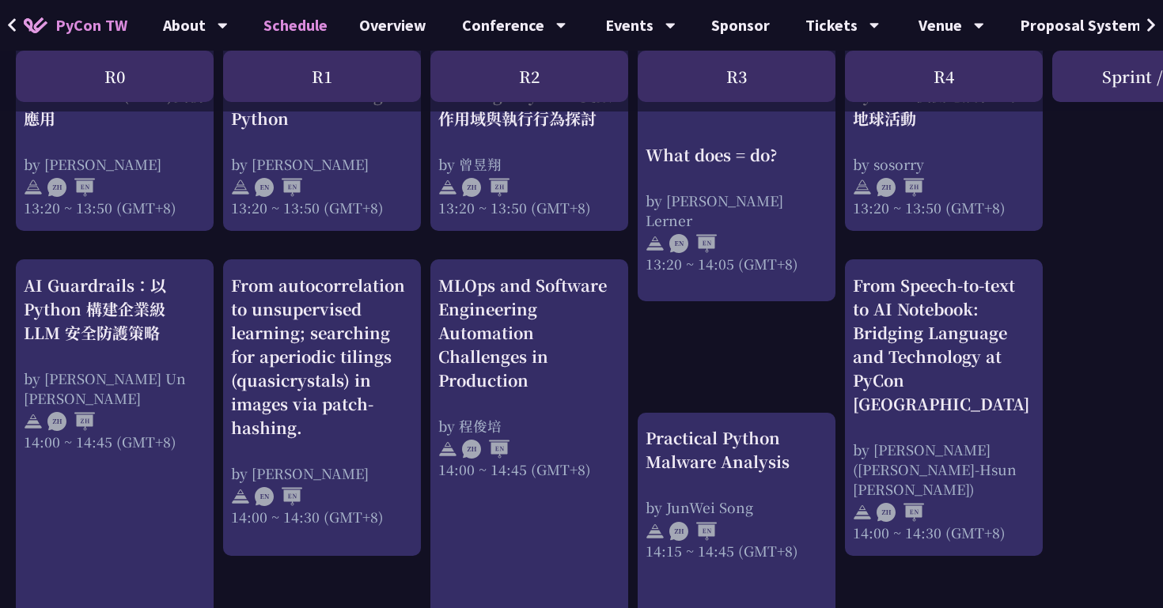
scroll to position [1463, 2]
click at [721, 383] on div "print("Hello World")，然後呢？ by [PERSON_NAME] 10:50 ~ 11:35 (GMT+8) What does = do…" at bounding box center [838, 67] width 1680 height 2416
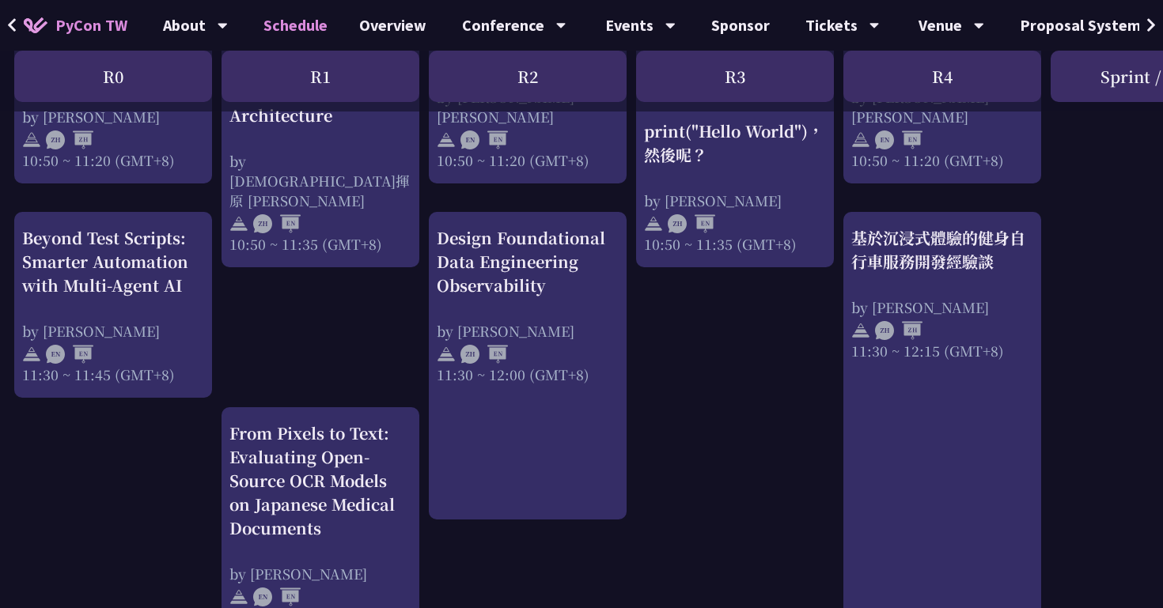
scroll to position [679, 2]
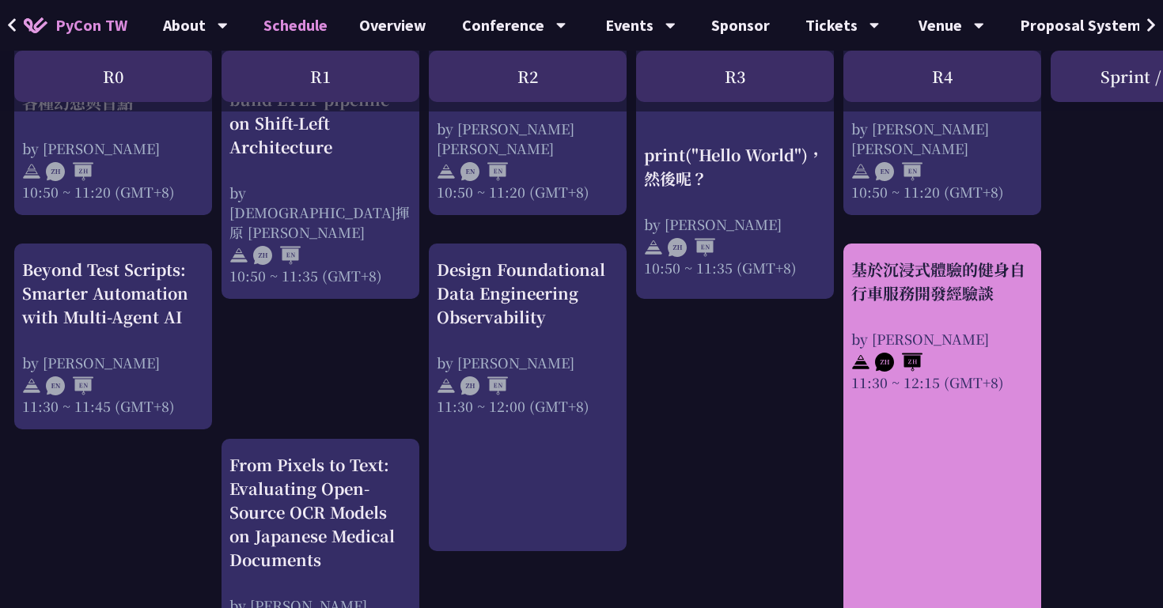
click at [933, 337] on div "by [PERSON_NAME]" at bounding box center [942, 339] width 182 height 20
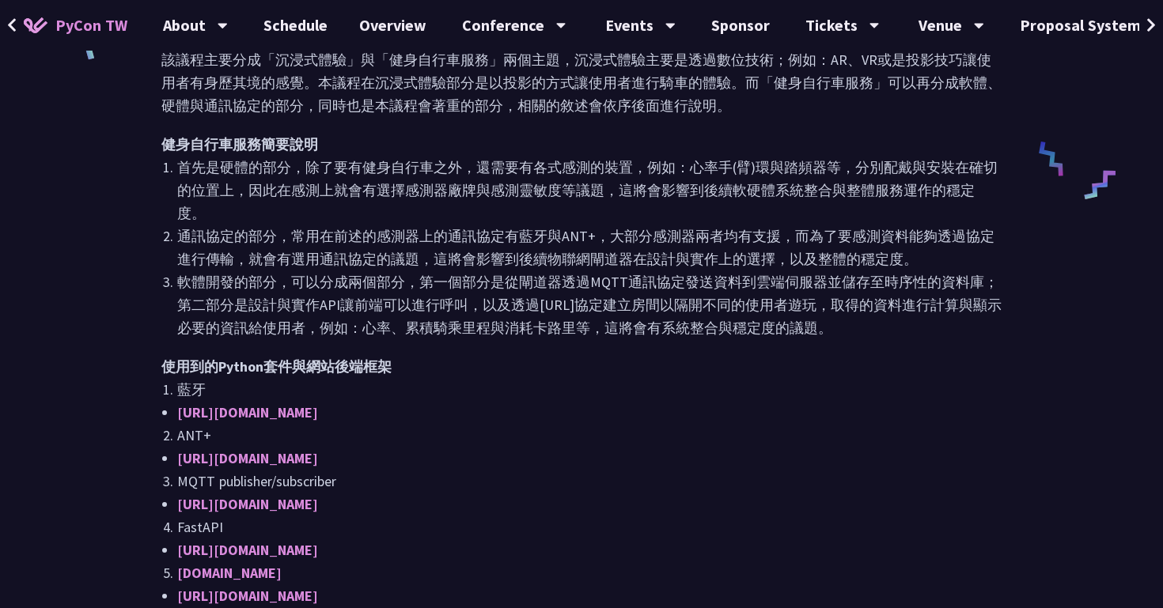
scroll to position [753, 0]
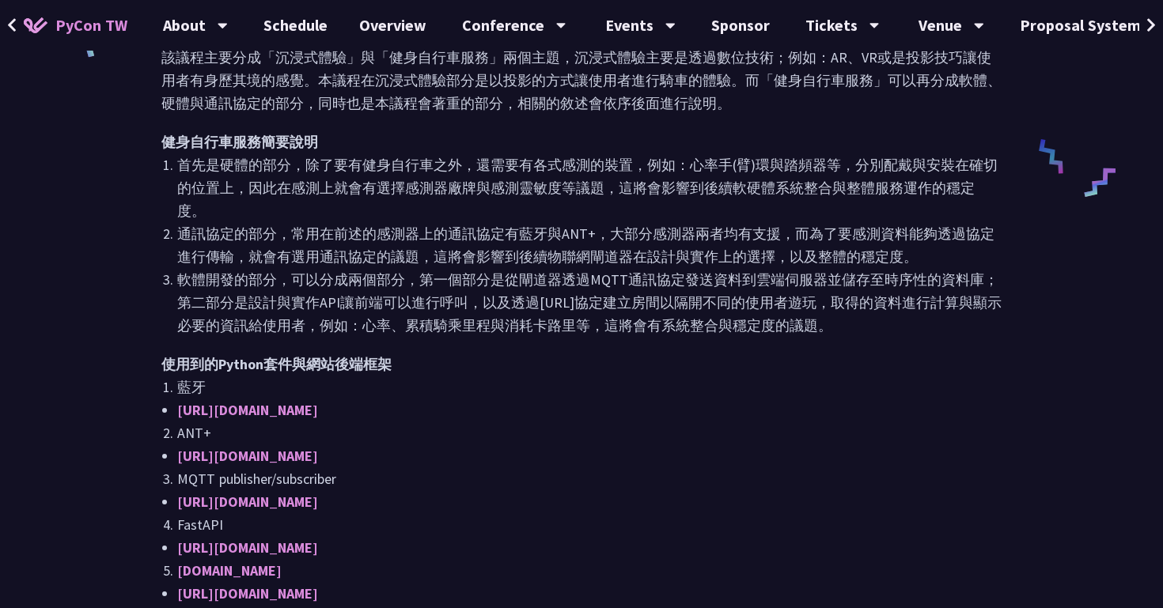
click at [654, 353] on h2 "使用到的Python套件與網站後端框架" at bounding box center [581, 364] width 840 height 23
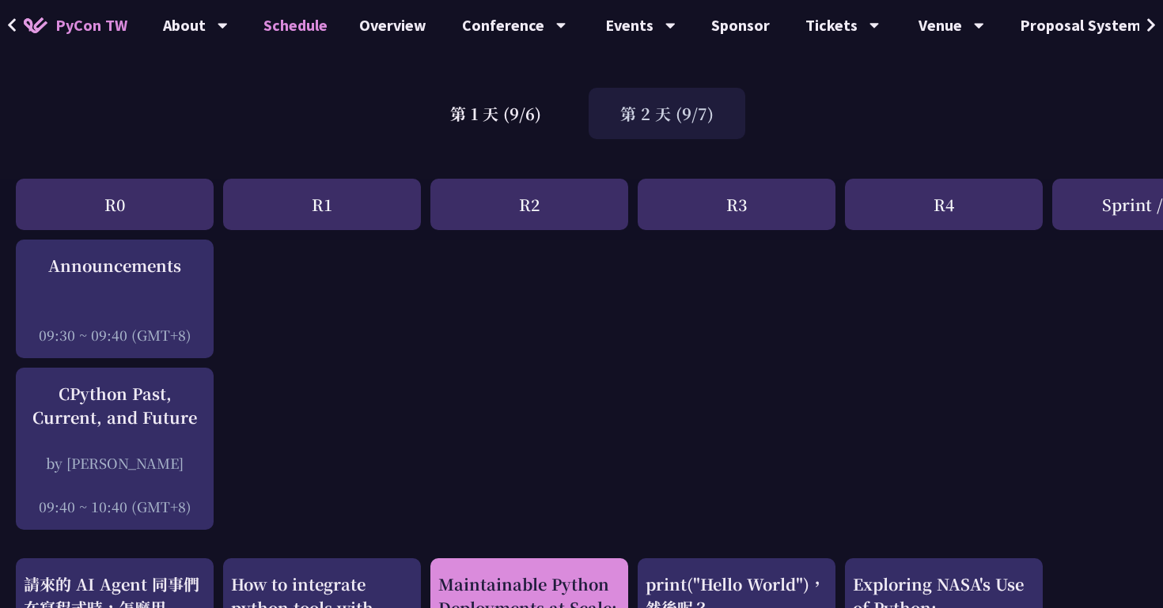
scroll to position [205, 0]
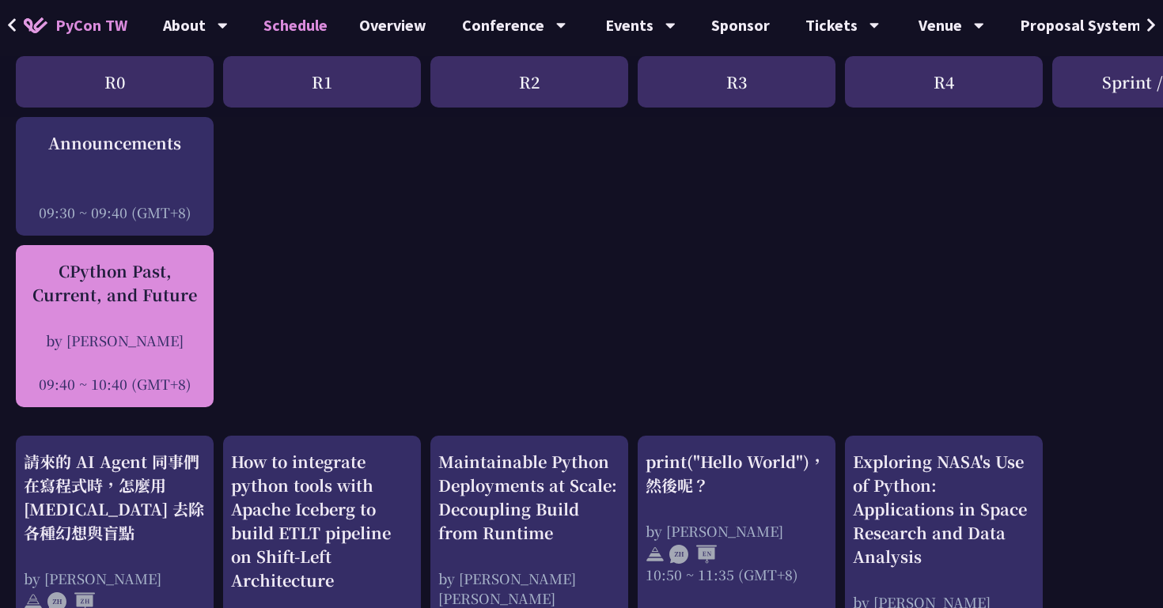
click at [141, 313] on div "CPython Past, Current, and Future by [PERSON_NAME] 09:40 ~ 10:40 (GMT+8)" at bounding box center [115, 327] width 182 height 135
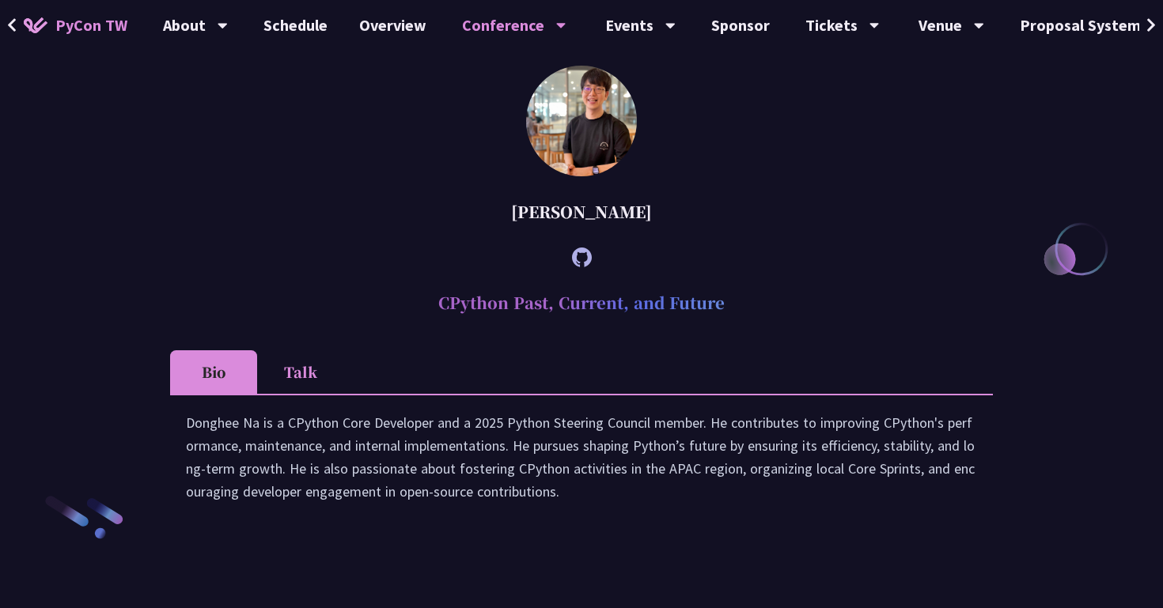
scroll to position [2176, 0]
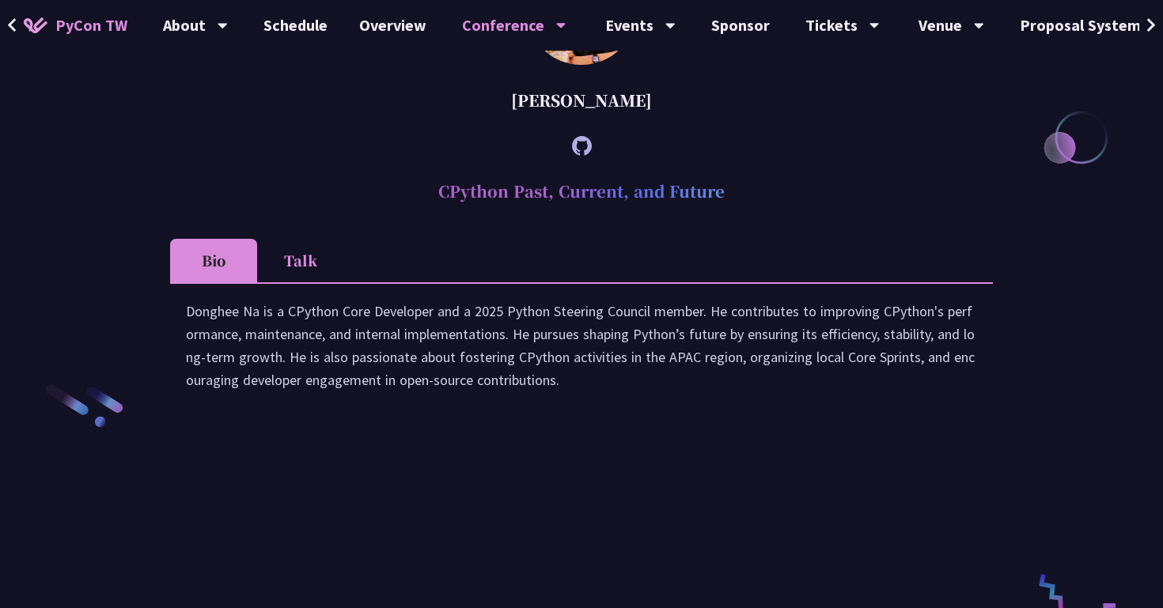
click at [312, 282] on li "Talk" at bounding box center [300, 261] width 87 height 44
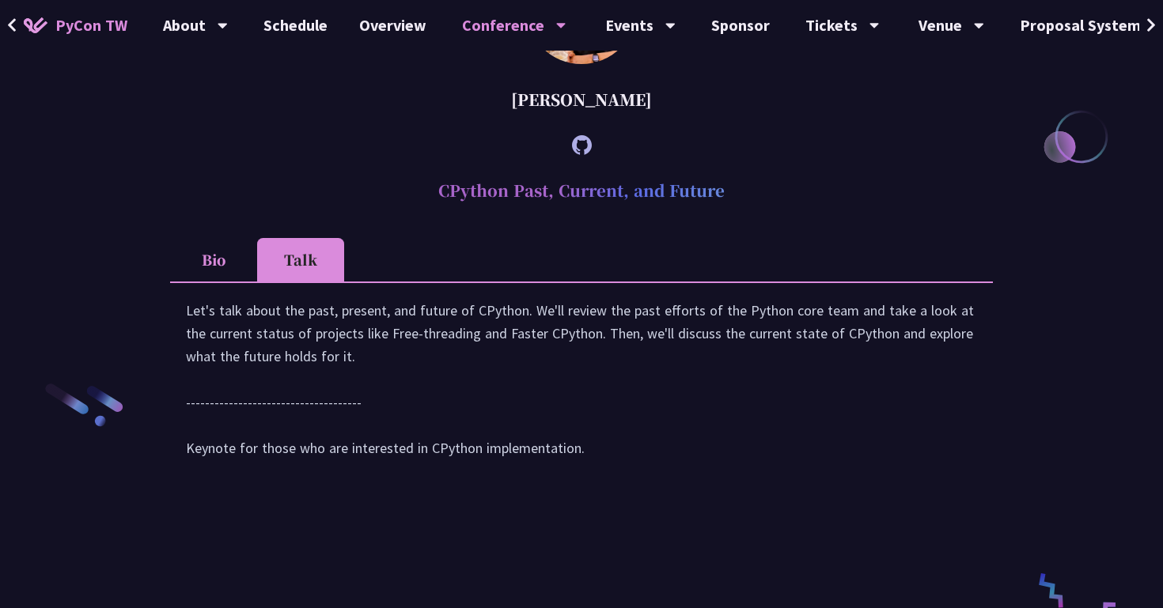
scroll to position [2004, 0]
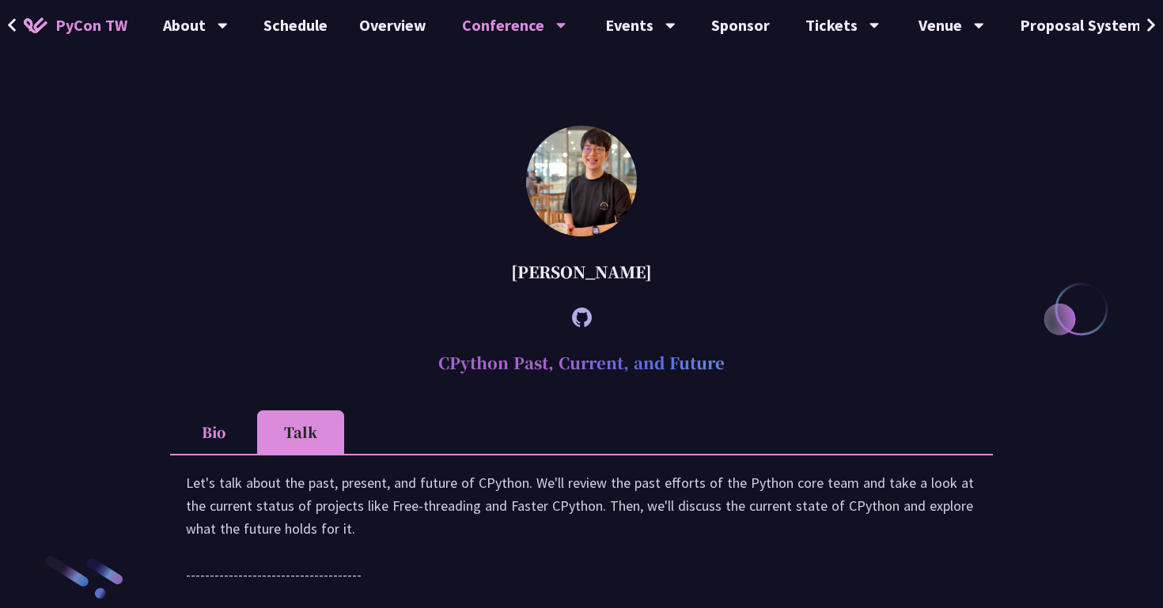
click at [585, 328] on icon at bounding box center [582, 318] width 20 height 20
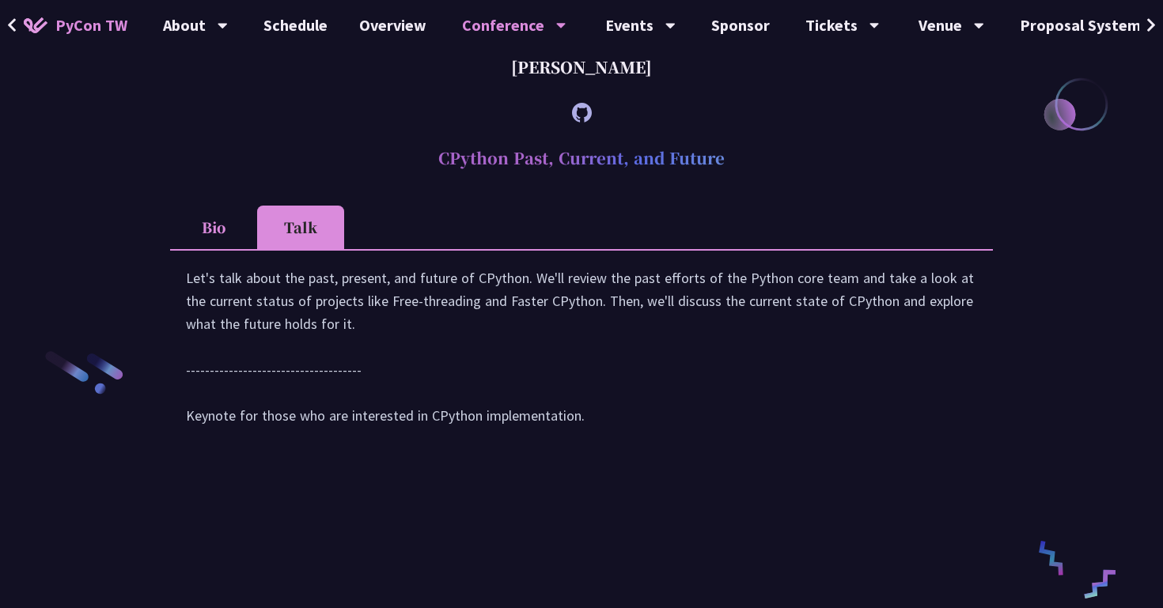
click at [362, 91] on div "[PERSON_NAME]" at bounding box center [581, 67] width 823 height 47
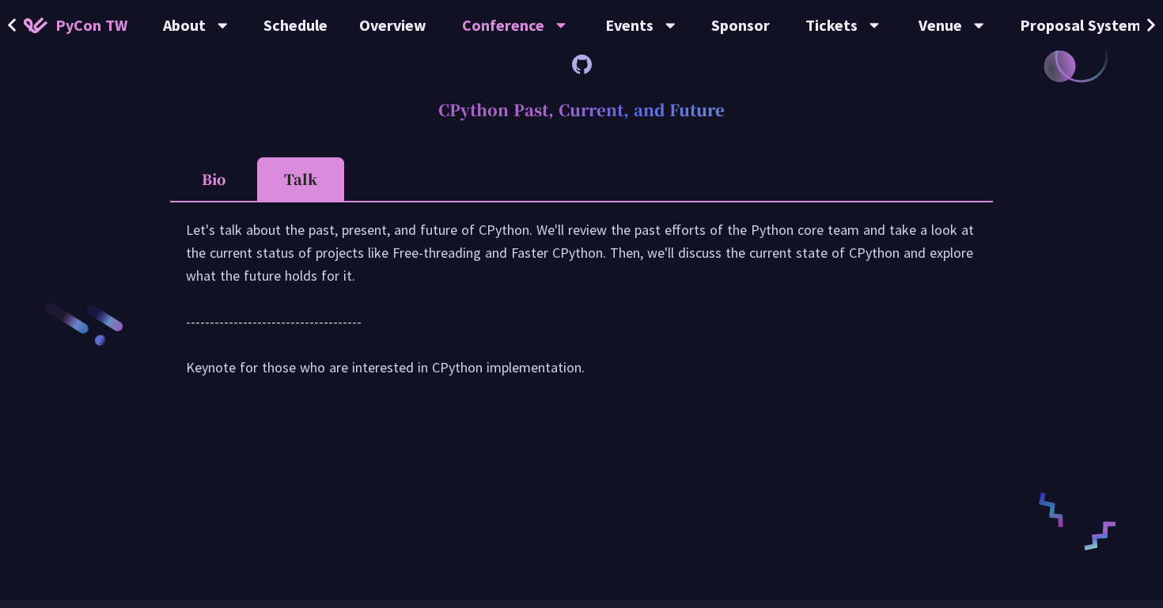
scroll to position [2270, 0]
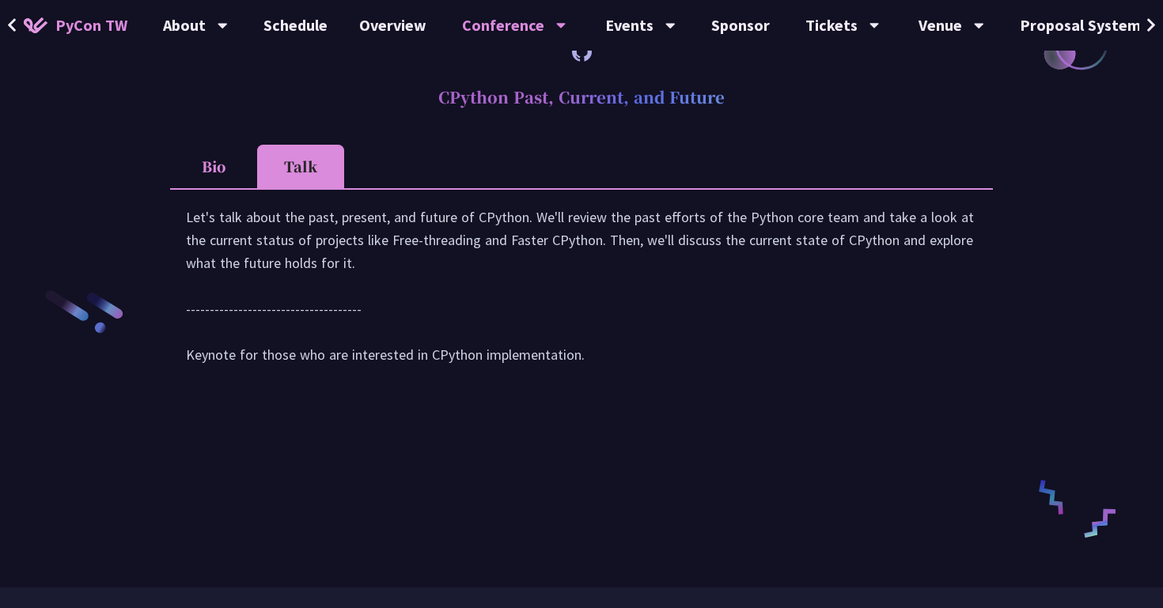
click at [212, 188] on li "Bio" at bounding box center [213, 167] width 87 height 44
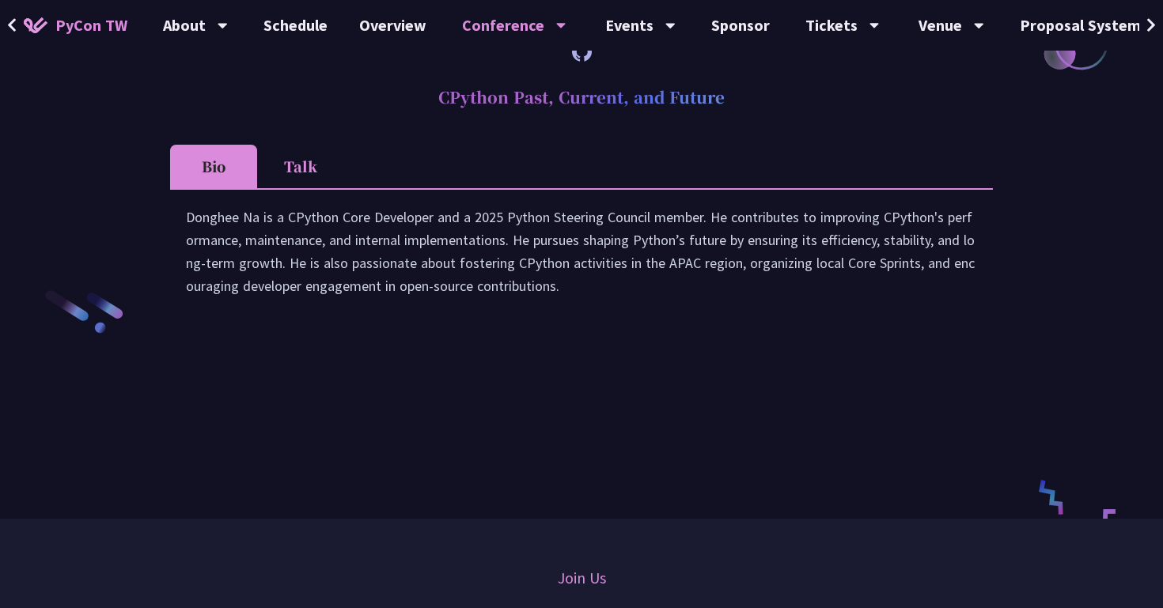
click at [309, 188] on li "Talk" at bounding box center [300, 167] width 87 height 44
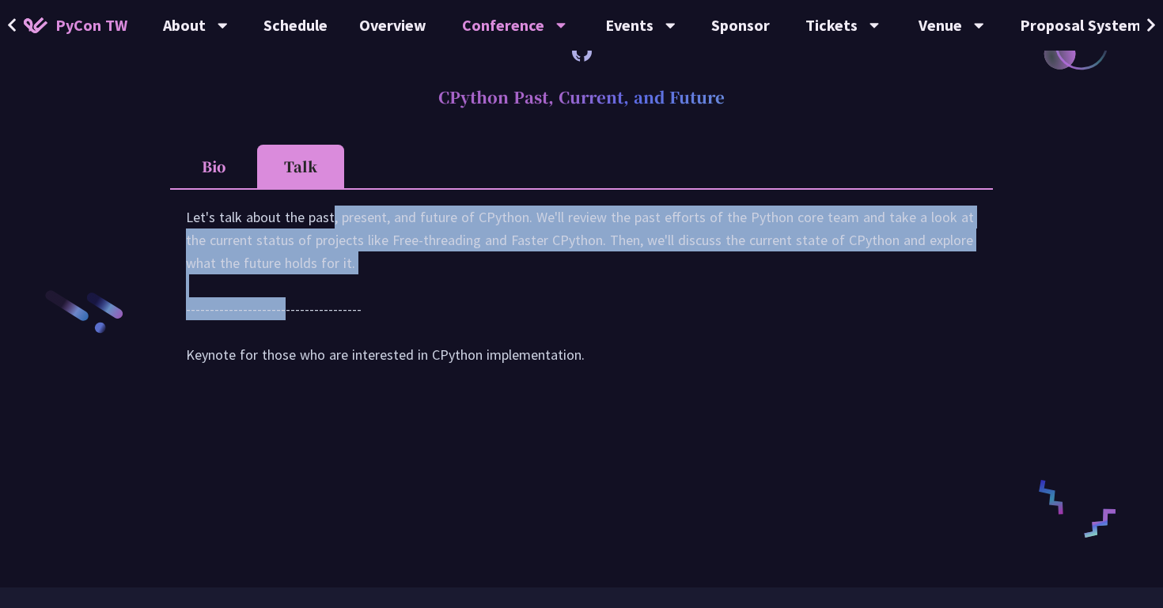
drag, startPoint x: 343, startPoint y: 332, endPoint x: 186, endPoint y: 288, distance: 162.8
click at [186, 288] on div "Let's talk about the past, present, and future of CPython. We'll review the pas…" at bounding box center [581, 294] width 791 height 176
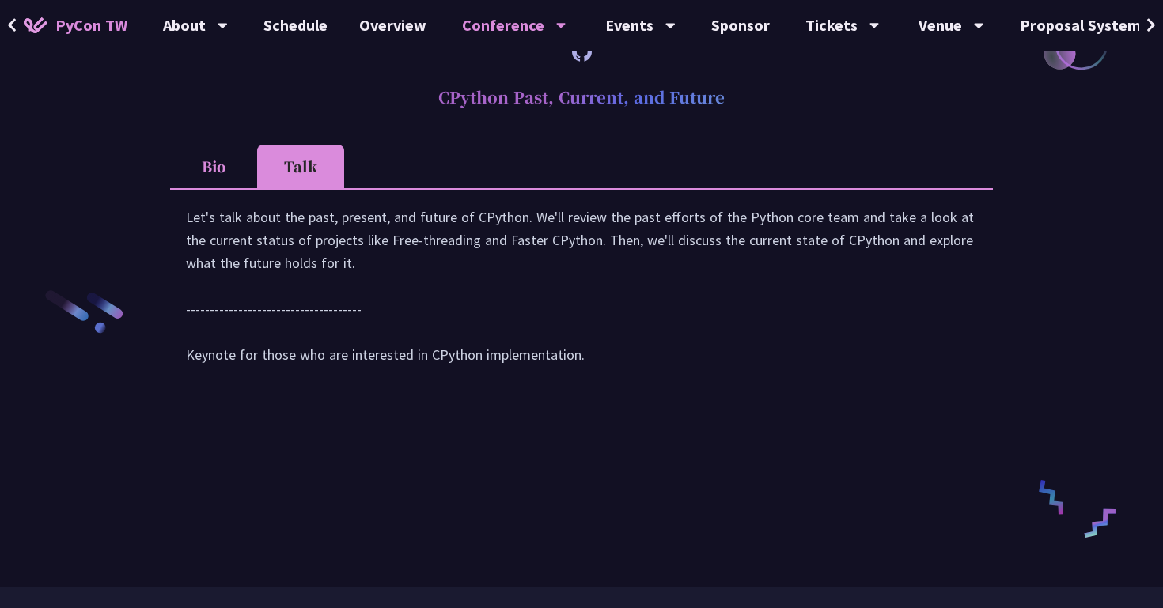
click at [530, 297] on div "Let's talk about the past, present, and future of CPython. We'll review the pas…" at bounding box center [581, 294] width 791 height 176
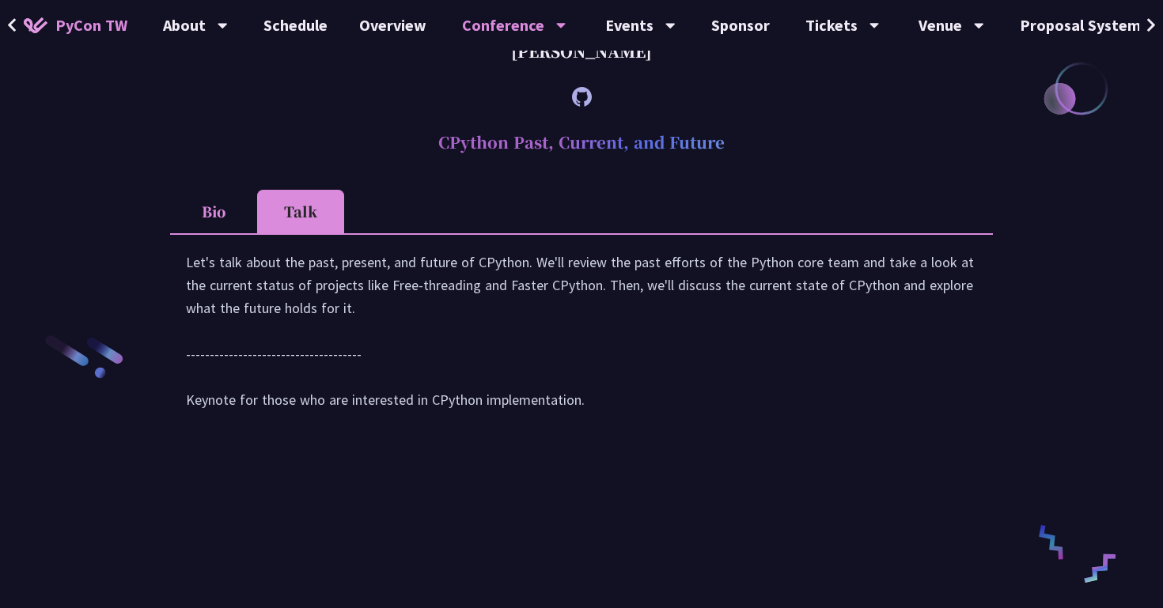
scroll to position [2197, 0]
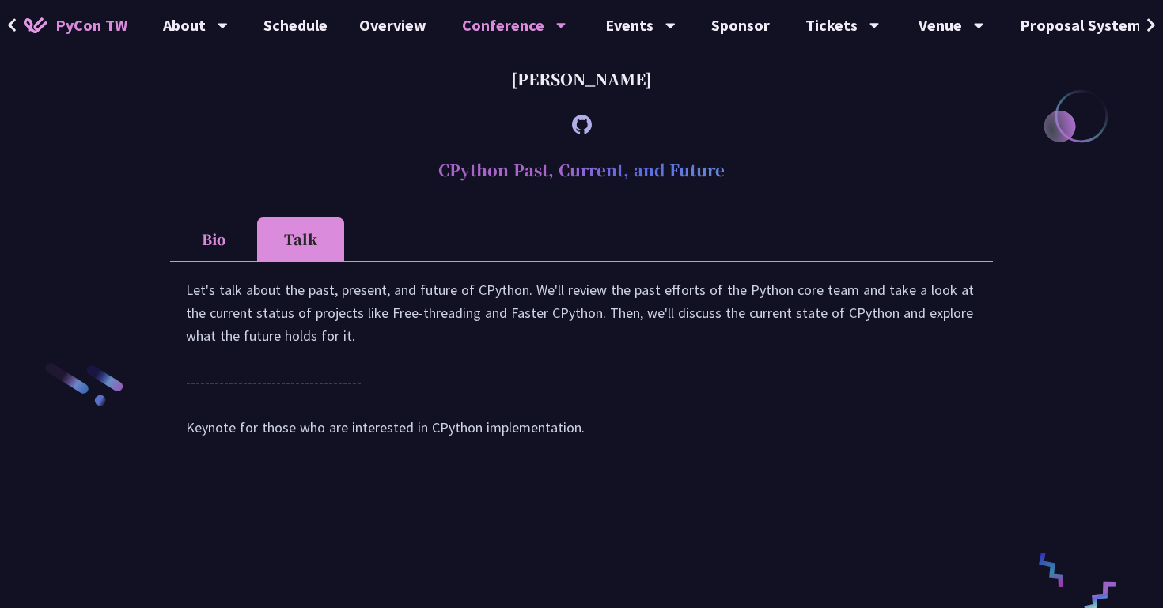
click at [540, 194] on h2 "CPython Past, Current, and Future" at bounding box center [581, 169] width 823 height 47
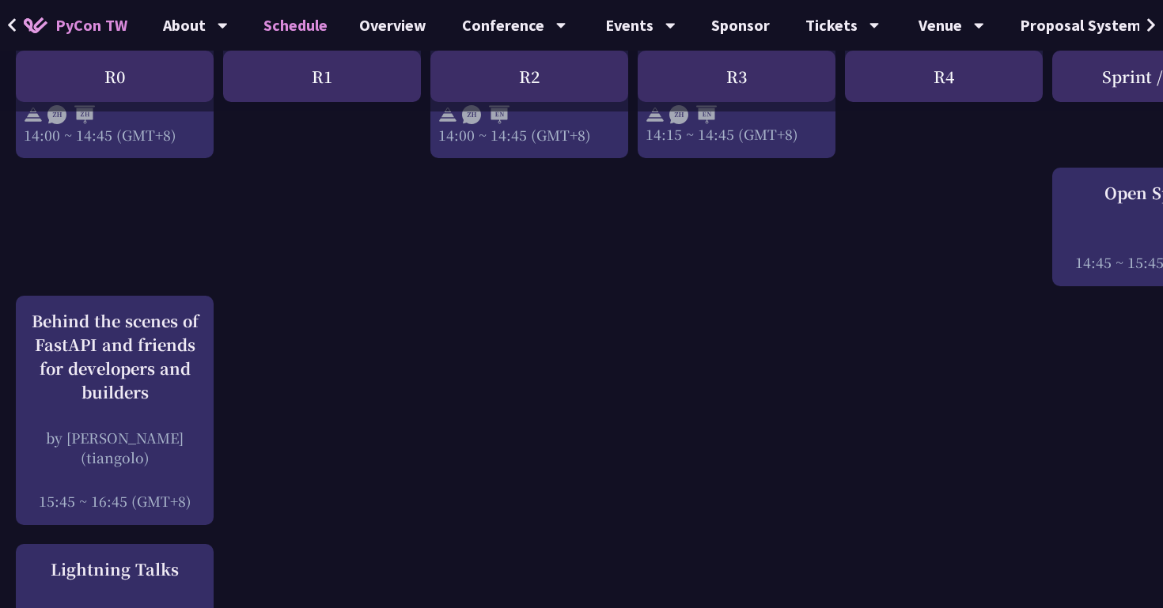
scroll to position [1962, 0]
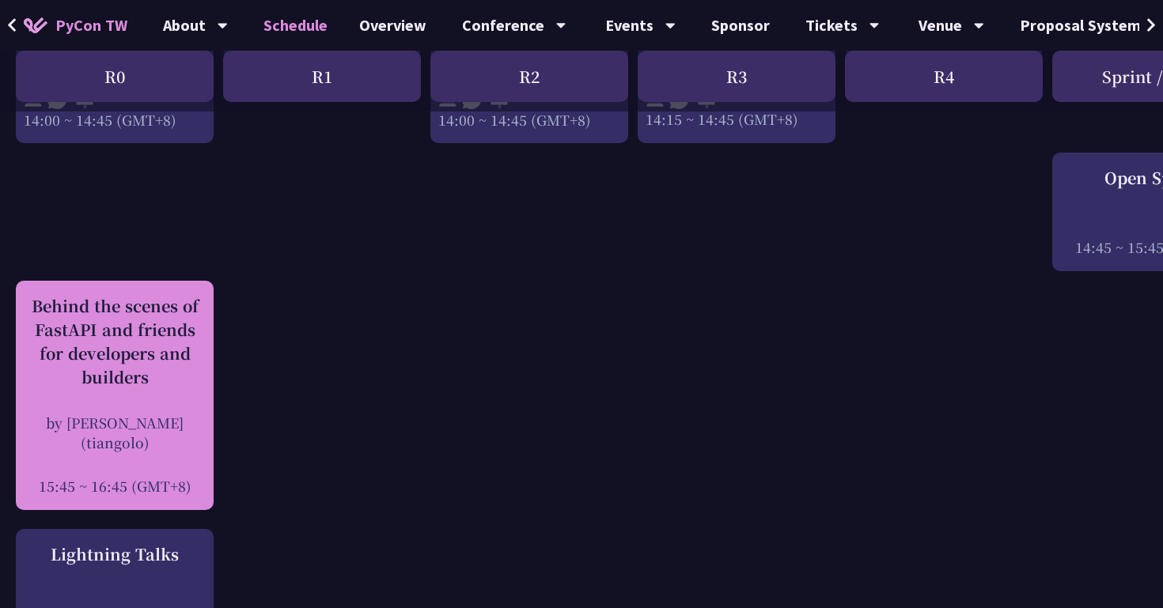
click at [170, 340] on div "Behind the scenes of FastAPI and friends for developers and builders" at bounding box center [115, 341] width 182 height 95
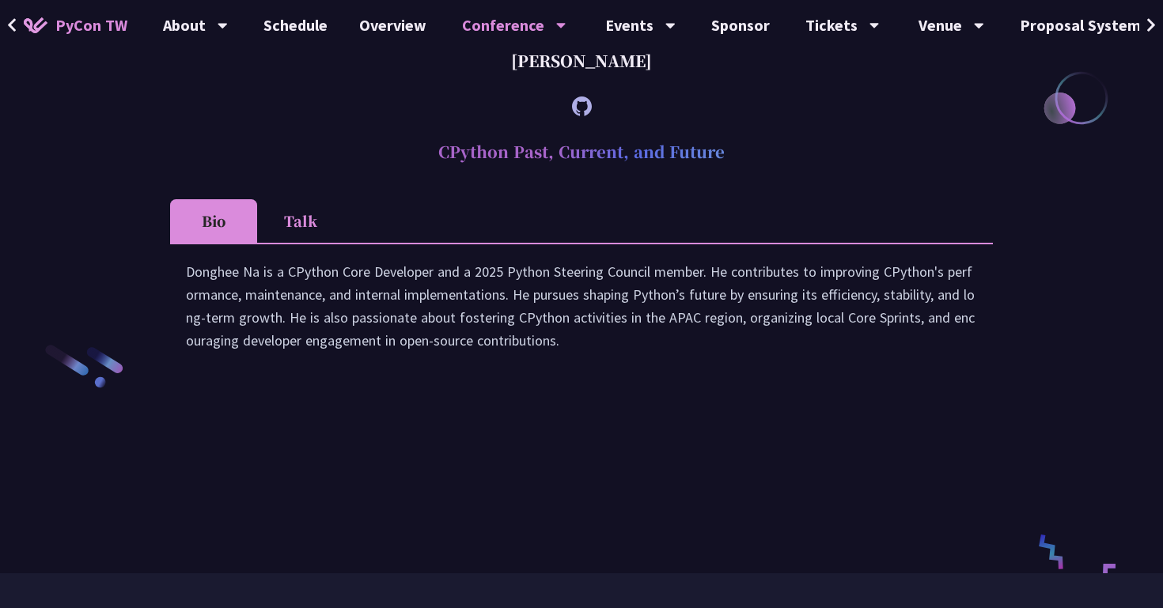
scroll to position [2192, 0]
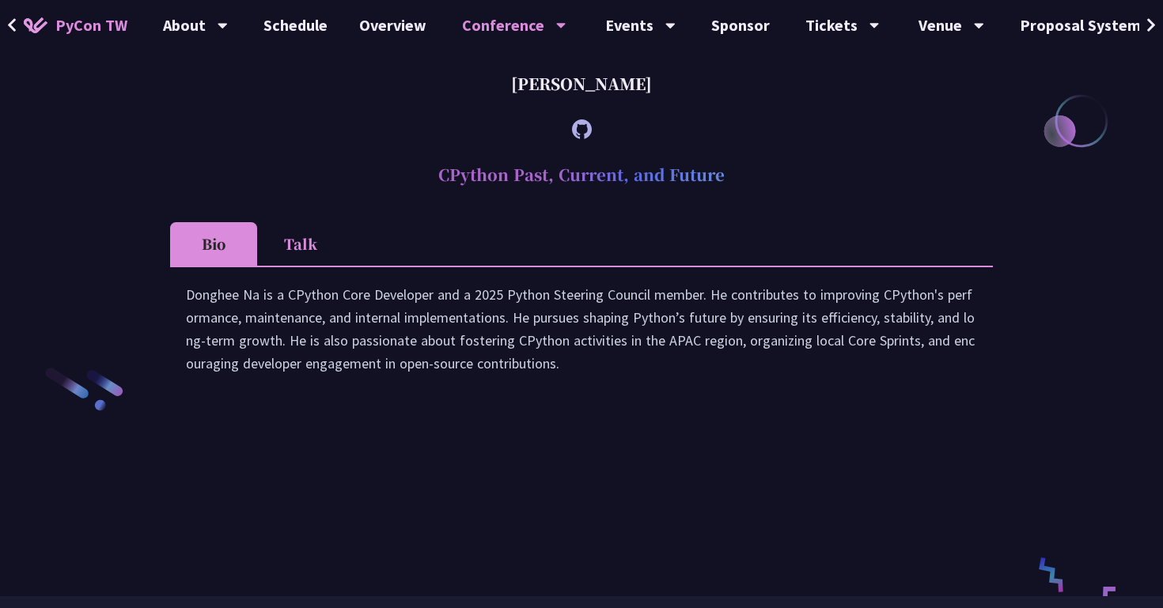
click at [302, 266] on li "Talk" at bounding box center [300, 244] width 87 height 44
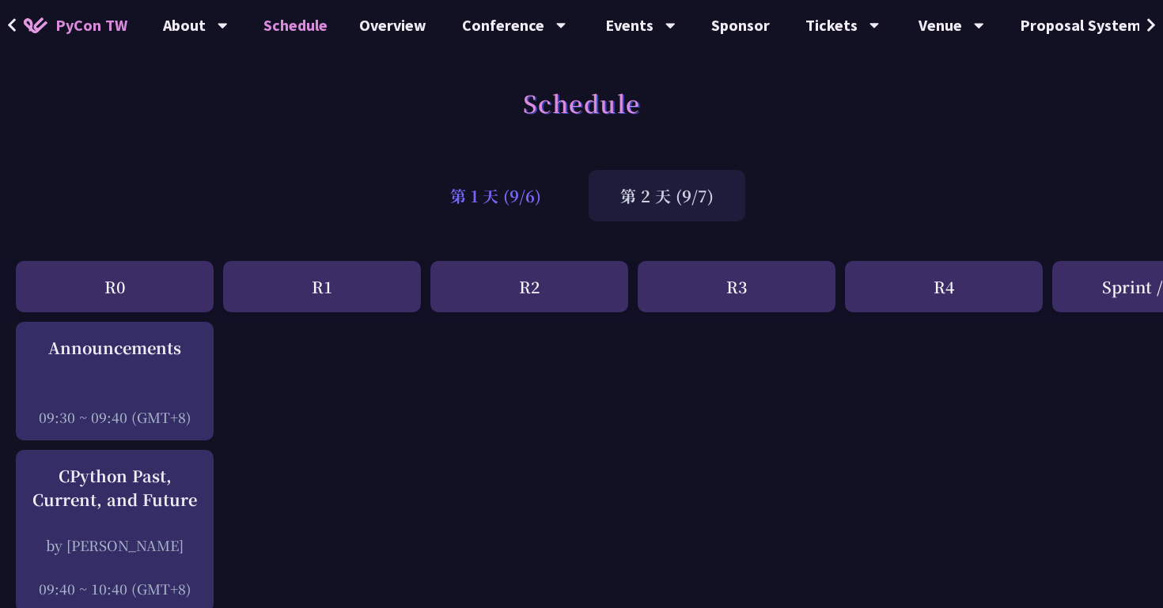
click at [488, 208] on div "第 1 天 (9/6)" at bounding box center [496, 195] width 154 height 51
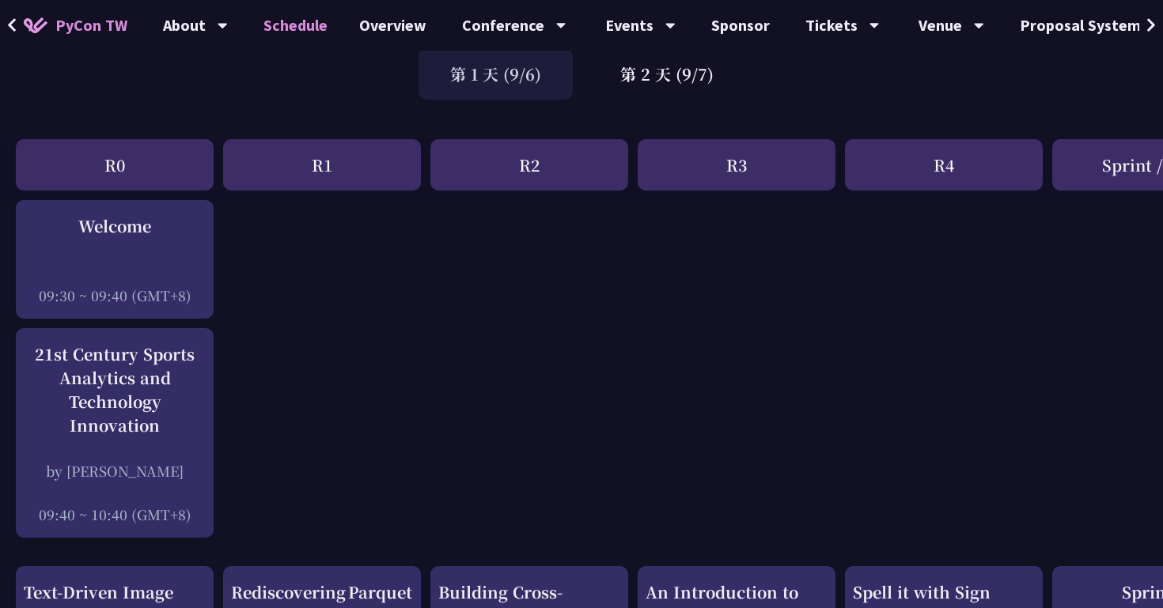
scroll to position [126, 0]
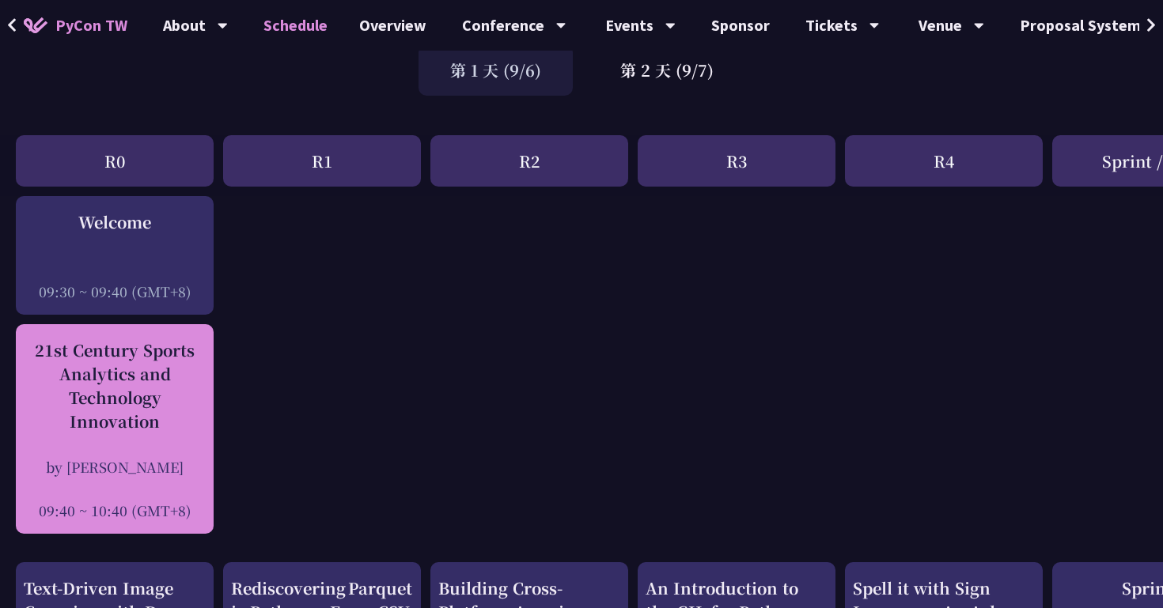
click at [123, 405] on div "21st Century Sports Analytics and Technology Innovation" at bounding box center [115, 386] width 182 height 95
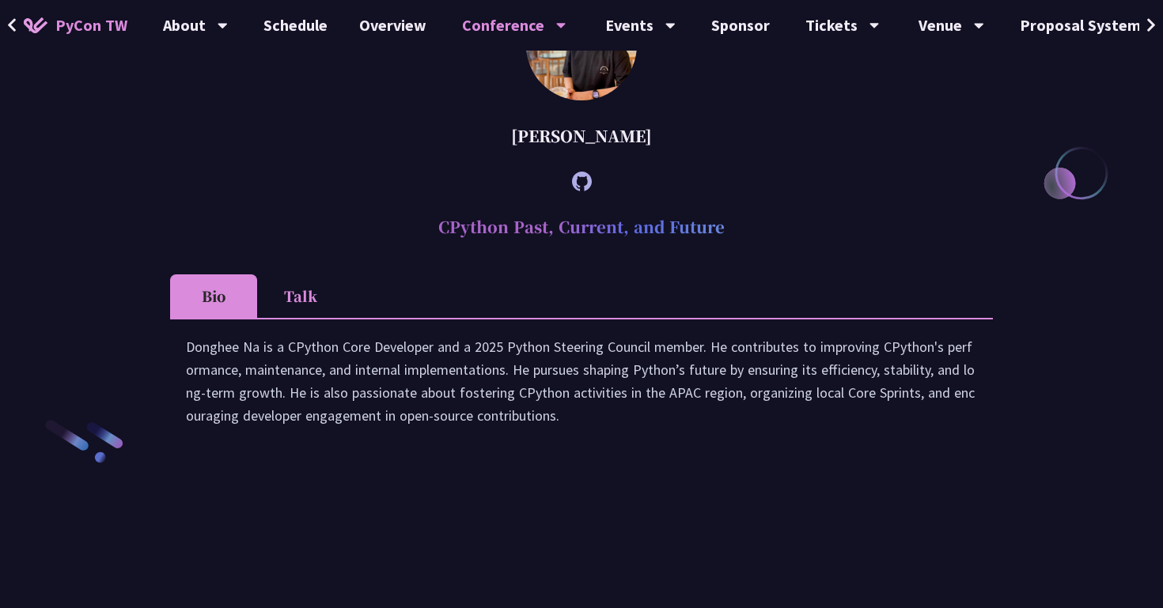
scroll to position [2143, 0]
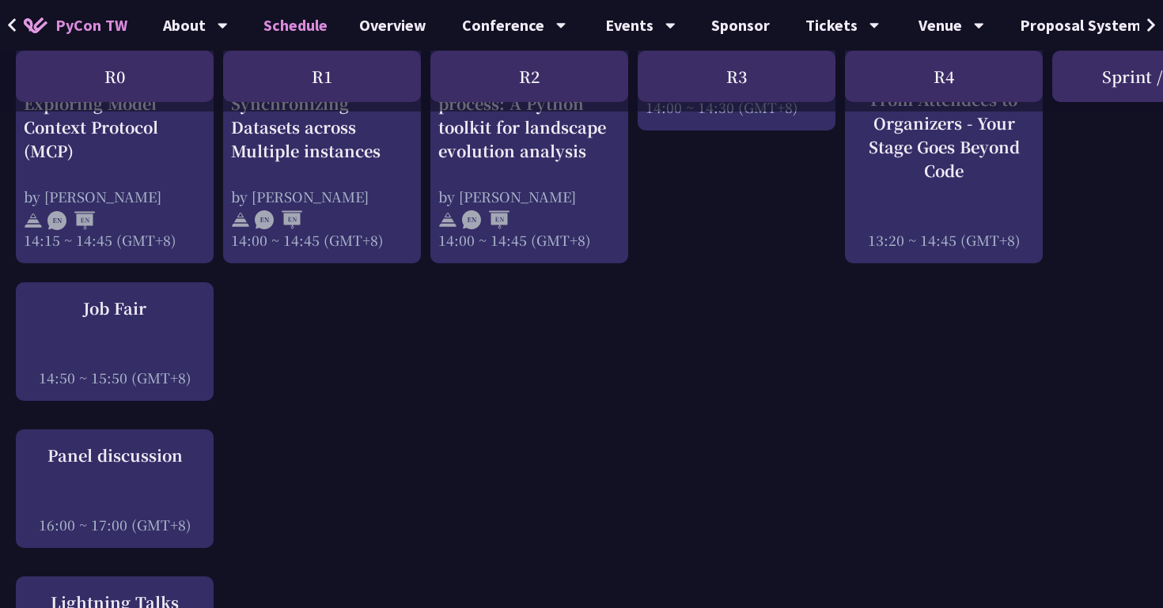
scroll to position [1763, 0]
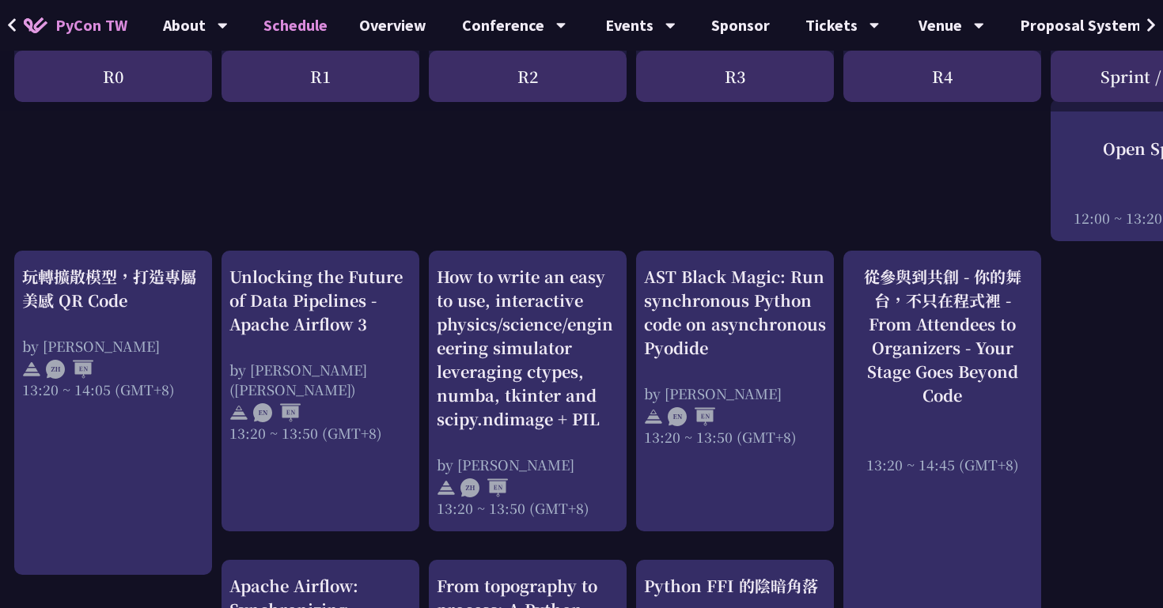
scroll to position [876, 2]
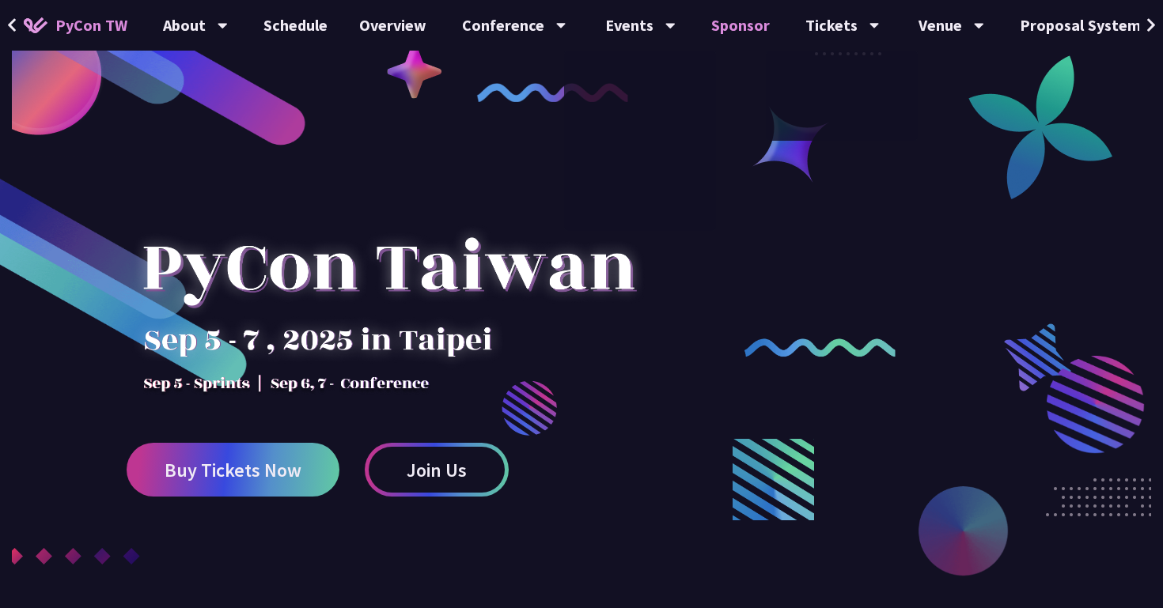
click at [738, 36] on link "Sponsor" at bounding box center [740, 25] width 90 height 51
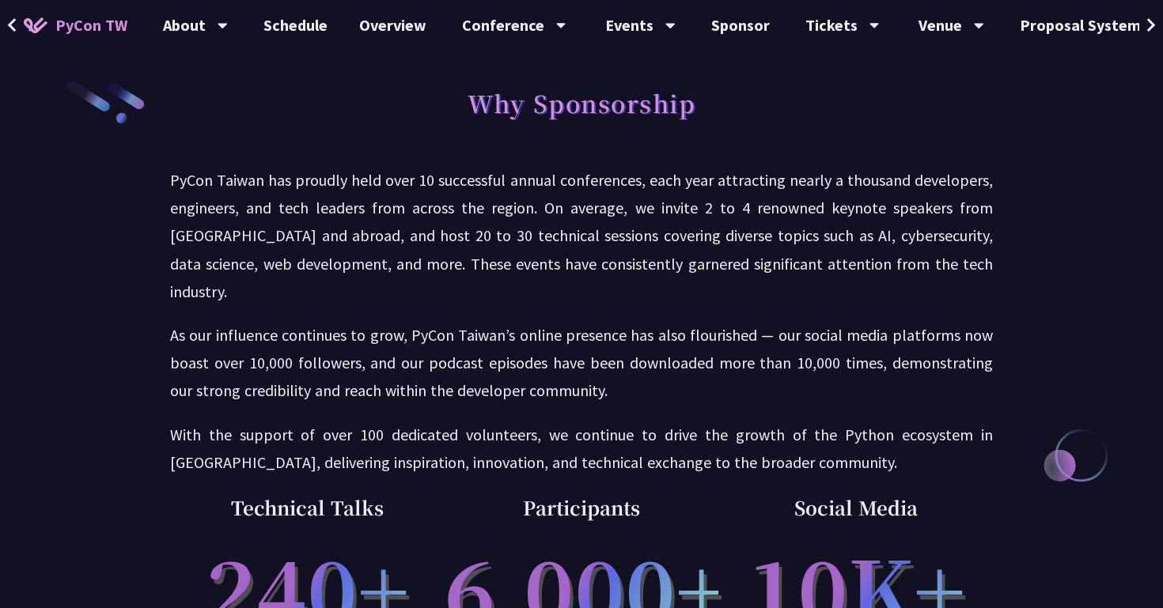
click at [407, 385] on div "PyCon Taiwan has proudly held over 10 successful annual conferences, each year …" at bounding box center [581, 321] width 823 height 310
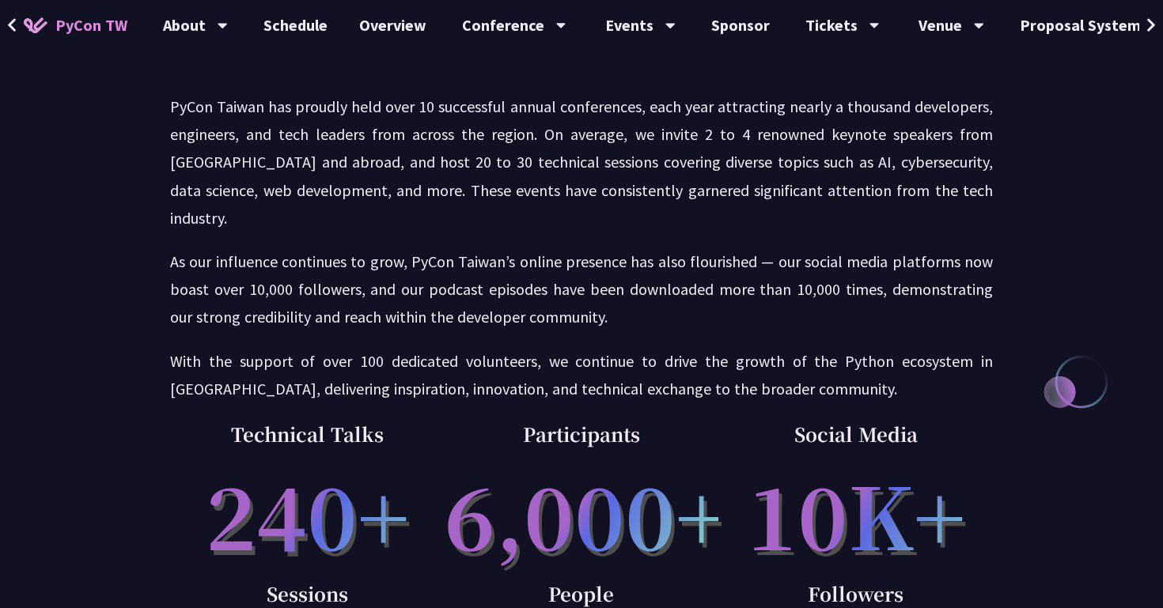
scroll to position [2, 0]
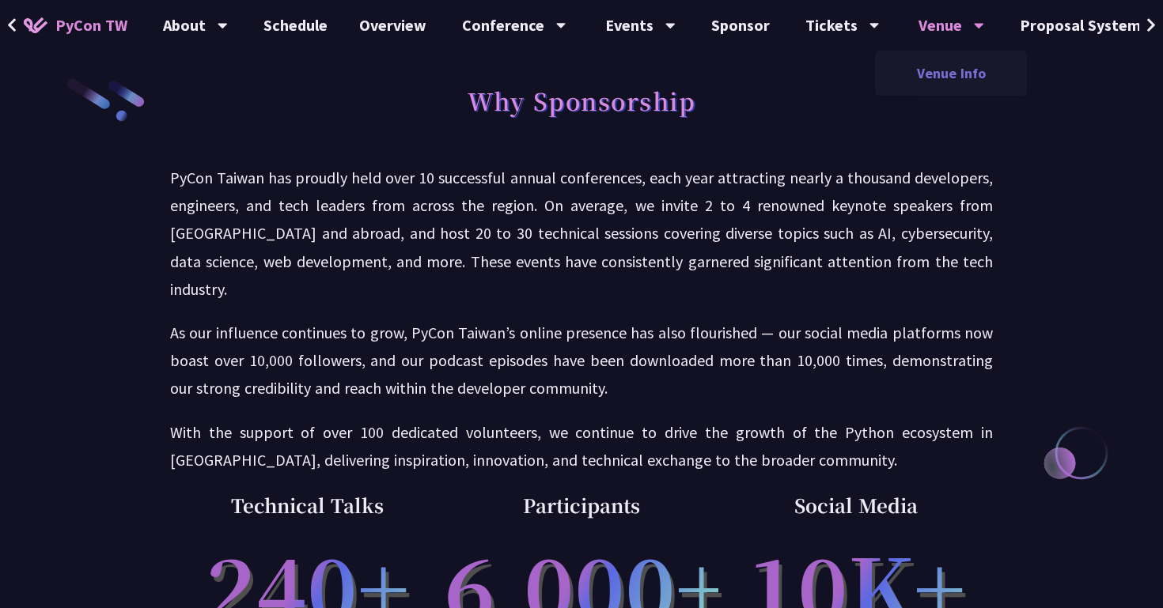
click at [931, 71] on link "Venue Info" at bounding box center [951, 73] width 152 height 37
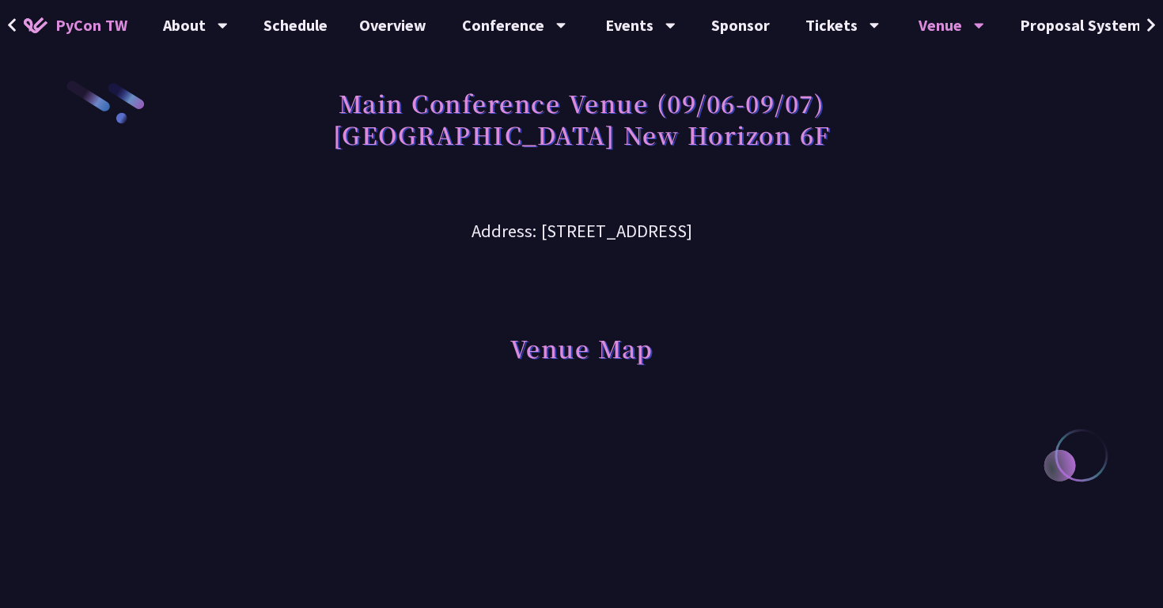
click at [735, 248] on div "Venue Map" at bounding box center [581, 326] width 823 height 162
click at [387, 25] on link "Overview" at bounding box center [392, 25] width 99 height 51
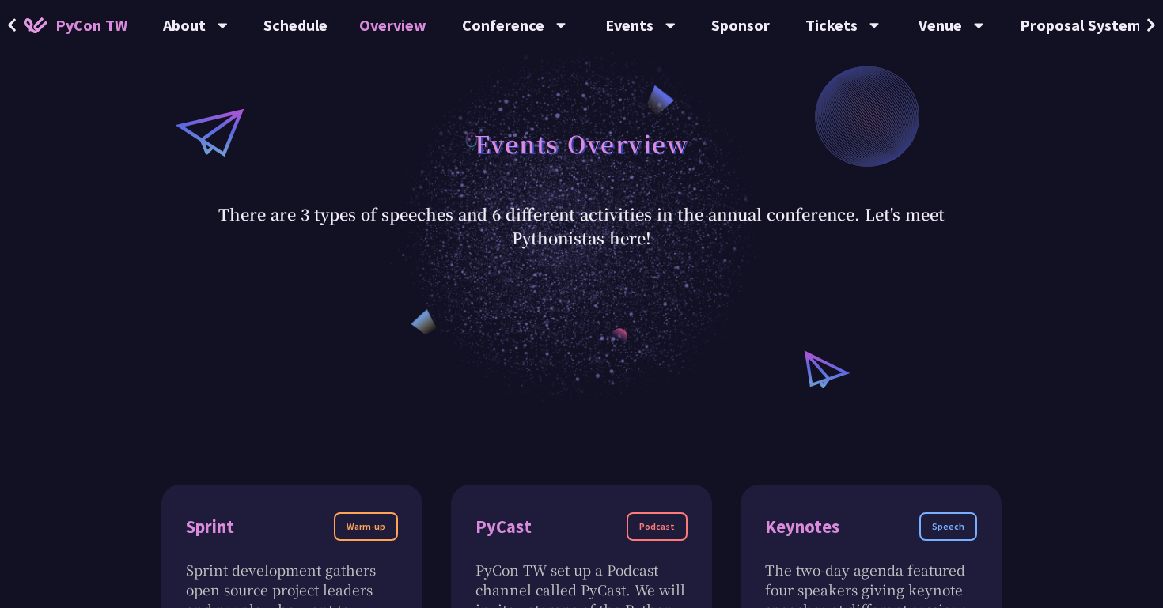
scroll to position [108, 0]
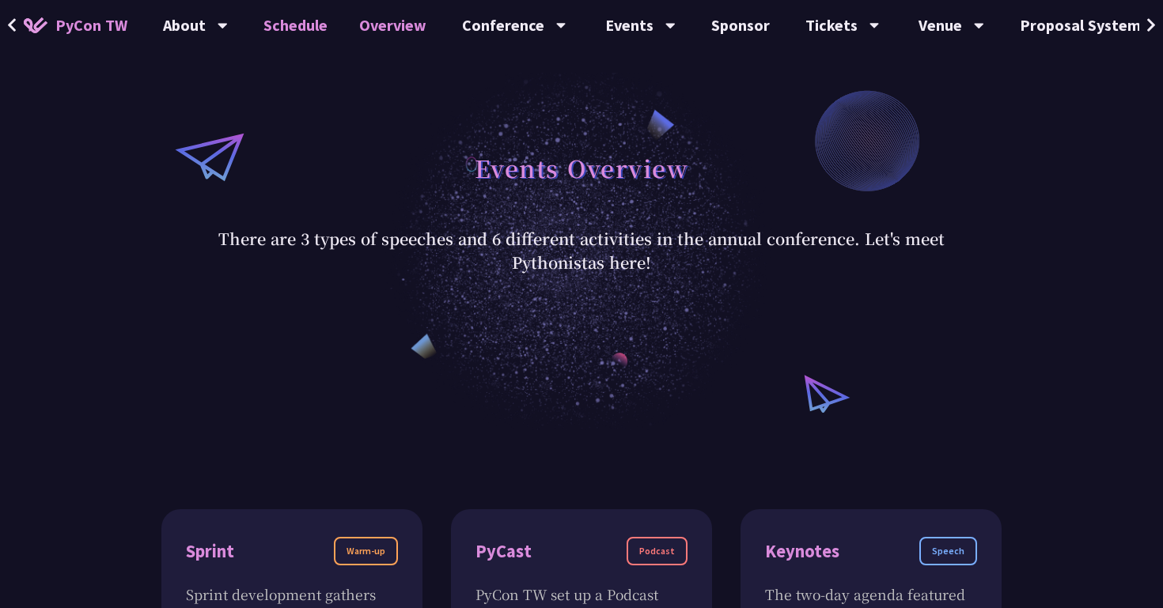
click at [267, 21] on link "Schedule" at bounding box center [296, 25] width 96 height 51
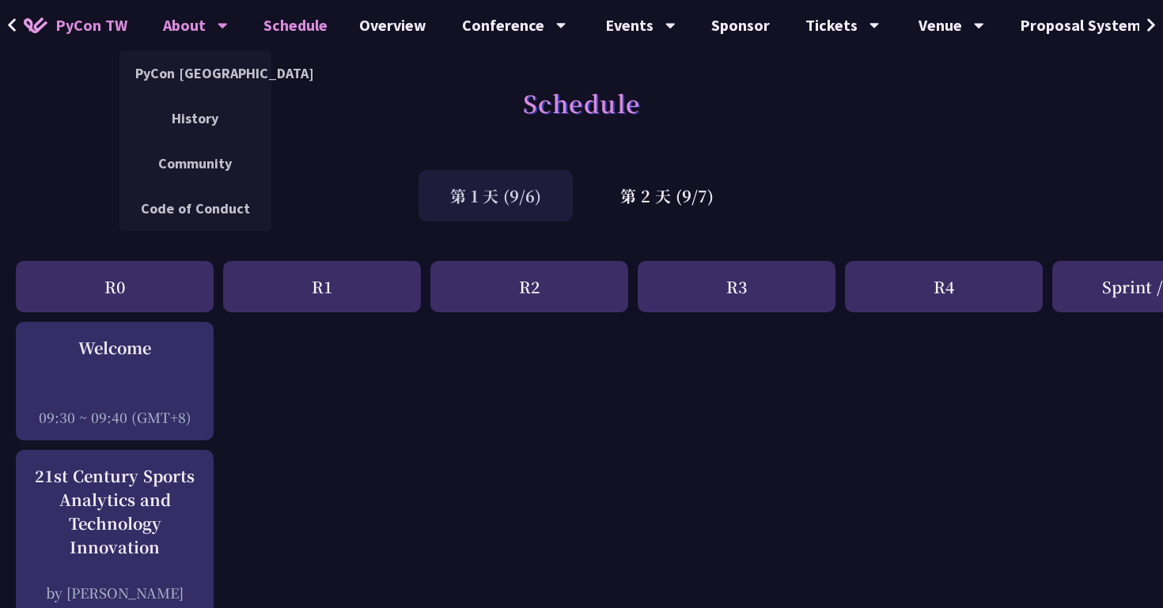
click at [176, 13] on div "About" at bounding box center [195, 25] width 65 height 51
click at [209, 82] on link "PyCon [GEOGRAPHIC_DATA]" at bounding box center [195, 73] width 152 height 37
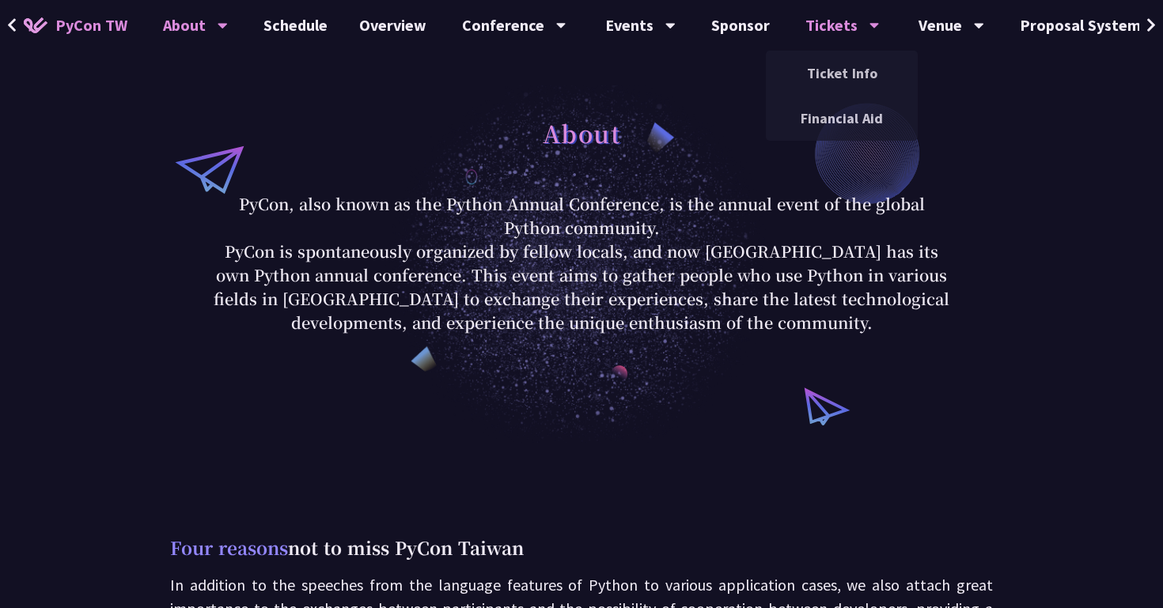
click at [566, 30] on div "Tickets" at bounding box center [514, 25] width 104 height 51
click at [566, 142] on h1 "About" at bounding box center [582, 132] width 78 height 47
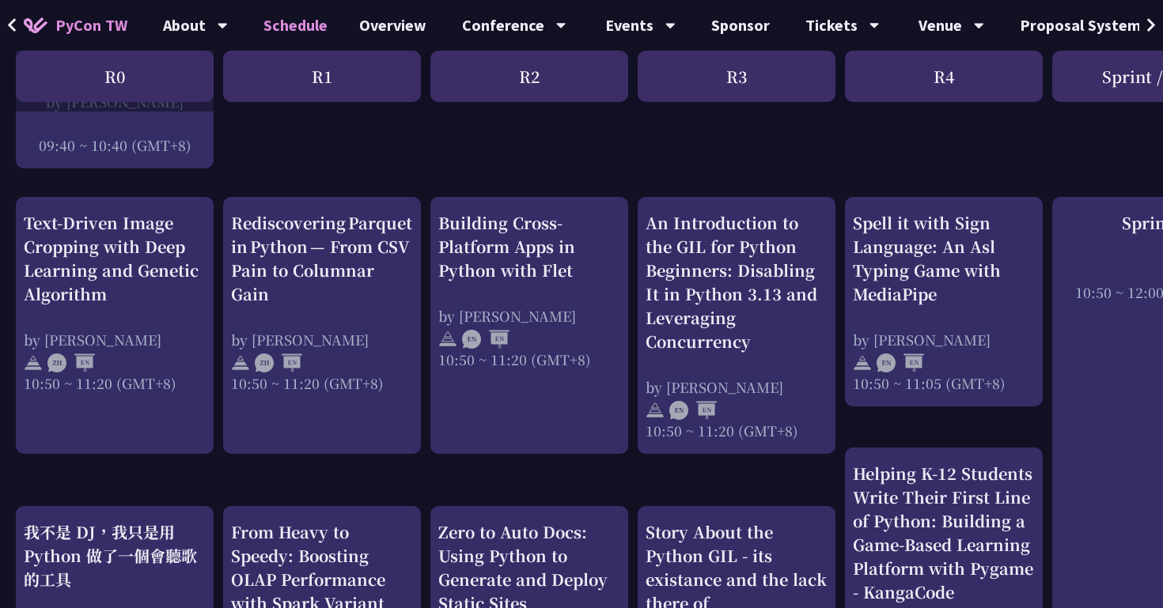
scroll to position [547, 0]
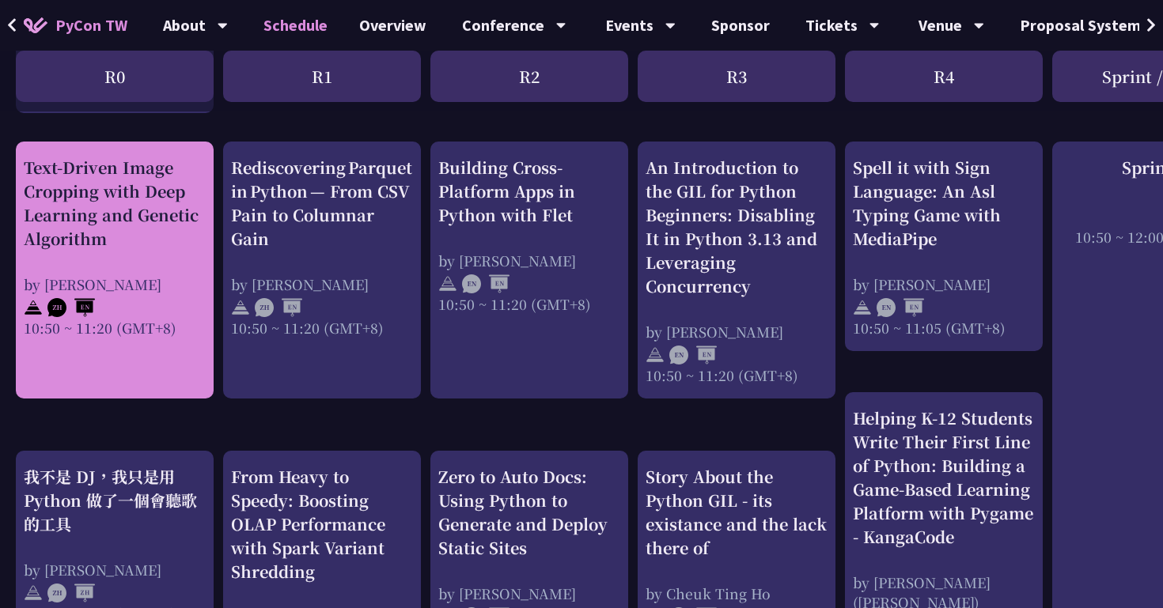
click at [98, 294] on div at bounding box center [115, 306] width 182 height 24
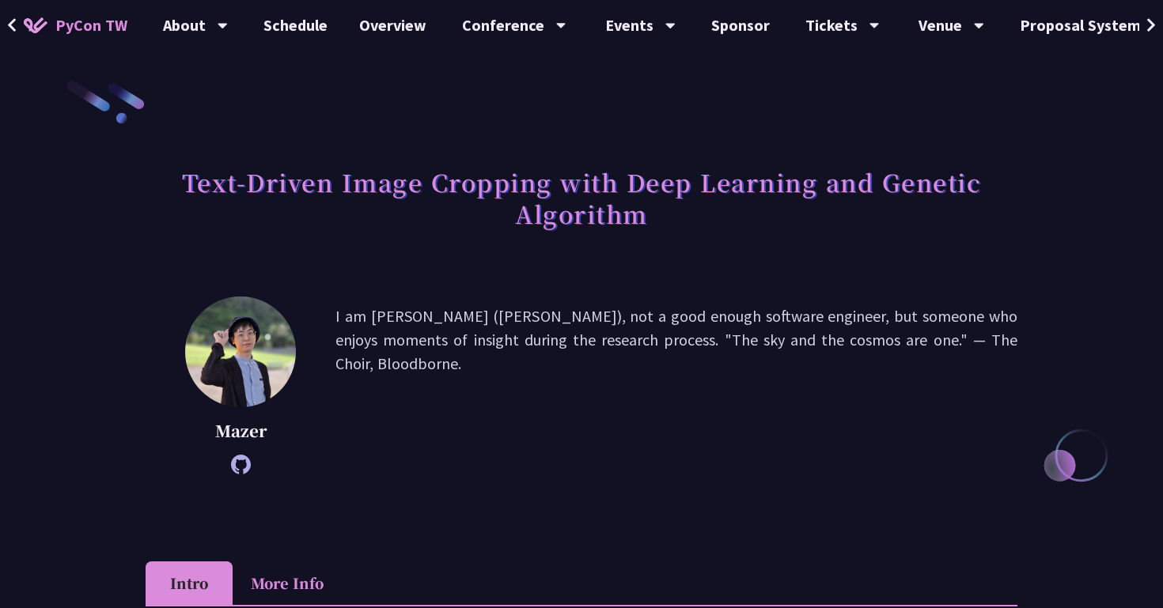
scroll to position [547, 0]
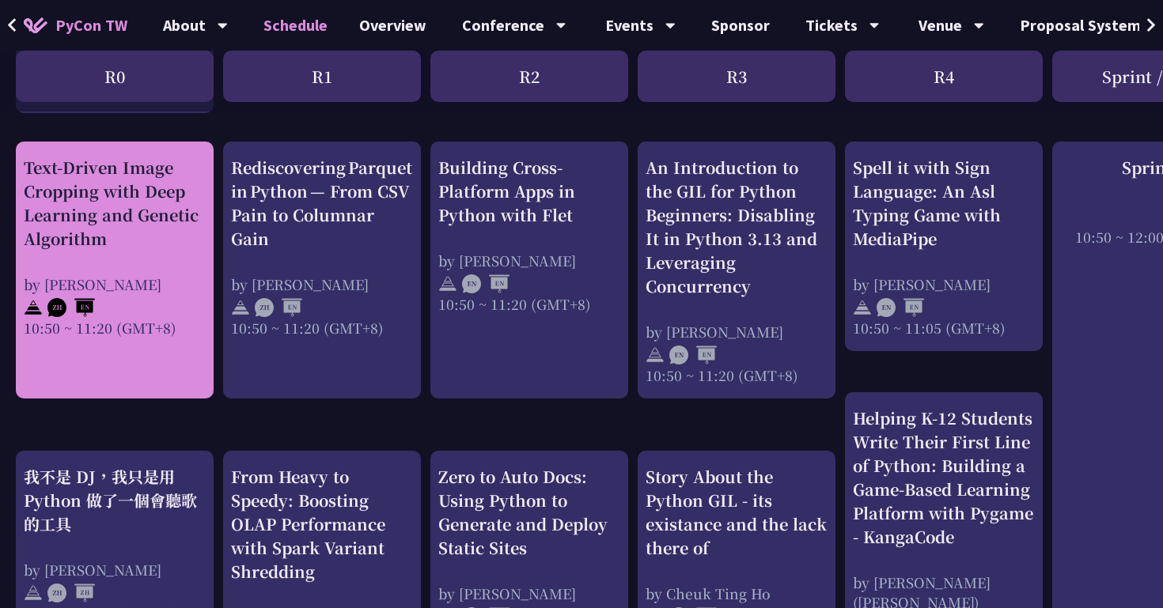
click at [116, 230] on div "Text-Driven Image Cropping with Deep Learning and Genetic Algorithm" at bounding box center [115, 203] width 182 height 95
